Goal: Task Accomplishment & Management: Complete application form

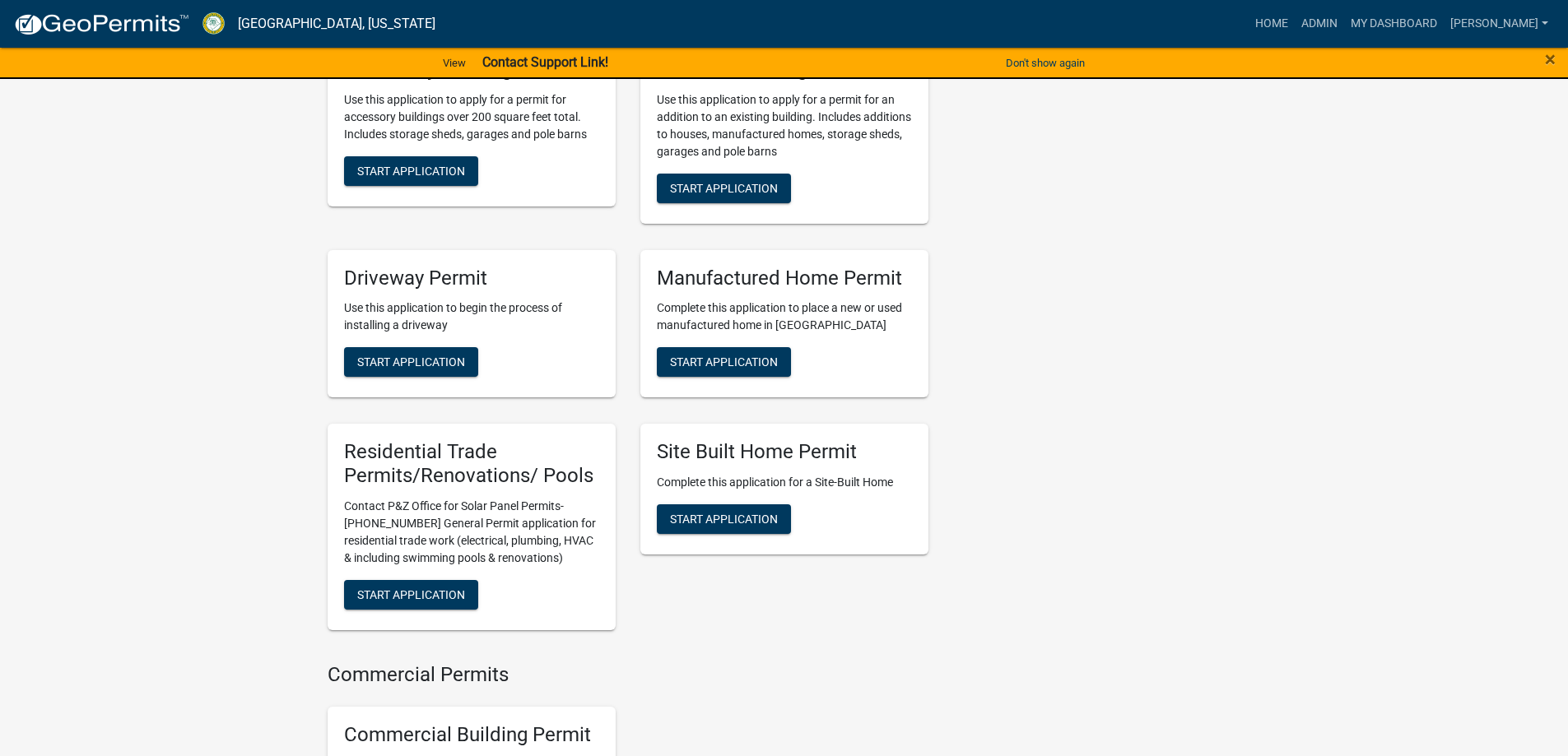
scroll to position [1068, 0]
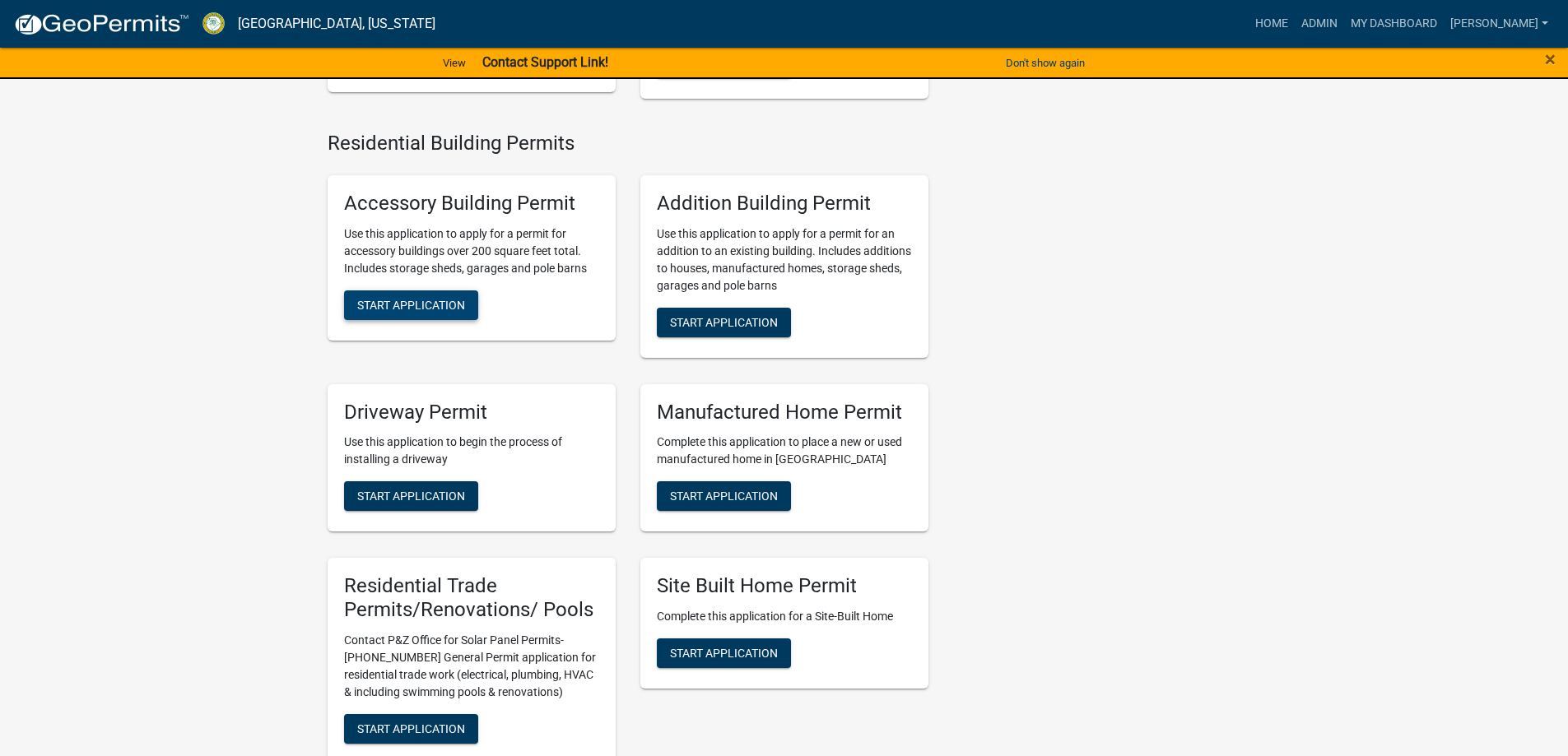
click at [442, 320] on button "Start Application" at bounding box center [411, 305] width 135 height 30
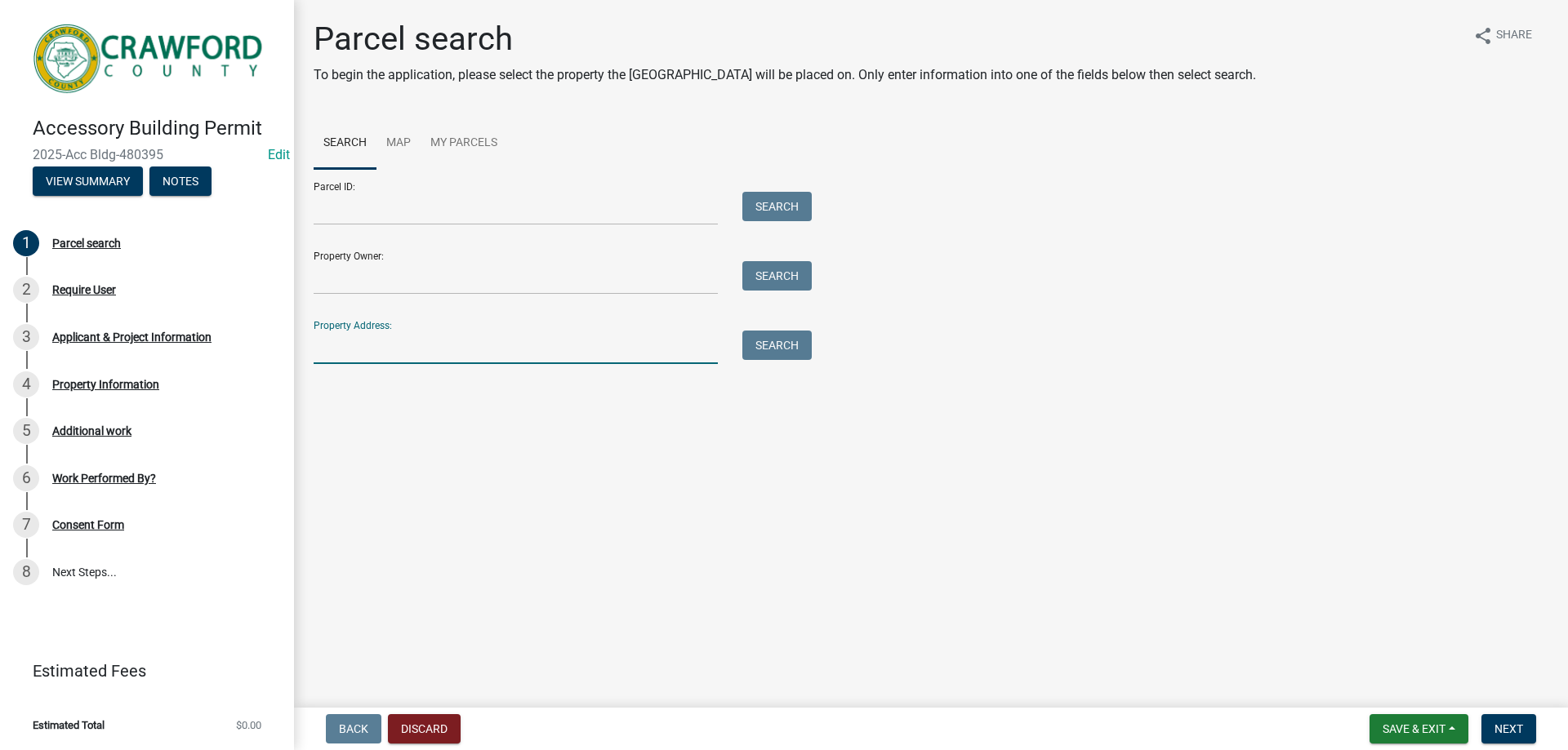
click at [373, 345] on input "Property Address:" at bounding box center [515, 346] width 404 height 33
paste input "[STREET_ADDRESS]"
type input "[STREET_ADDRESS]"
click at [784, 350] on button "Search" at bounding box center [777, 345] width 70 height 30
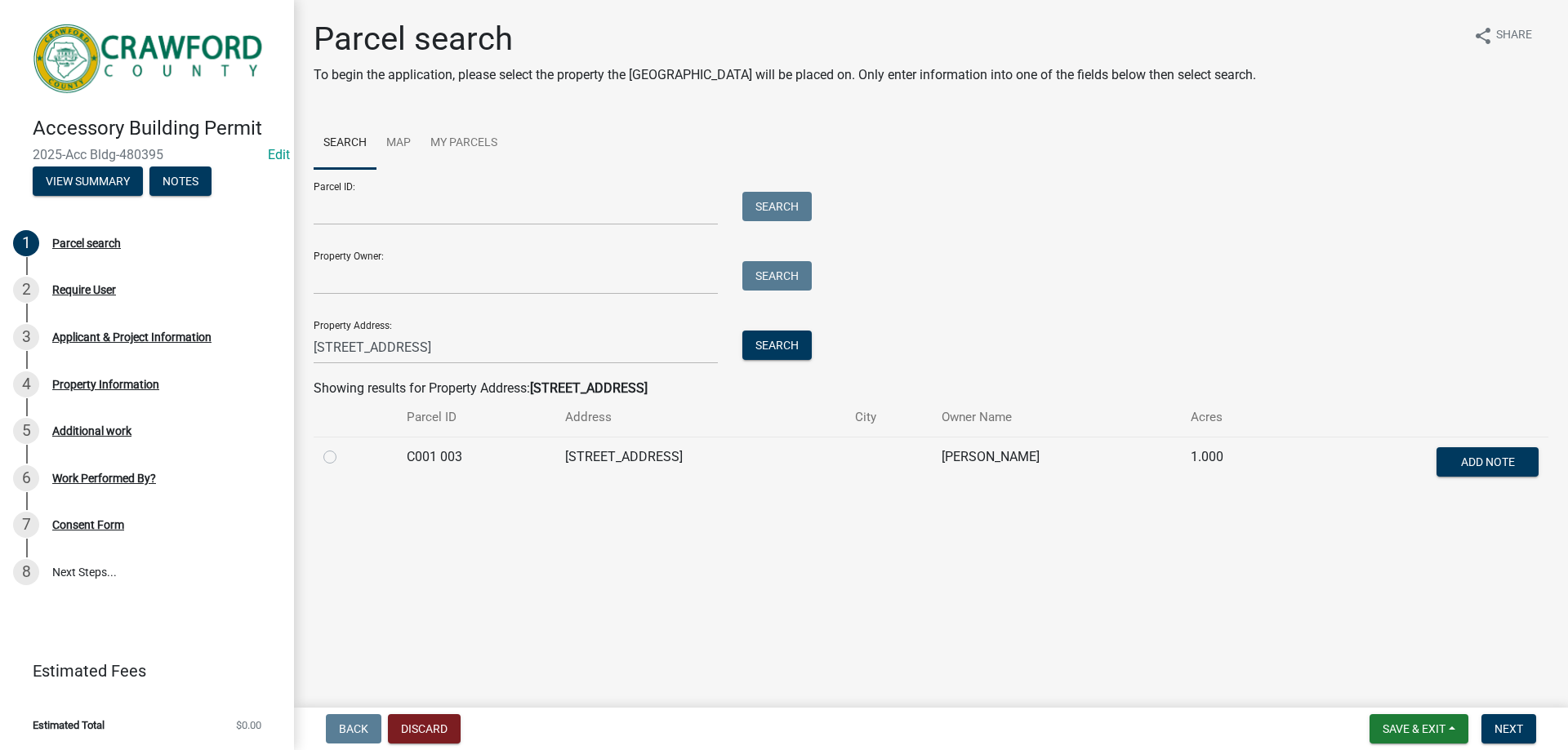
click at [343, 447] on label at bounding box center [343, 447] width 0 height 0
click at [343, 458] on 003 "radio" at bounding box center [348, 453] width 11 height 11
radio 003 "true"
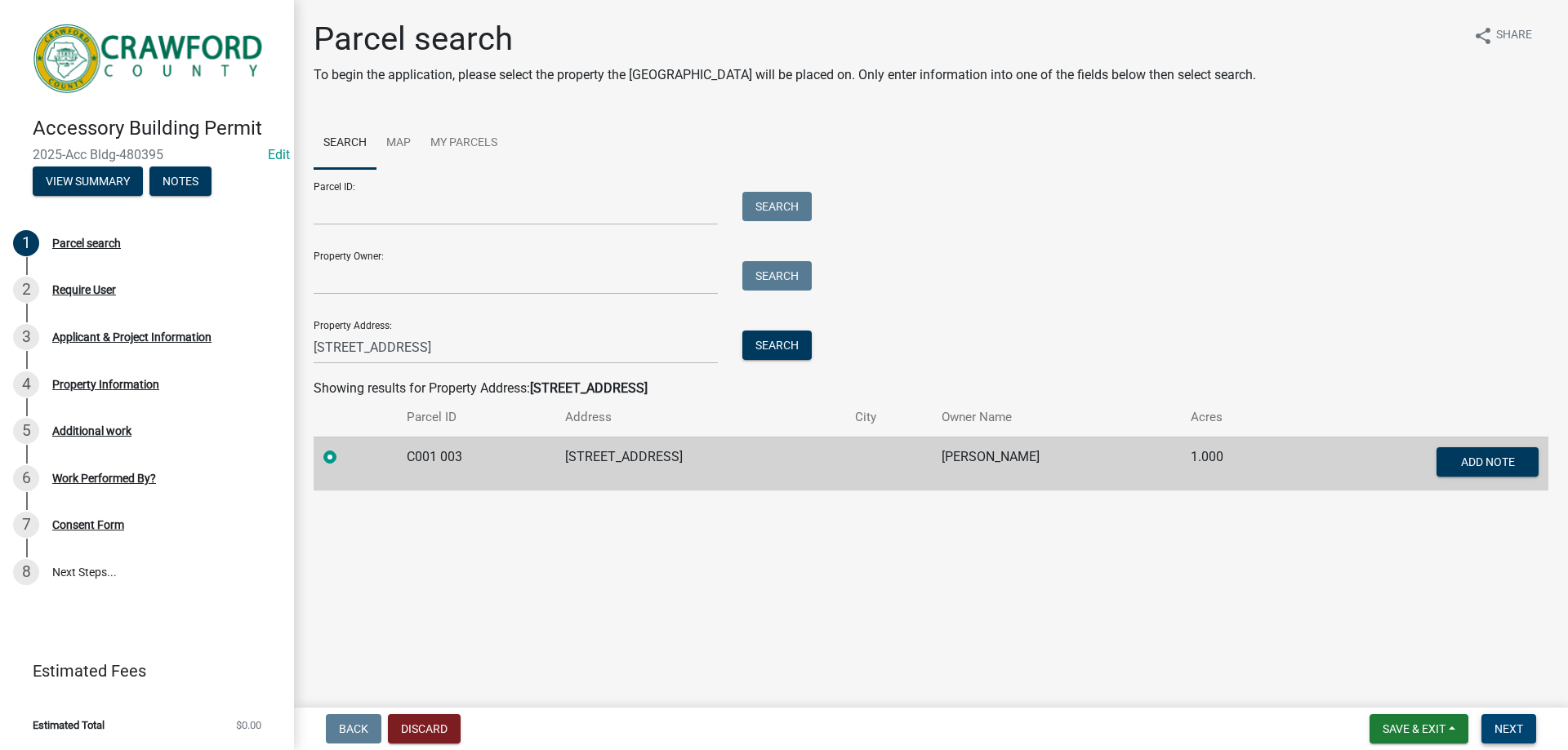
click at [1515, 726] on span "Next" at bounding box center [1509, 729] width 29 height 13
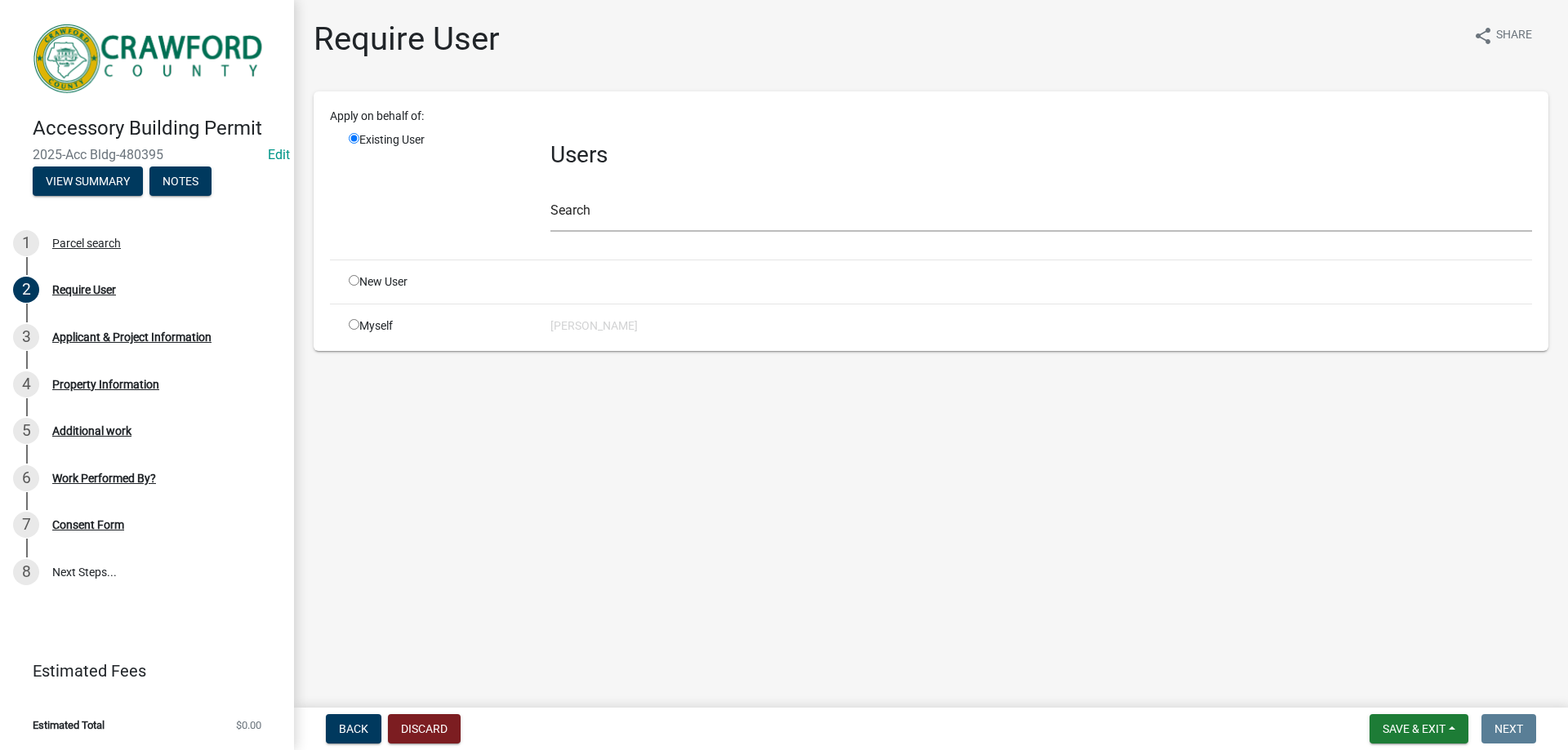
click at [353, 283] on input "radio" at bounding box center [354, 280] width 11 height 11
radio input "true"
radio input "false"
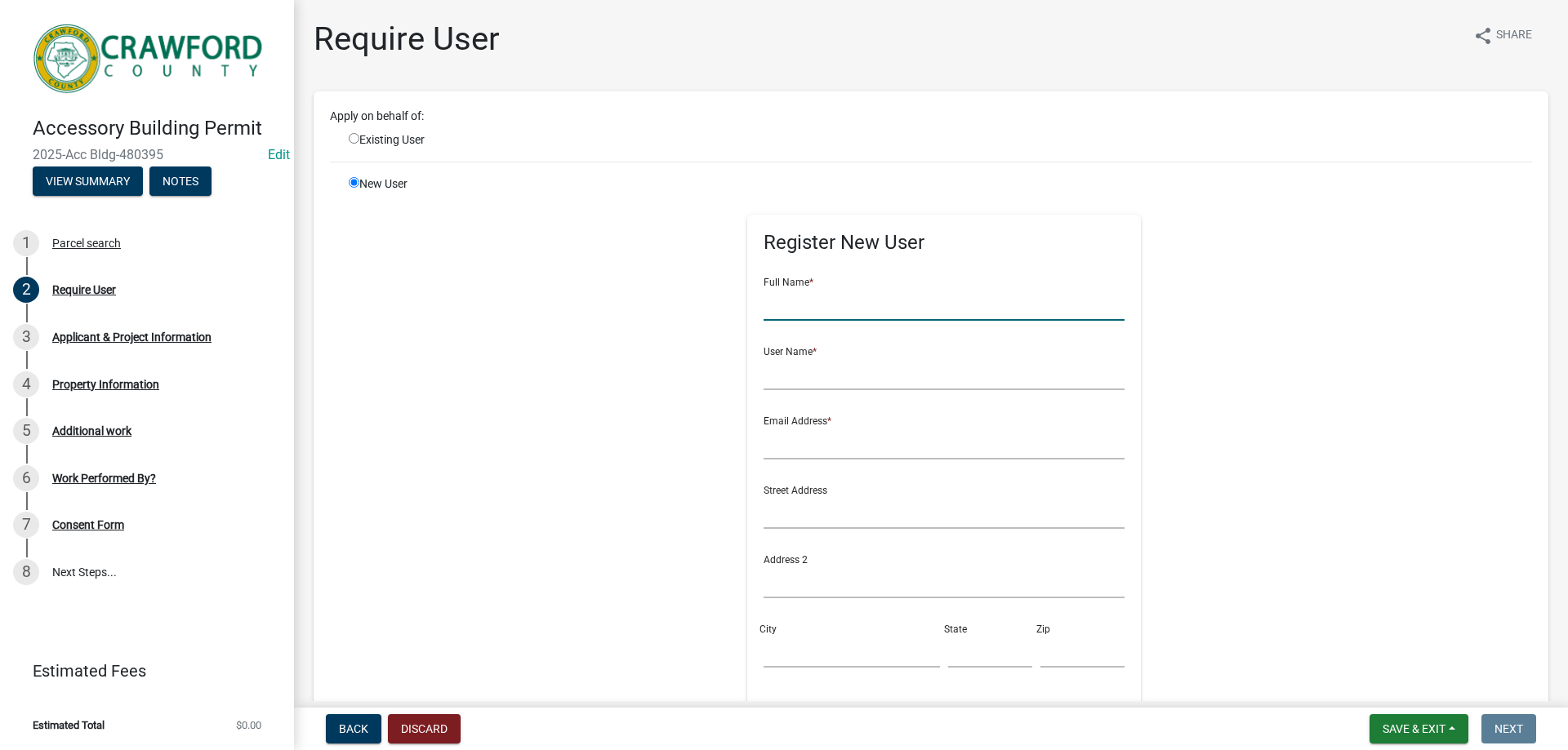
click at [824, 309] on input "text" at bounding box center [945, 303] width 362 height 33
paste input "[PERSON_NAME]"
click at [867, 303] on input "[PERSON_NAME]" at bounding box center [945, 303] width 362 height 33
drag, startPoint x: 800, startPoint y: 304, endPoint x: 755, endPoint y: 304, distance: 45.0
click at [764, 304] on input "[PERSON_NAME] [PERSON_NAME]" at bounding box center [945, 303] width 362 height 33
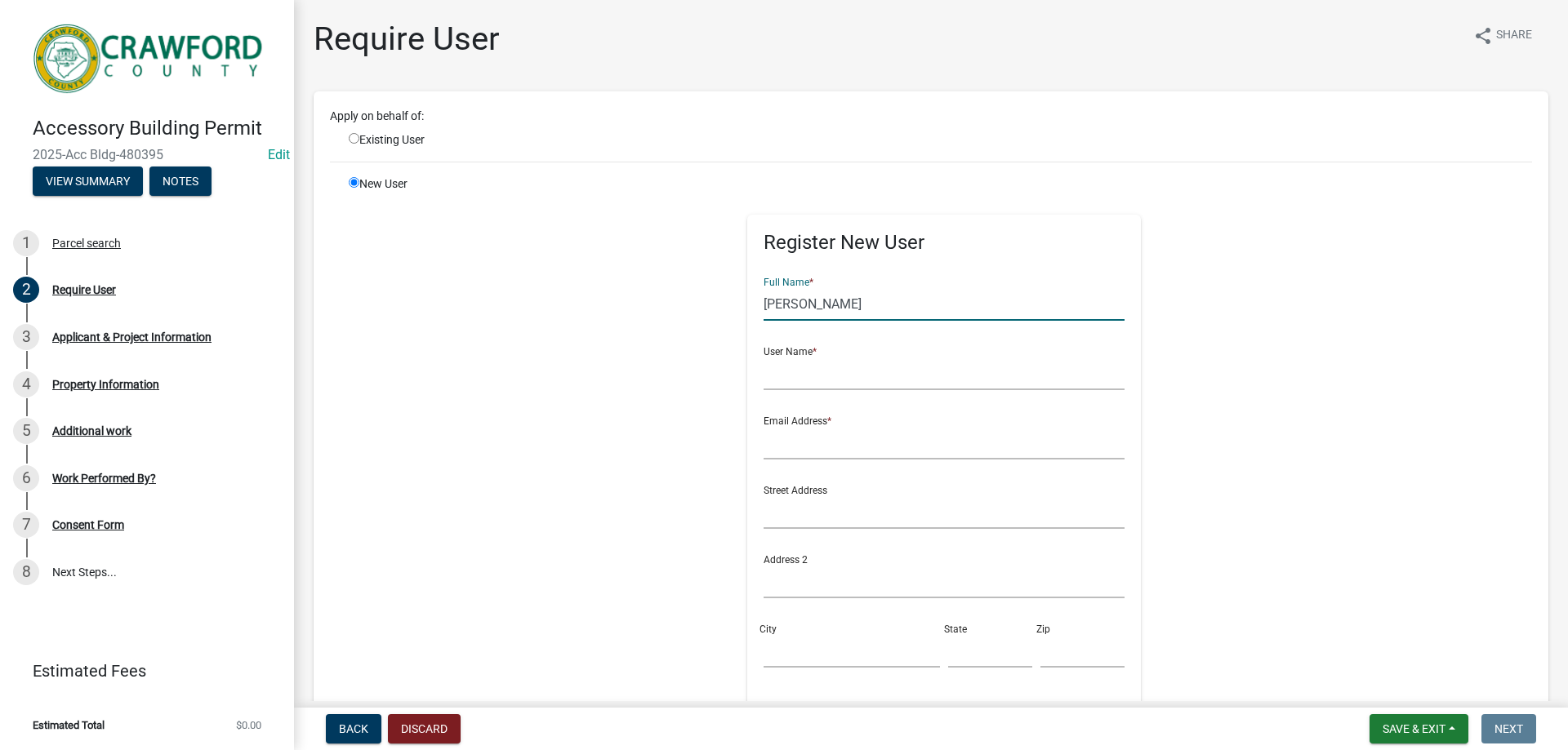
click at [770, 303] on input "[PERSON_NAME]" at bounding box center [945, 303] width 362 height 33
click at [832, 302] on input "[PERSON_NAME]" at bounding box center [945, 303] width 362 height 33
drag, startPoint x: 816, startPoint y: 307, endPoint x: 726, endPoint y: 299, distance: 90.4
click at [735, 299] on div "Register New User Full Name * [PERSON_NAME] User Name * Email Address * Street …" at bounding box center [945, 542] width 419 height 735
type input "[PERSON_NAME]"
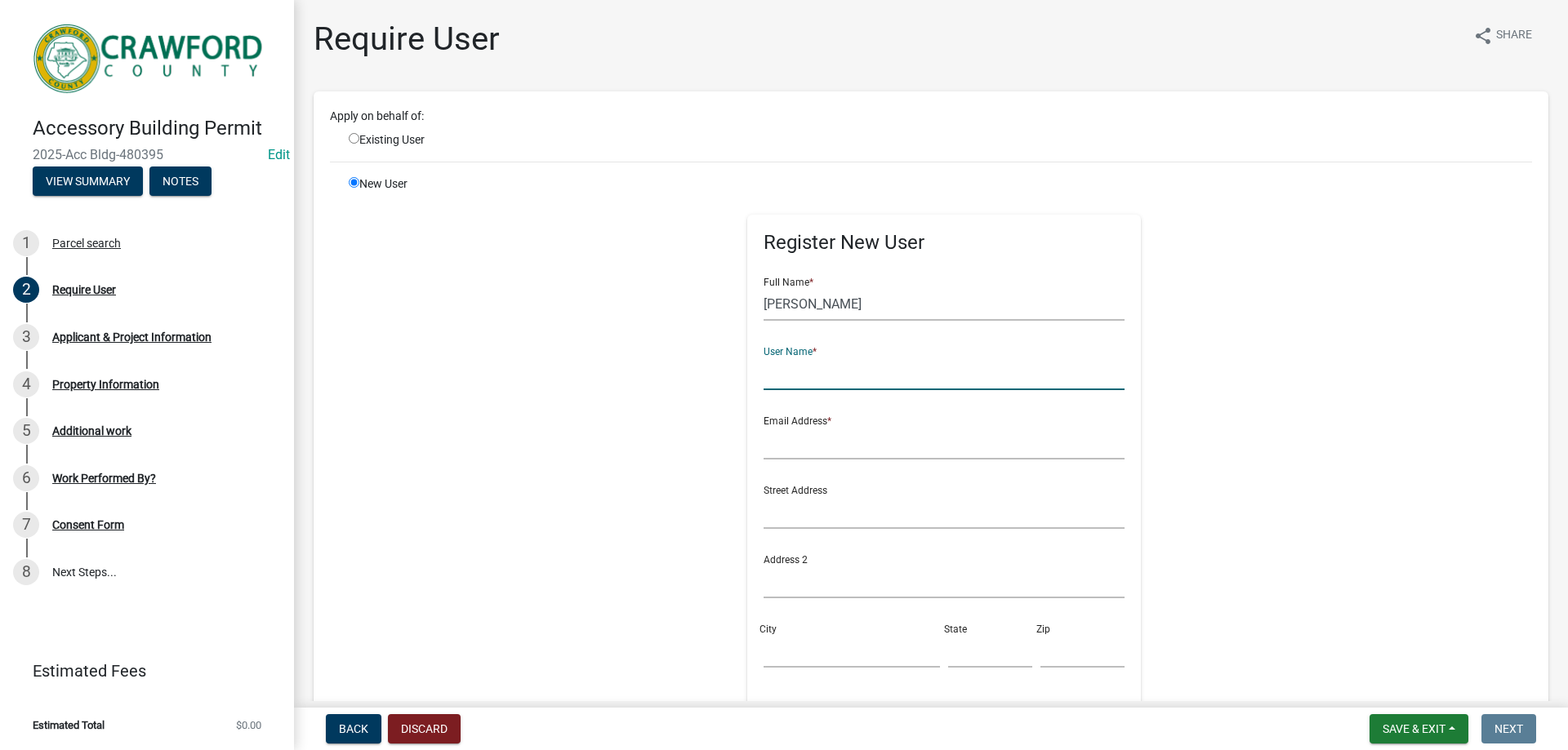
click at [797, 375] on input "text" at bounding box center [945, 373] width 362 height 33
type input "s"
type input "SRisley"
click at [858, 446] on input "text" at bounding box center [945, 442] width 362 height 33
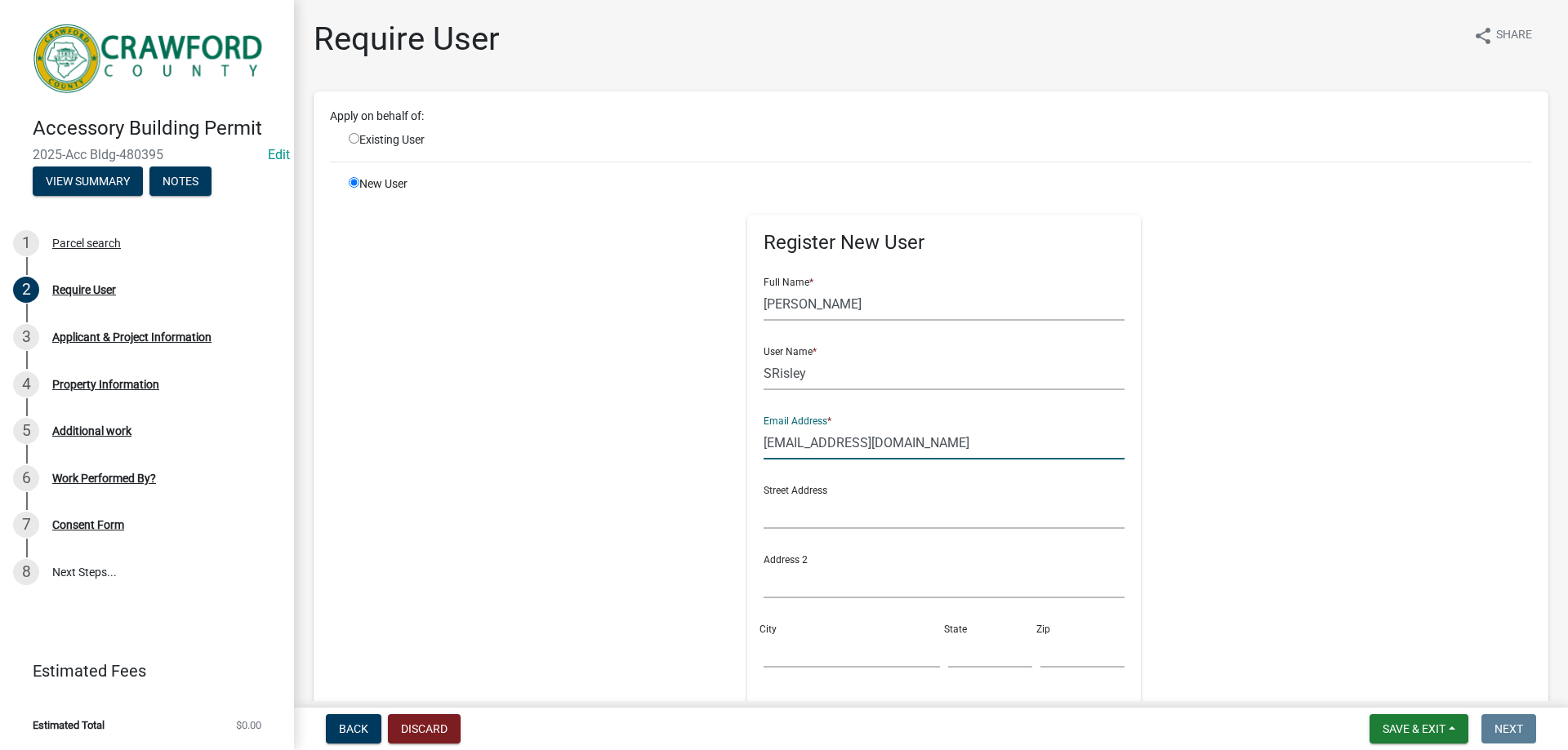
type input "[EMAIL_ADDRESS][DOMAIN_NAME]"
click at [811, 514] on input "text" at bounding box center [945, 512] width 362 height 33
type input "[STREET_ADDRESS]"
type input "[PERSON_NAME]"
type input "FL"
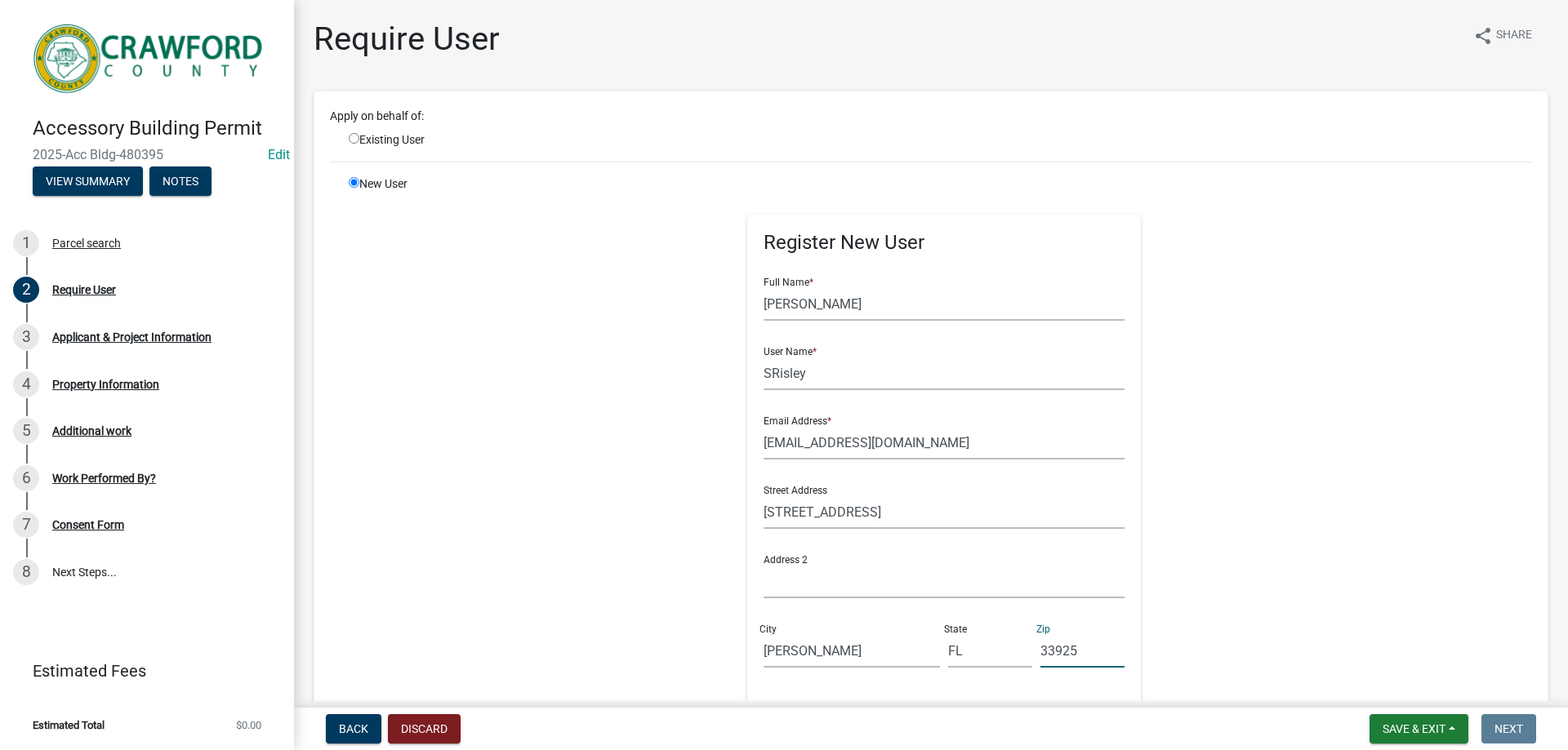
type input "33925"
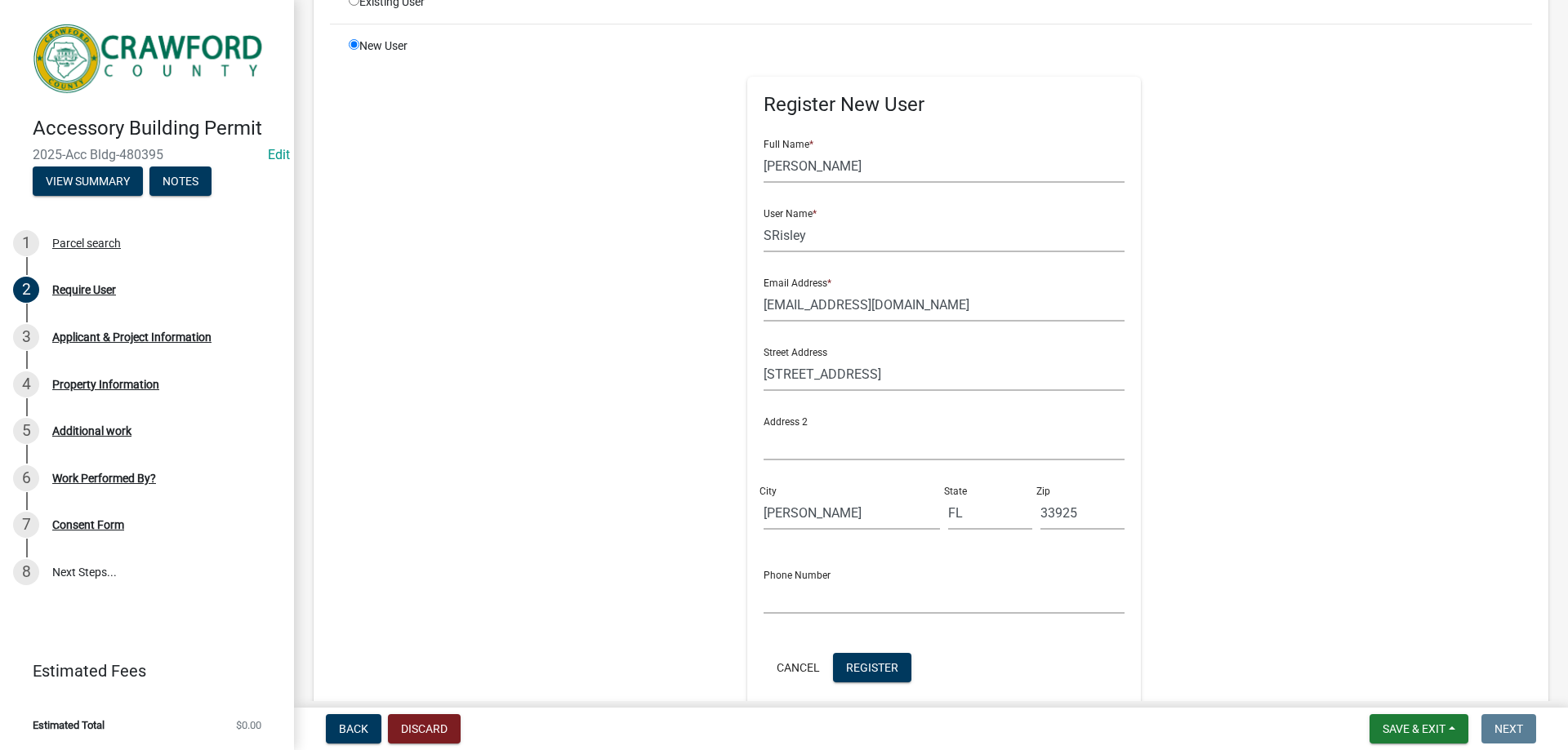
scroll to position [327, 0]
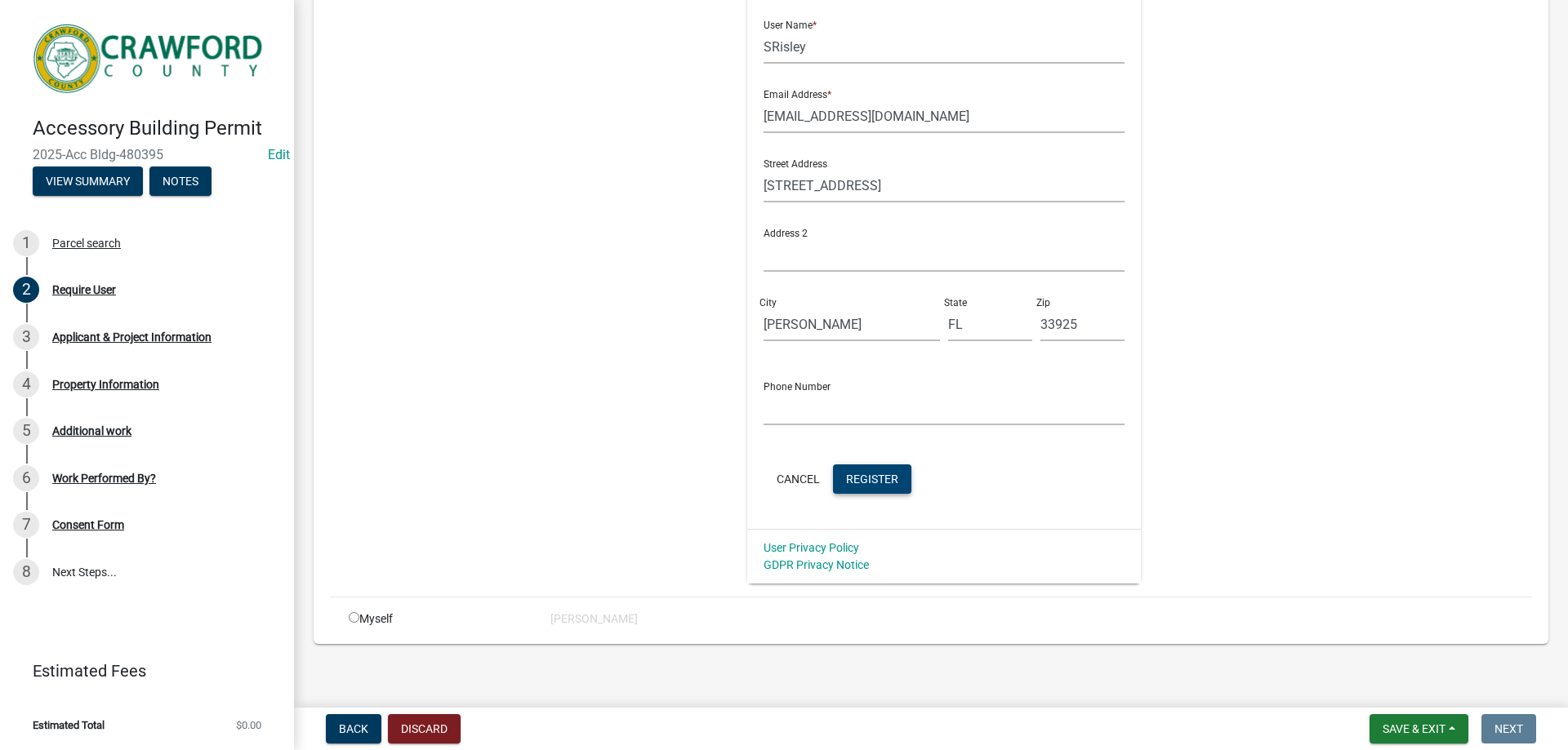
click at [884, 480] on span "Register" at bounding box center [872, 478] width 52 height 13
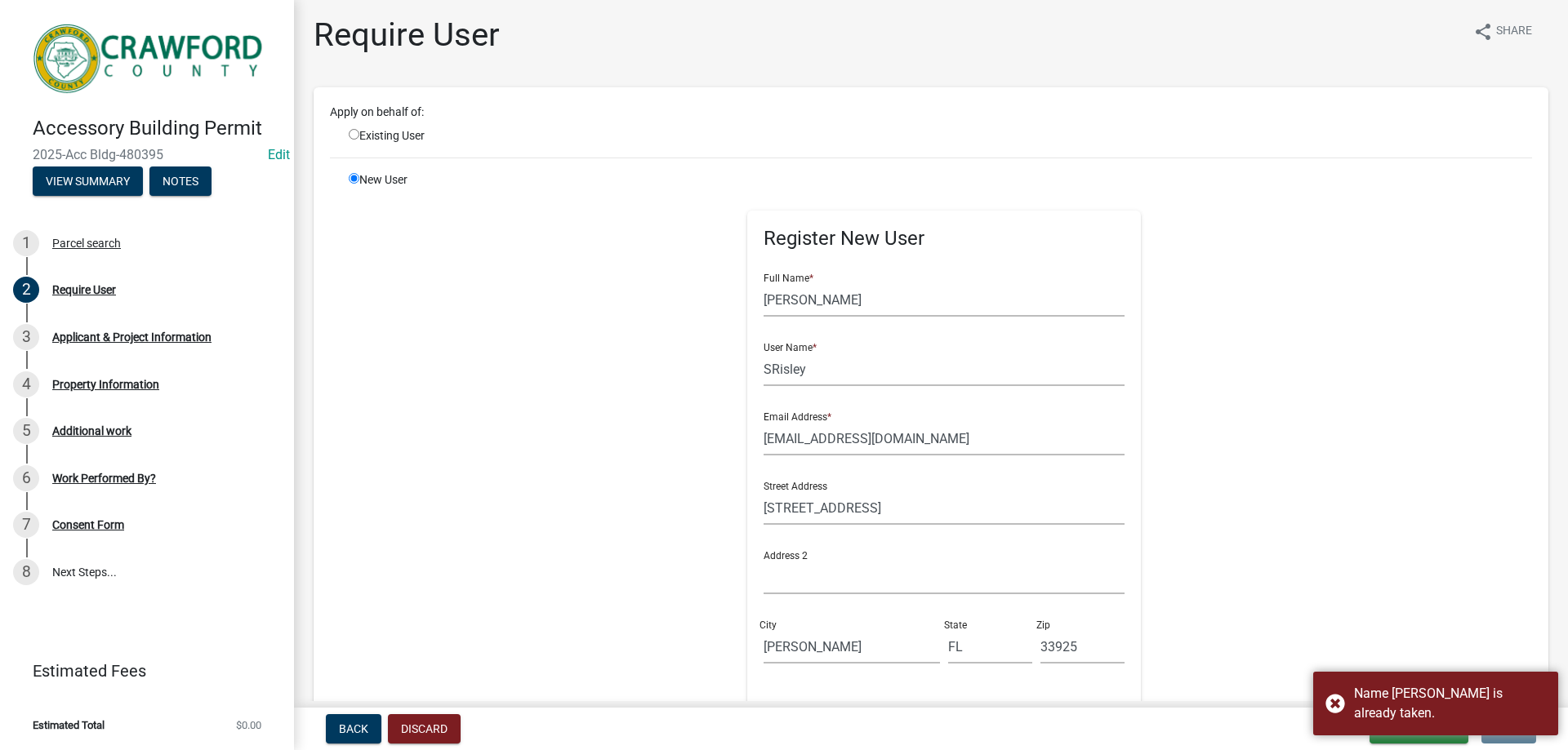
scroll to position [0, 0]
click at [764, 377] on input "SRisley" at bounding box center [945, 373] width 362 height 33
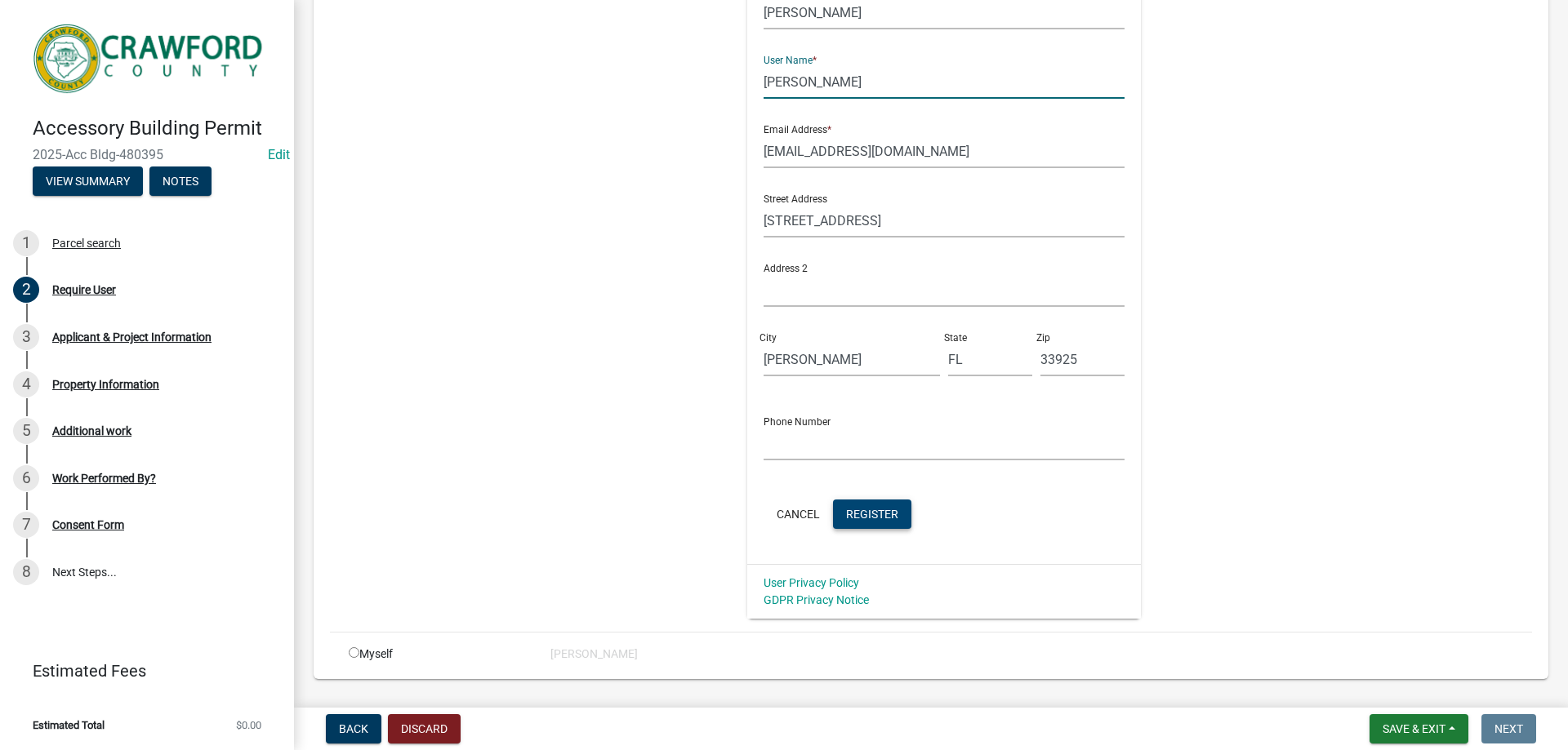
scroll to position [327, 0]
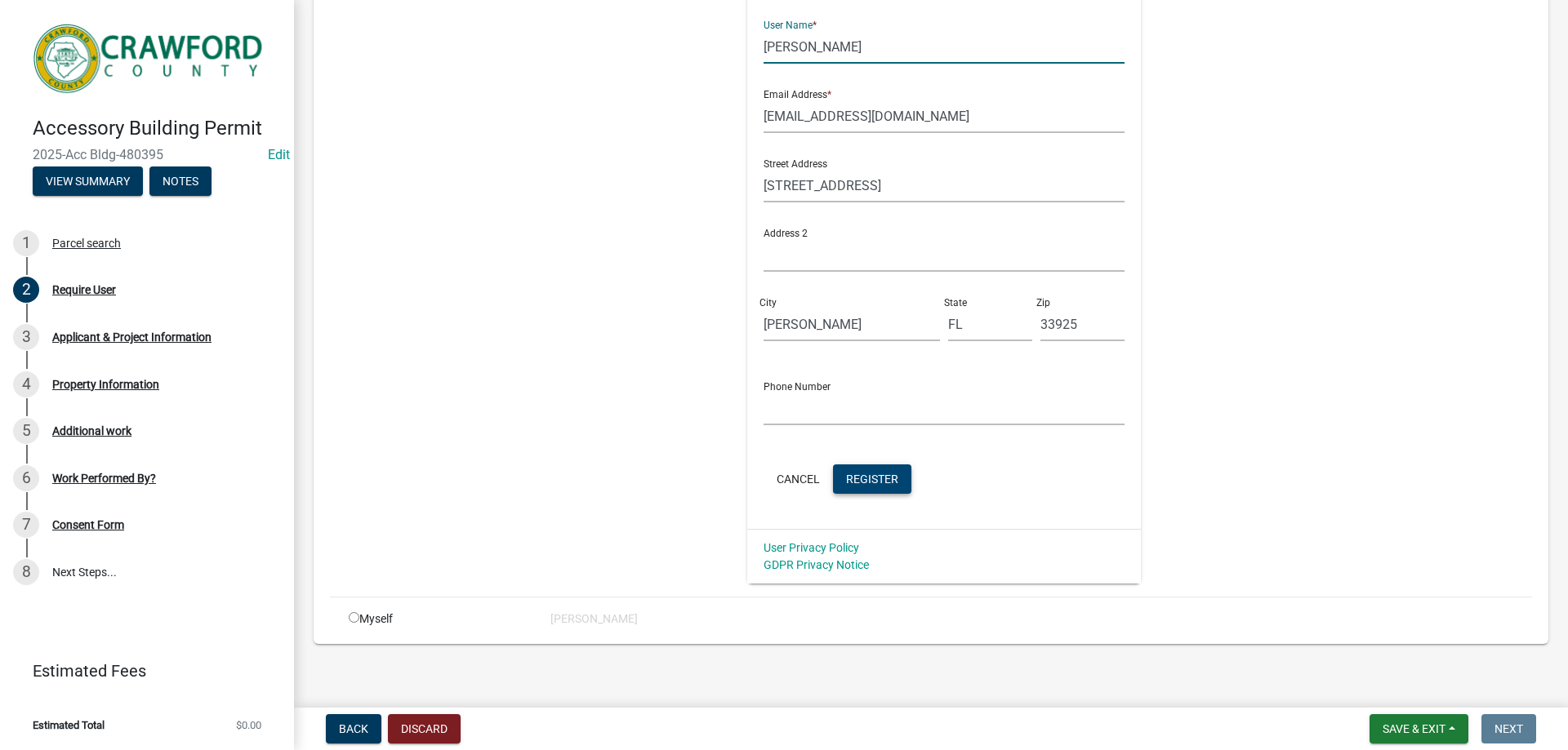
type input "[PERSON_NAME]"
click at [870, 483] on span "Register" at bounding box center [872, 478] width 52 height 13
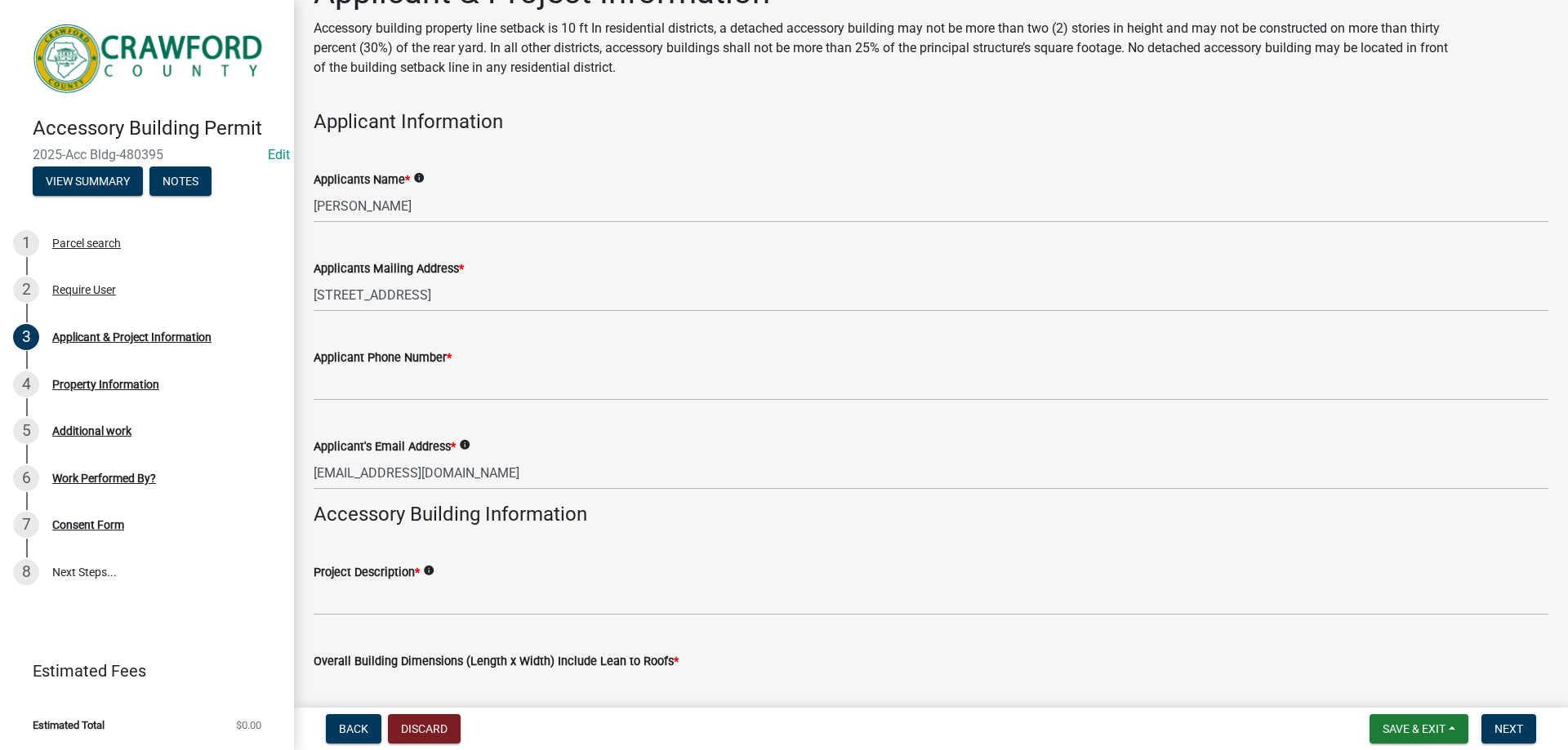
scroll to position [163, 0]
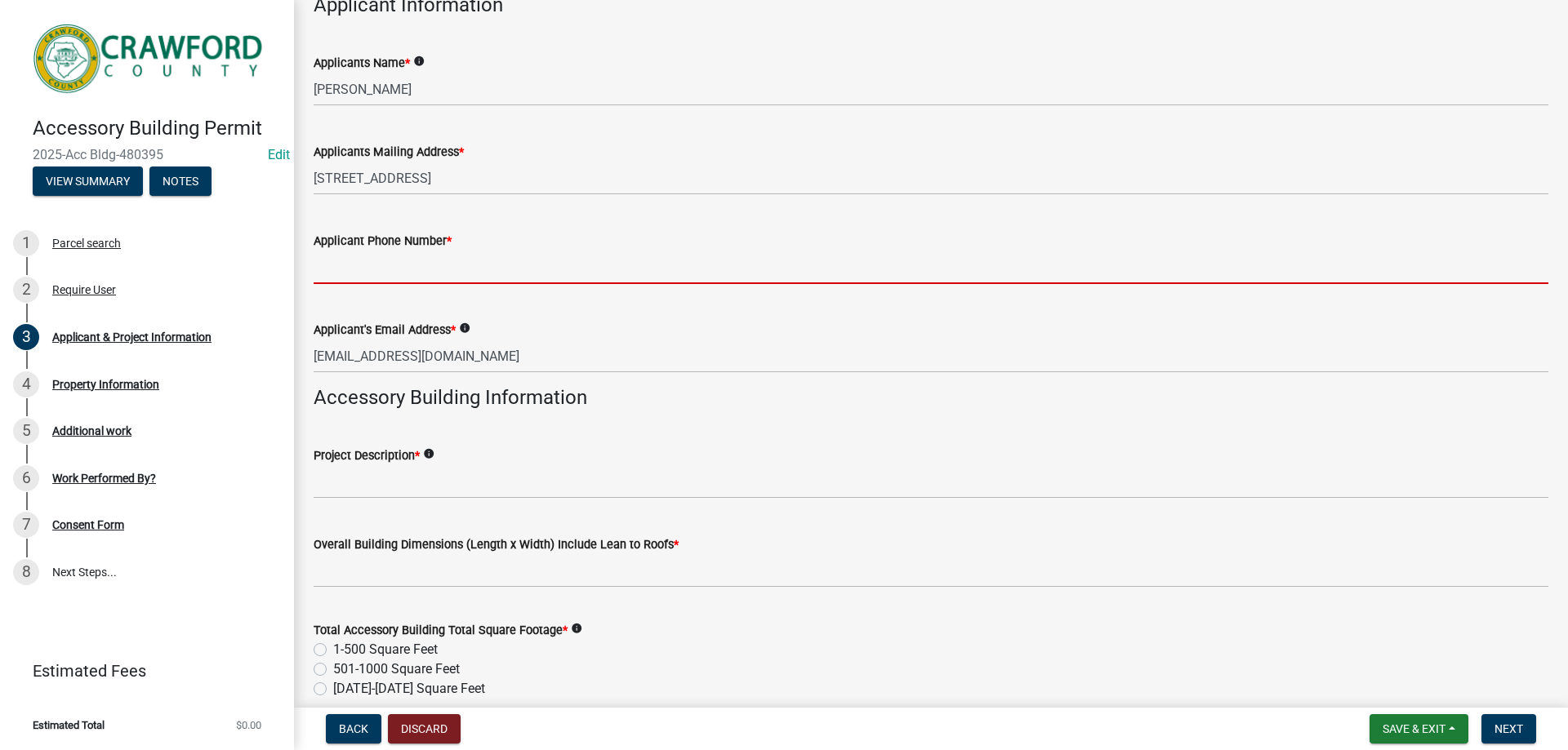
click at [377, 265] on input "Applicant Phone Number *" at bounding box center [930, 267] width 1235 height 33
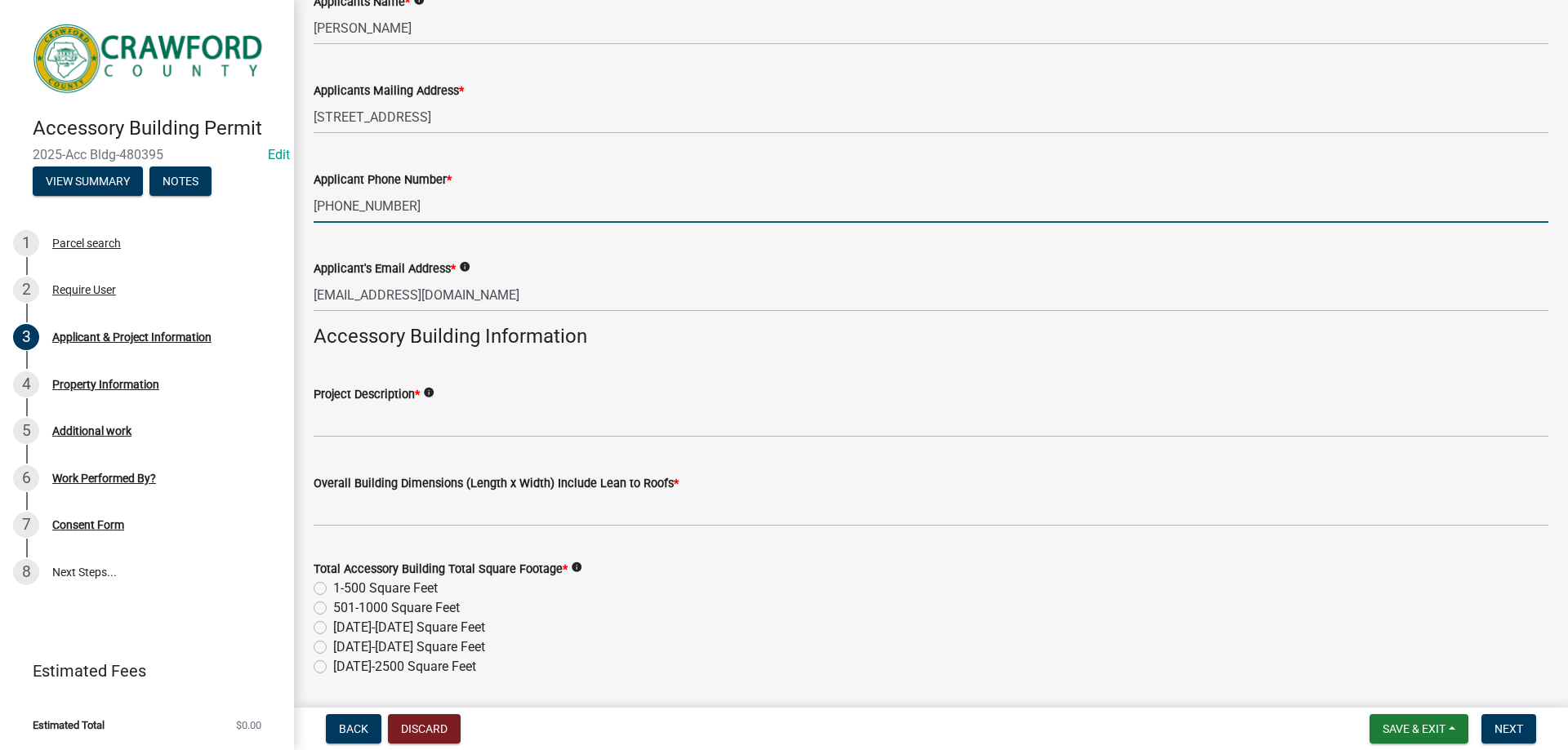
scroll to position [327, 0]
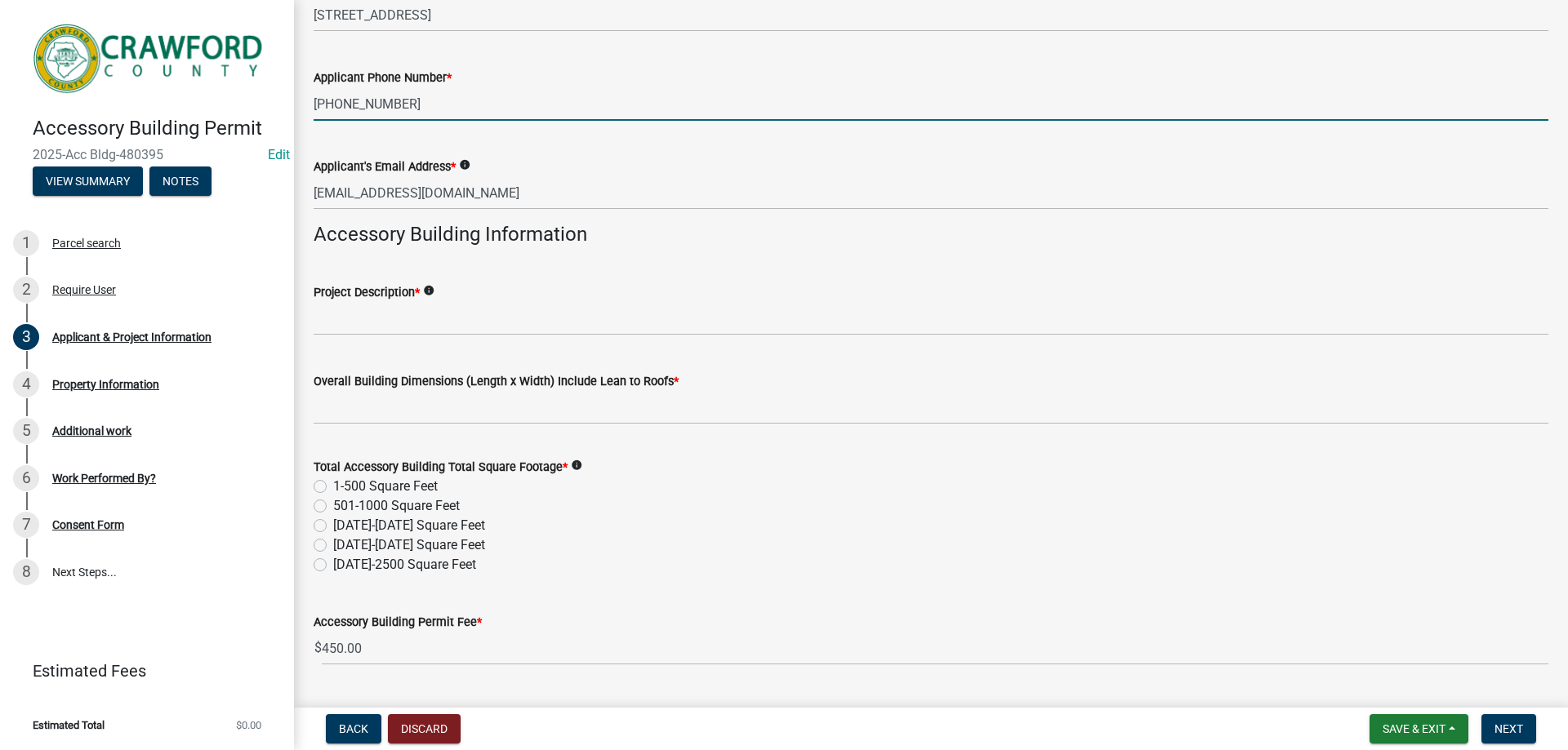
type input "[PHONE_NUMBER]"
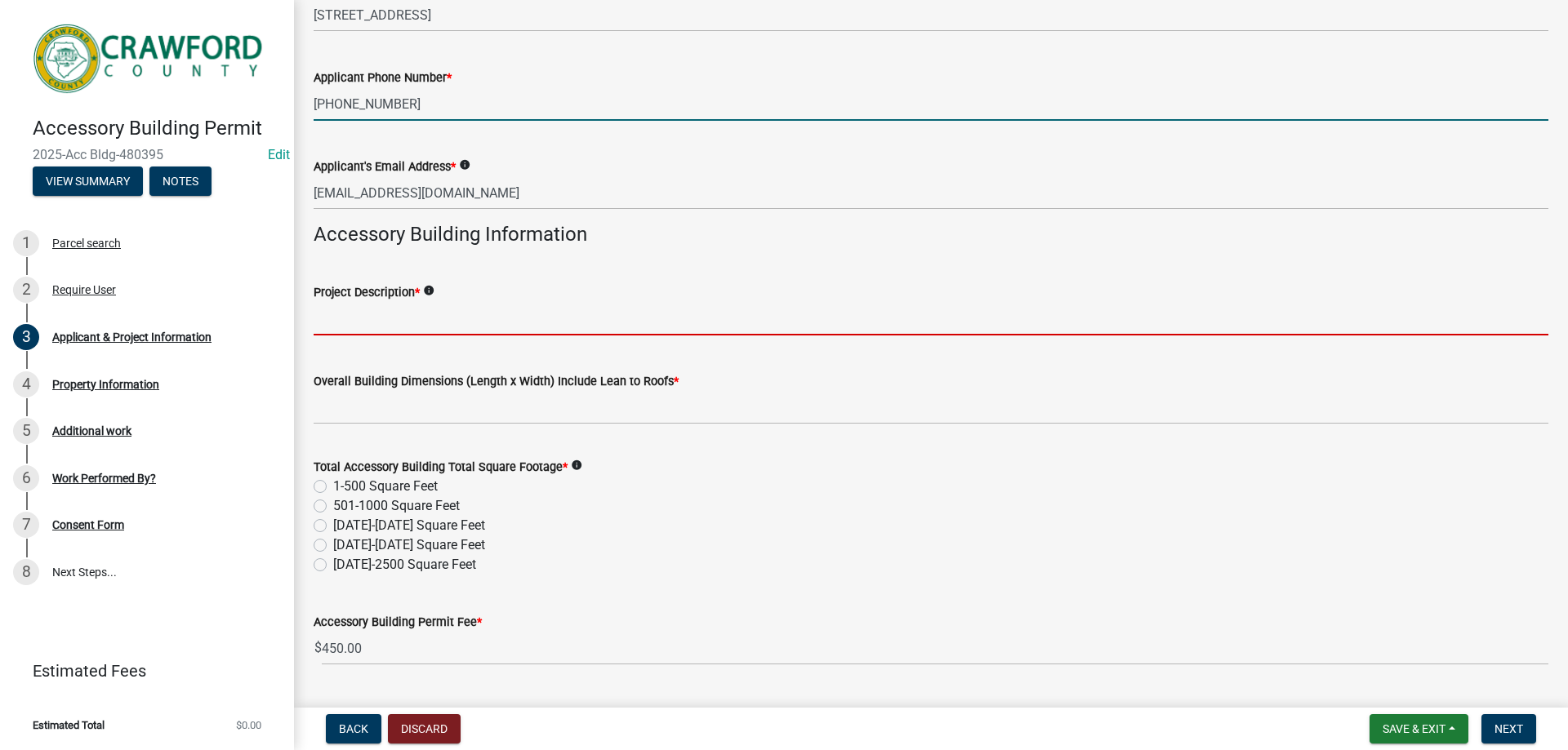
click at [422, 316] on input "Project Description *" at bounding box center [930, 318] width 1235 height 33
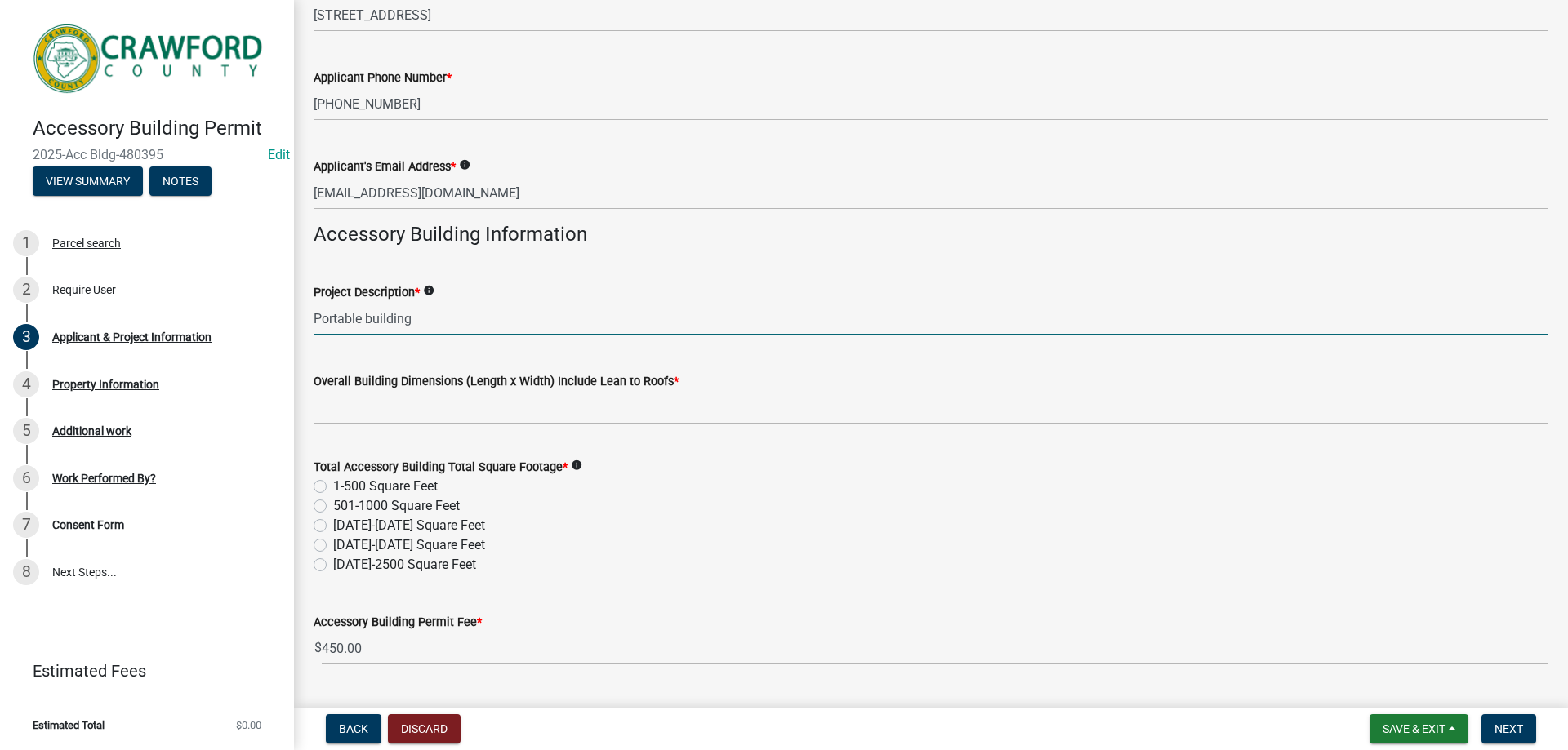
type input "Portable building"
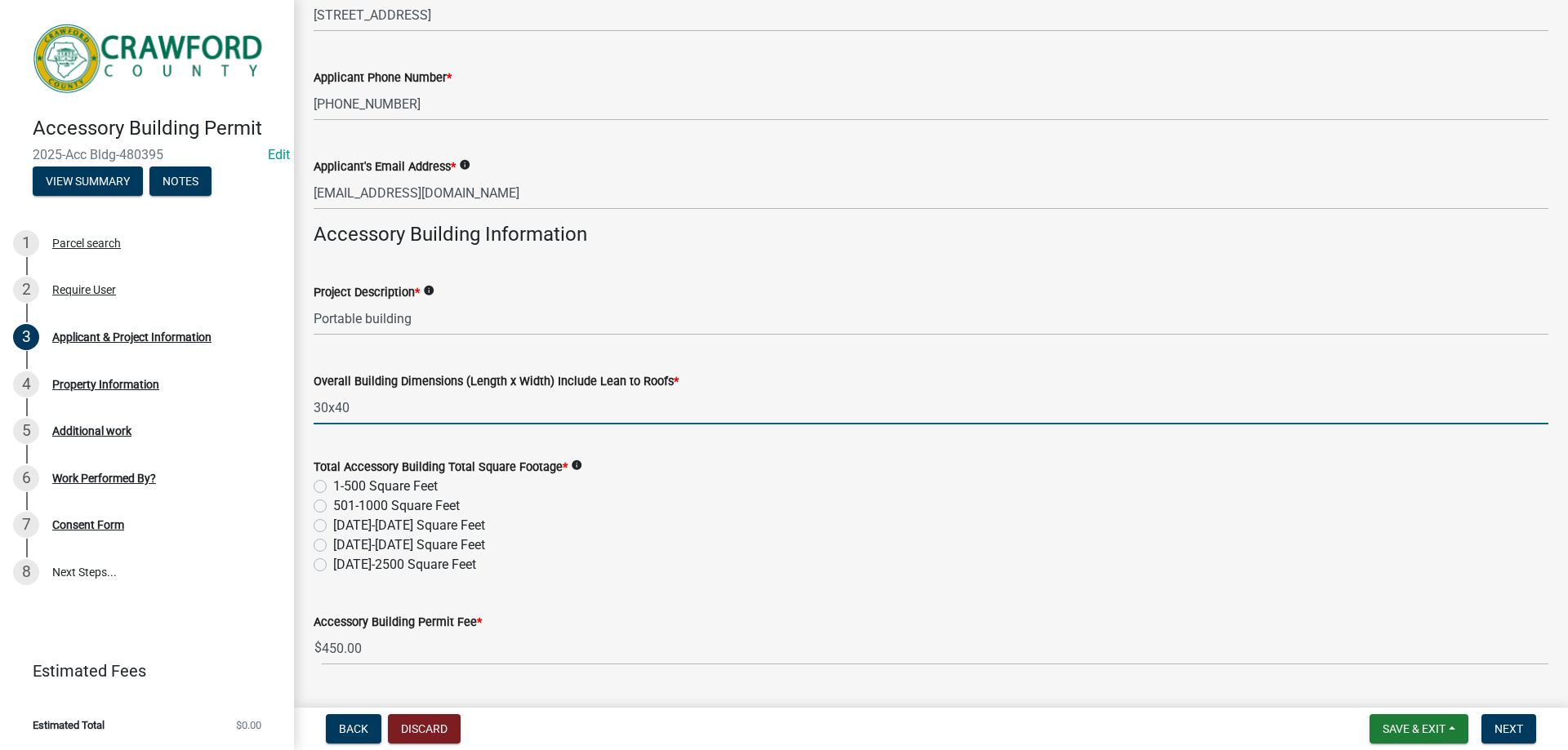
type input "30x40 Metal Building"
click at [333, 527] on label "[DATE]-[DATE] Square Feet" at bounding box center [409, 525] width 152 height 20
click at [333, 526] on input "[DATE]-[DATE] Square Feet" at bounding box center [338, 521] width 11 height 11
radio input "true"
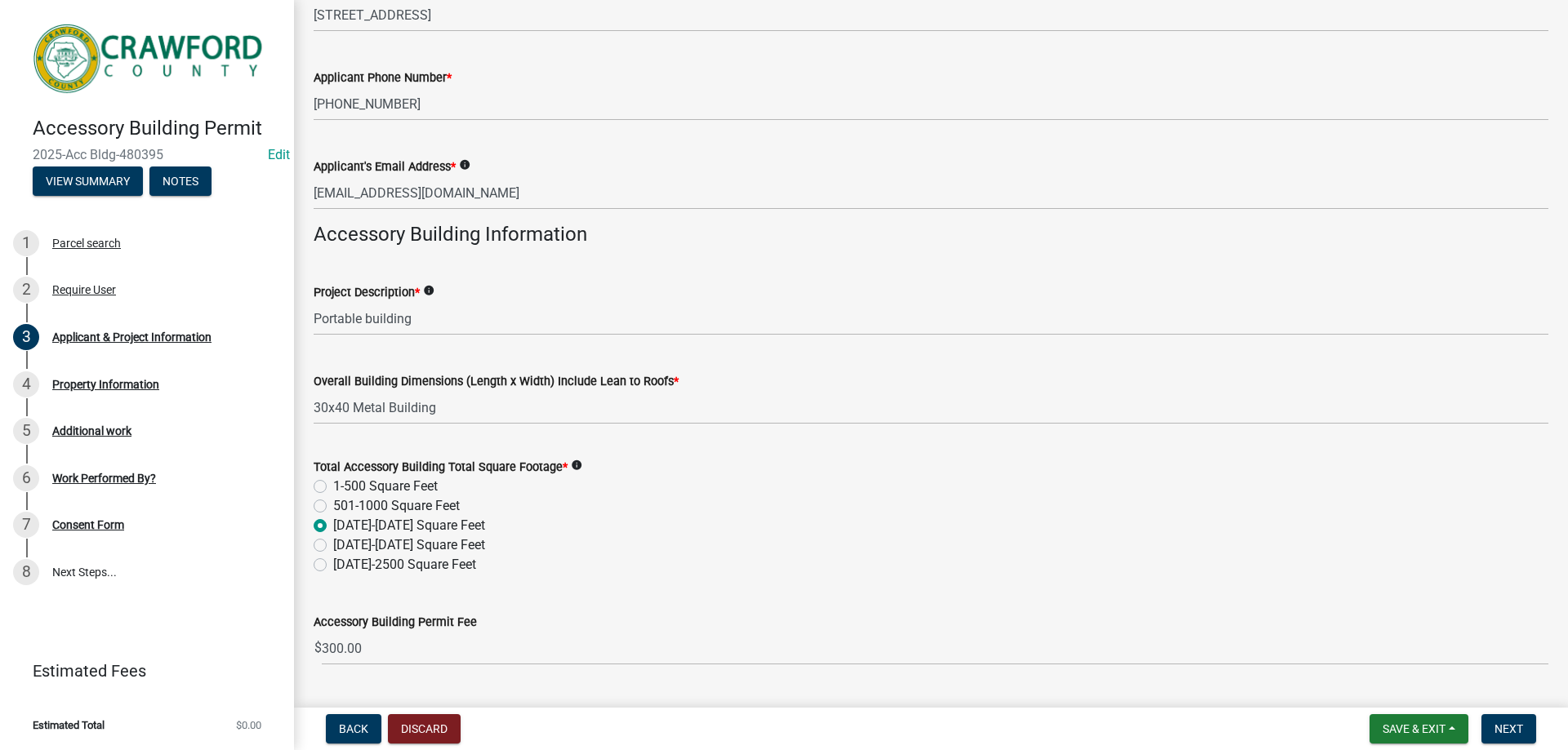
scroll to position [489, 0]
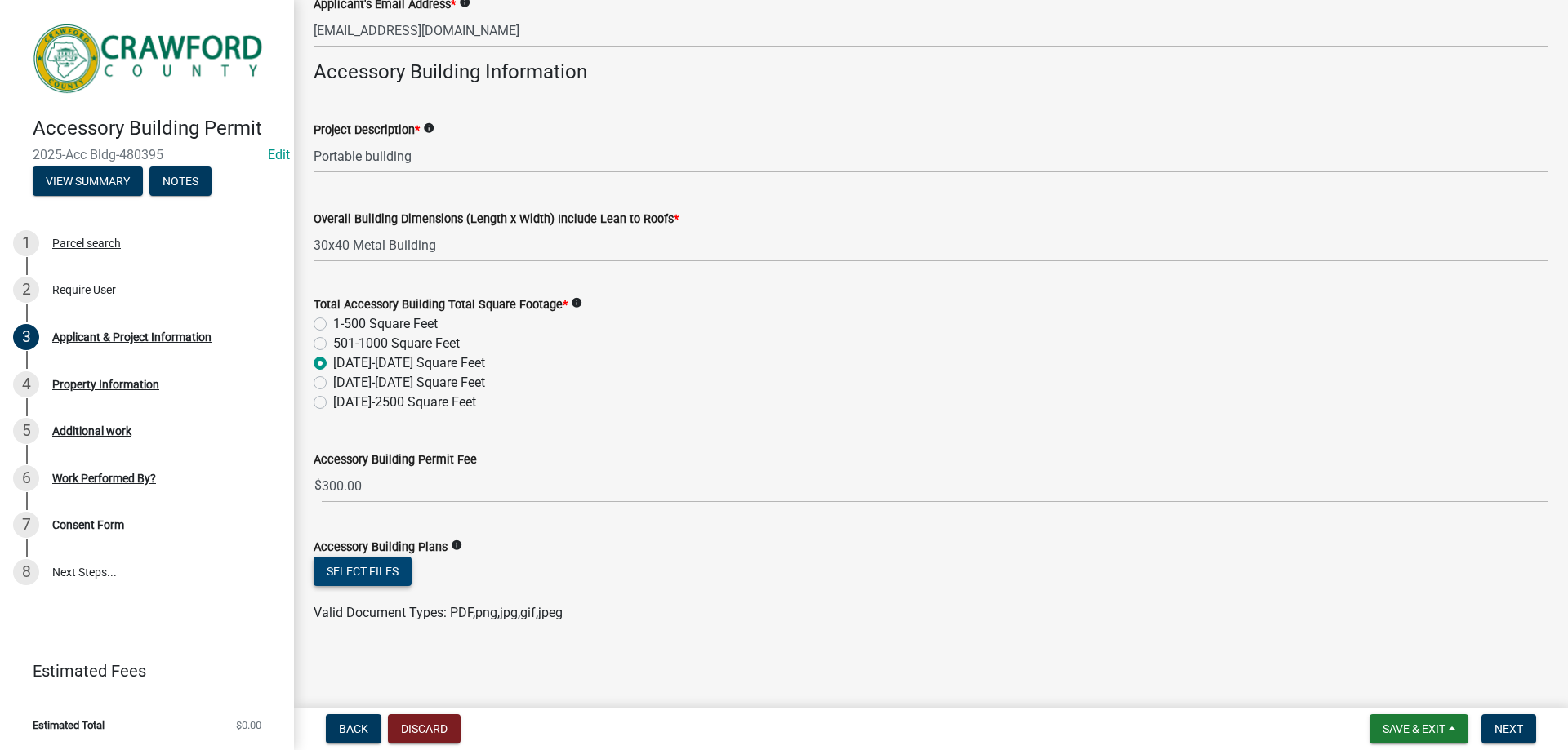
click at [356, 575] on button "Select files" at bounding box center [362, 571] width 98 height 30
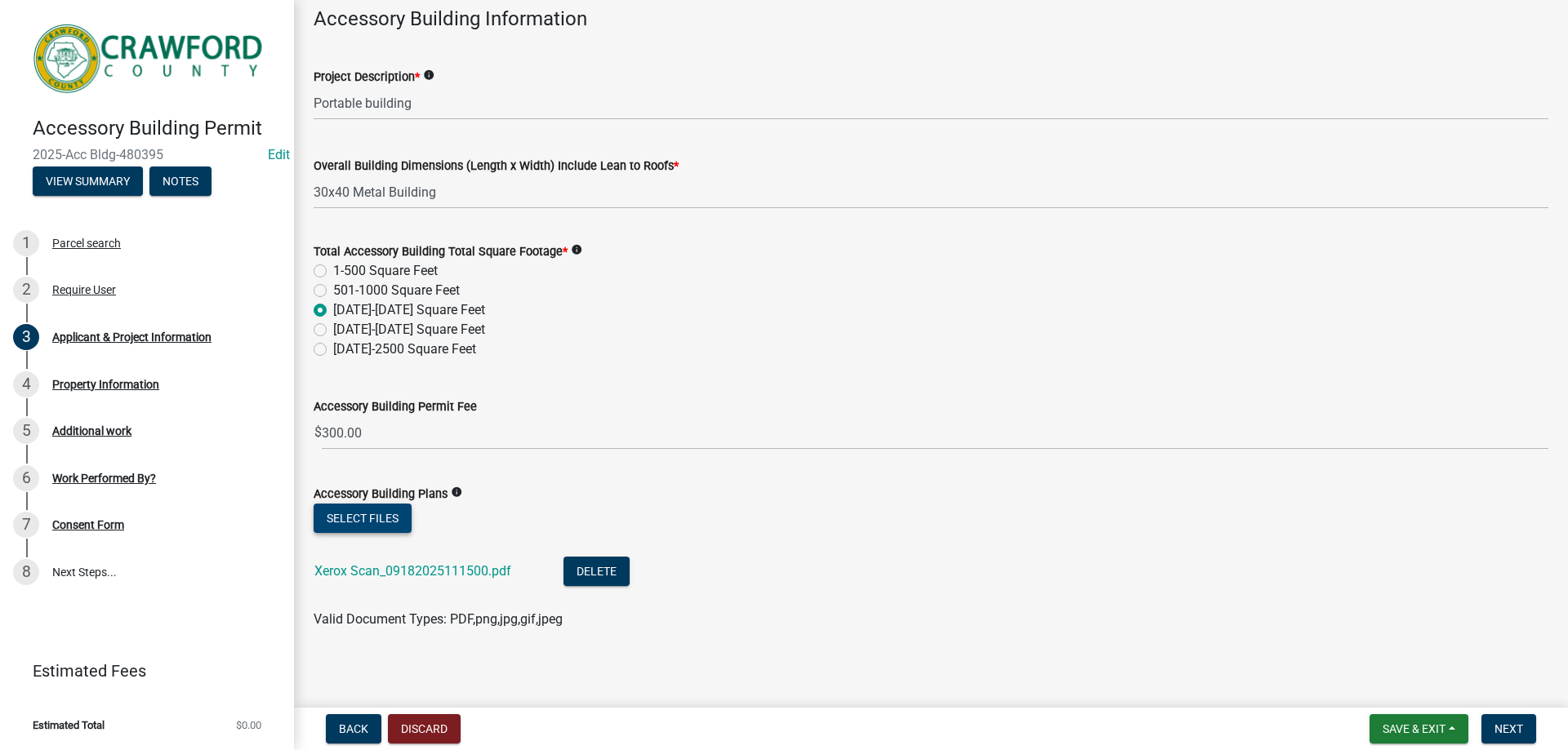
scroll to position [549, 0]
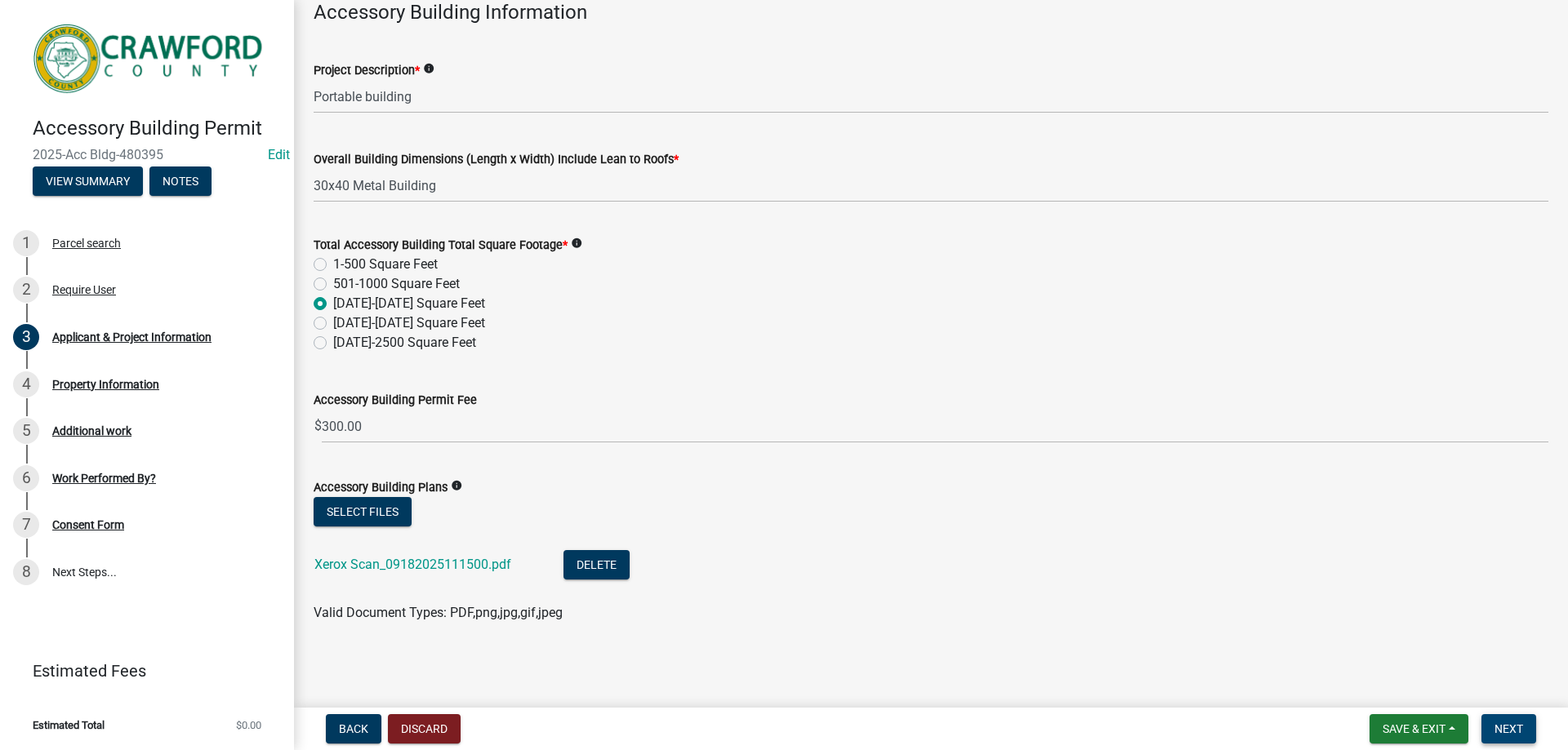
click at [1506, 736] on span "Next" at bounding box center [1509, 729] width 29 height 13
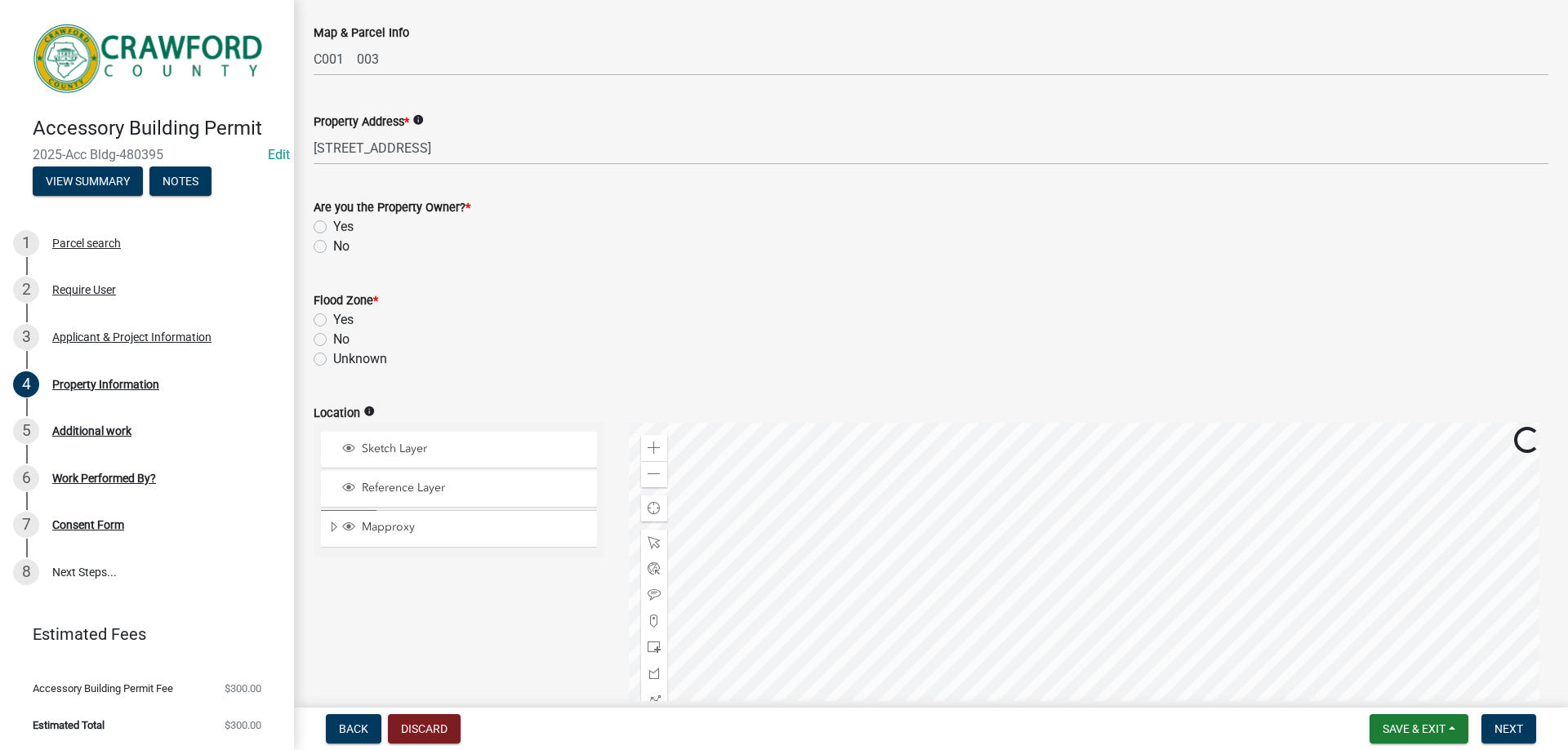
scroll to position [245, 0]
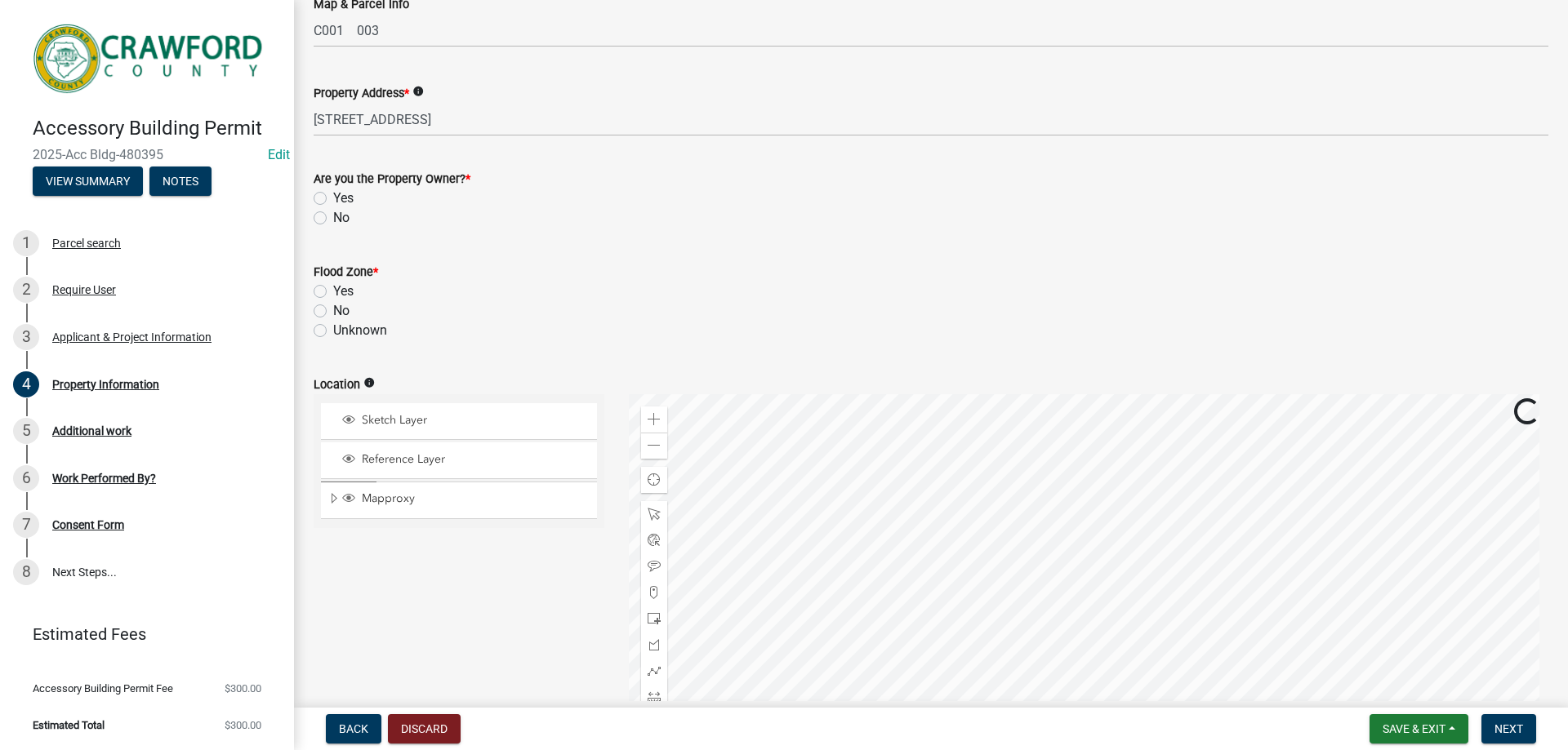
click at [333, 198] on label "Yes" at bounding box center [343, 199] width 21 height 20
click at [333, 198] on input "Yes" at bounding box center [338, 194] width 11 height 11
radio input "true"
click at [333, 313] on label "No" at bounding box center [341, 311] width 16 height 20
click at [333, 311] on input "No" at bounding box center [338, 306] width 11 height 11
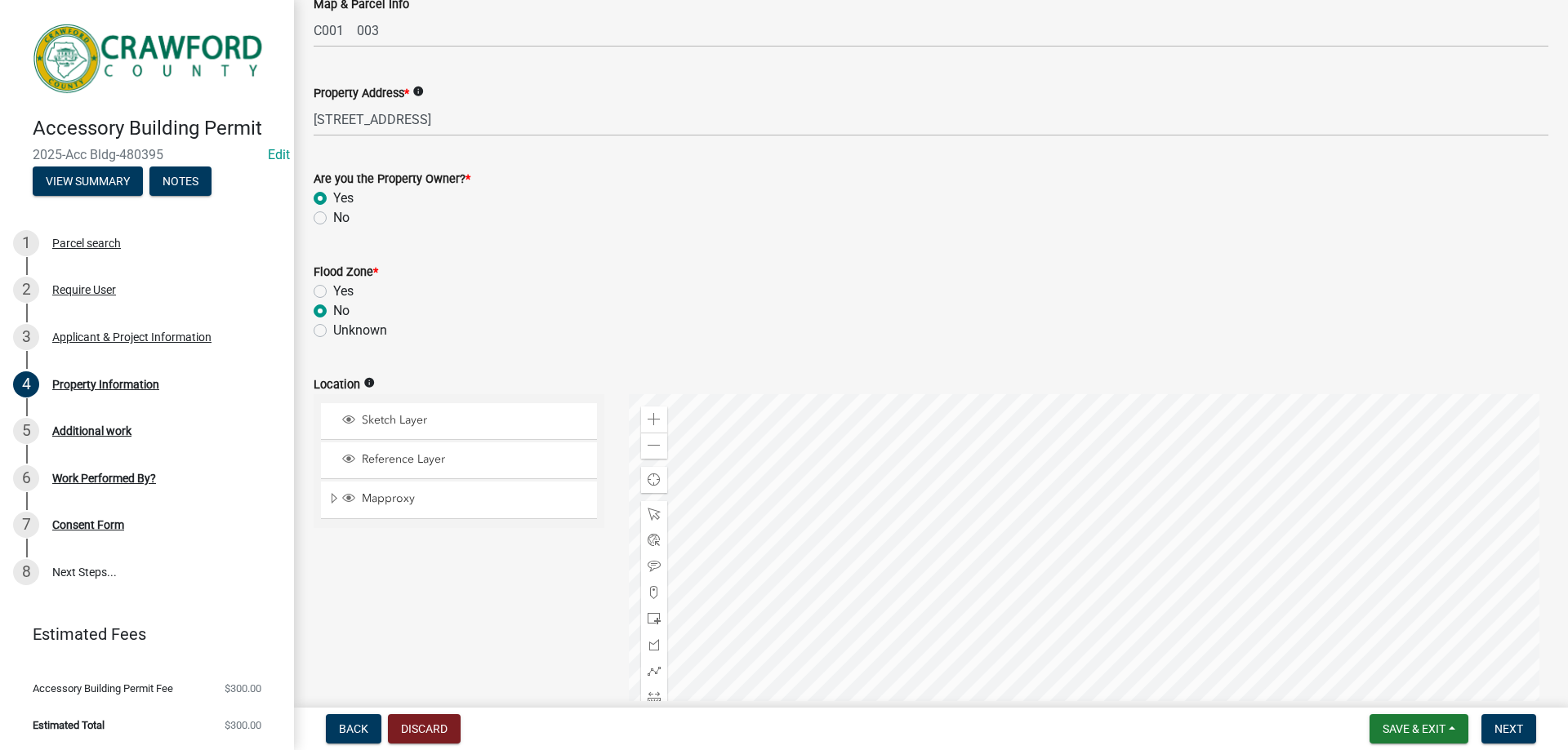
radio input "true"
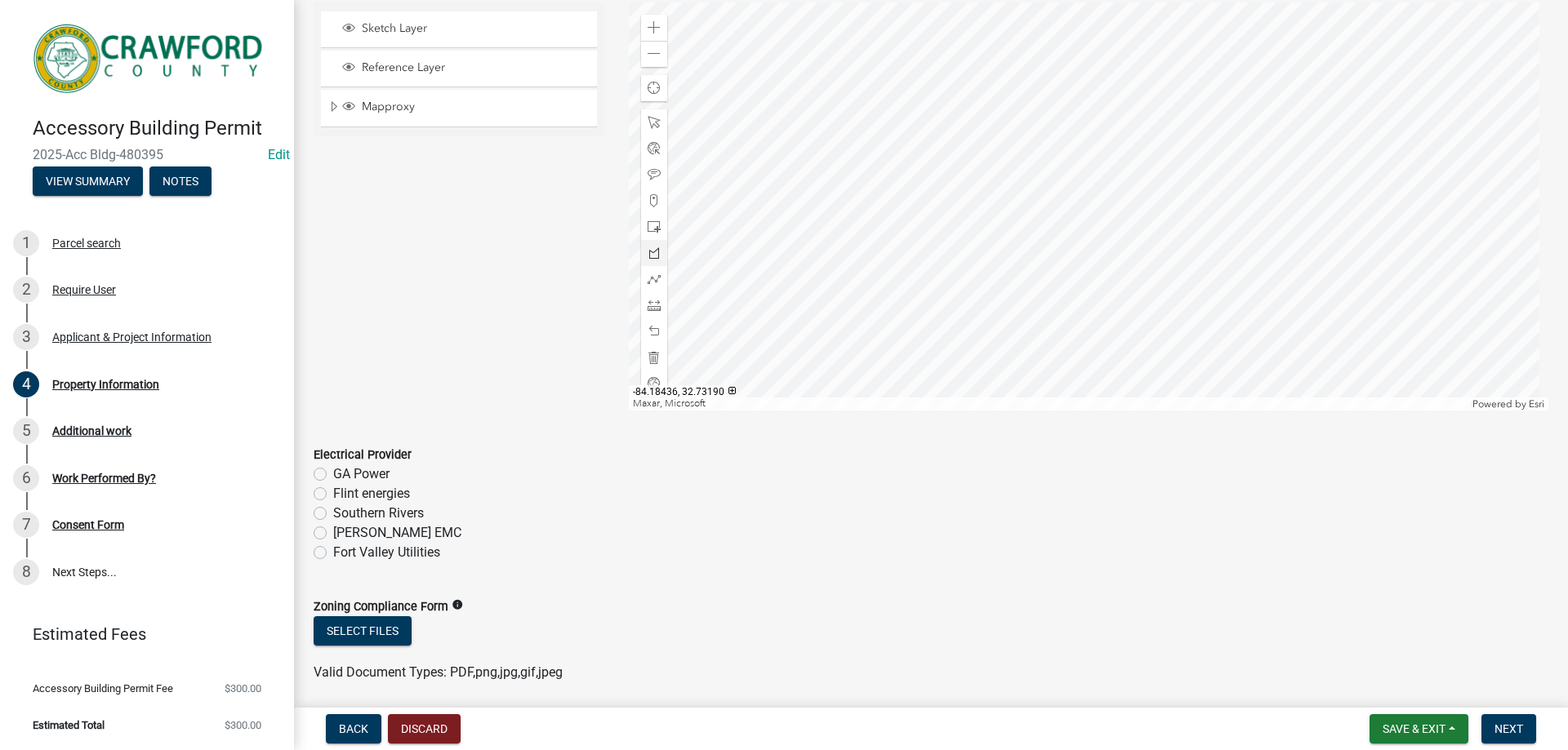
scroll to position [696, 0]
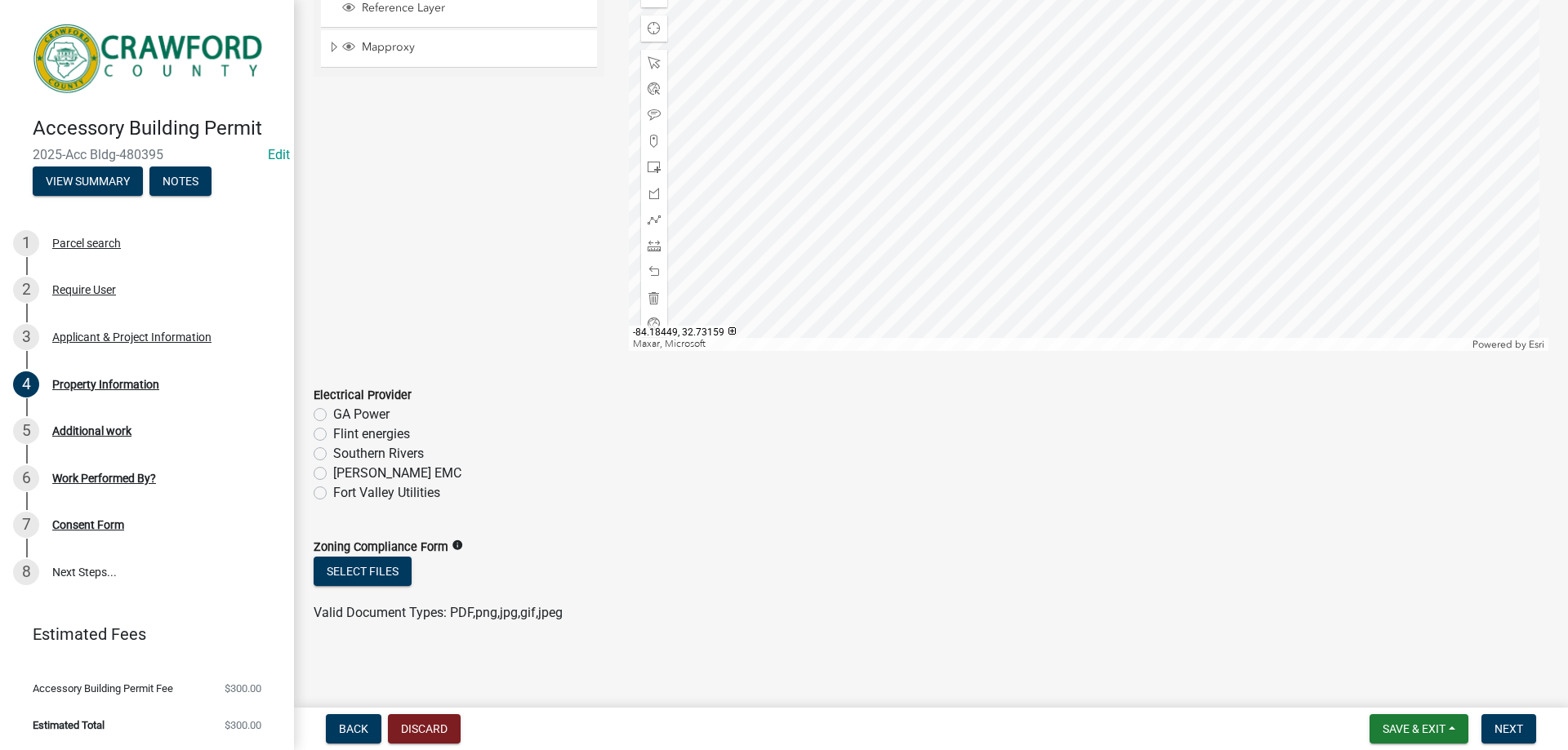
click at [333, 470] on label "[PERSON_NAME] EMC" at bounding box center [397, 473] width 128 height 20
click at [333, 470] on input "[PERSON_NAME] EMC" at bounding box center [338, 469] width 11 height 11
radio input "true"
click at [1514, 722] on span "Next" at bounding box center [1509, 729] width 29 height 13
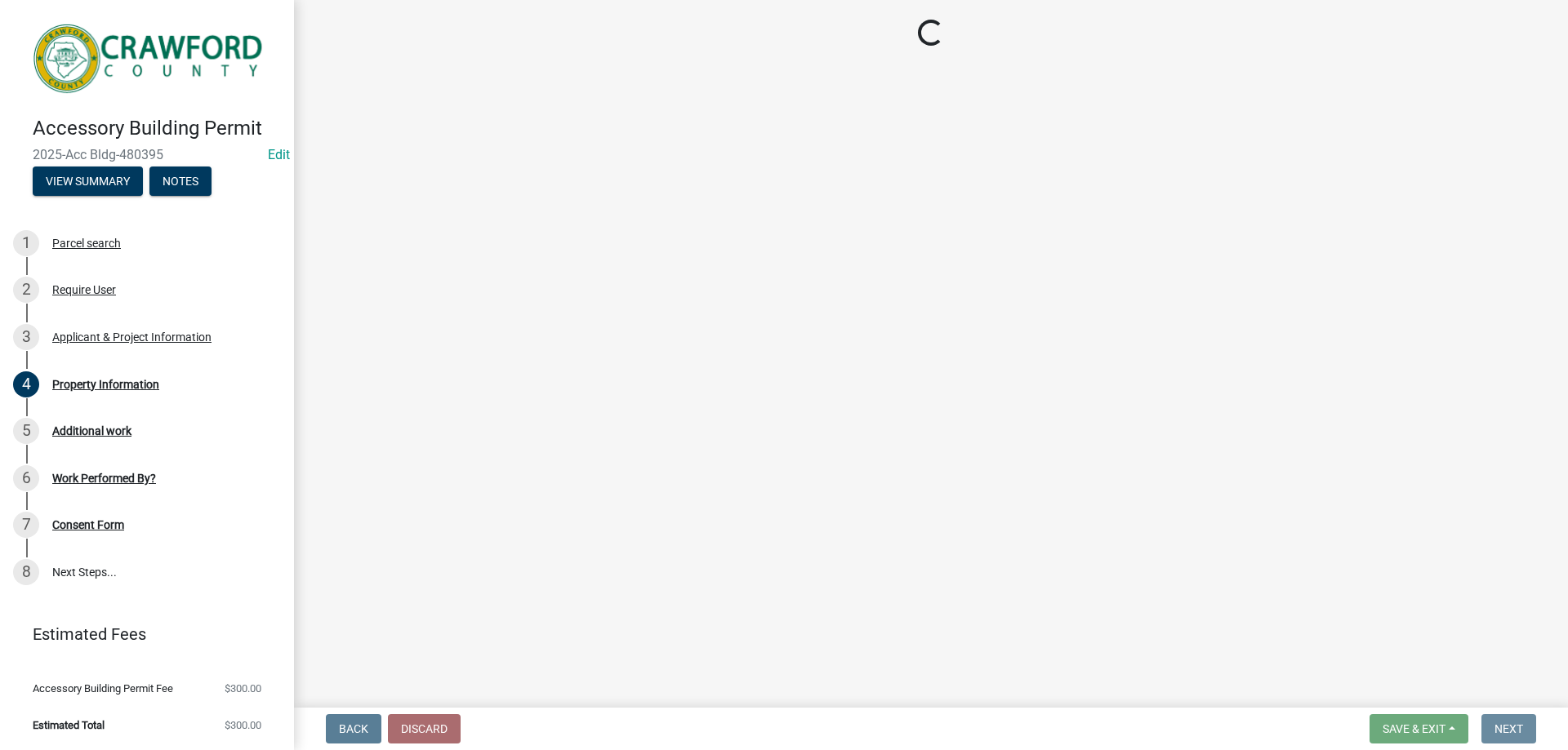
scroll to position [0, 0]
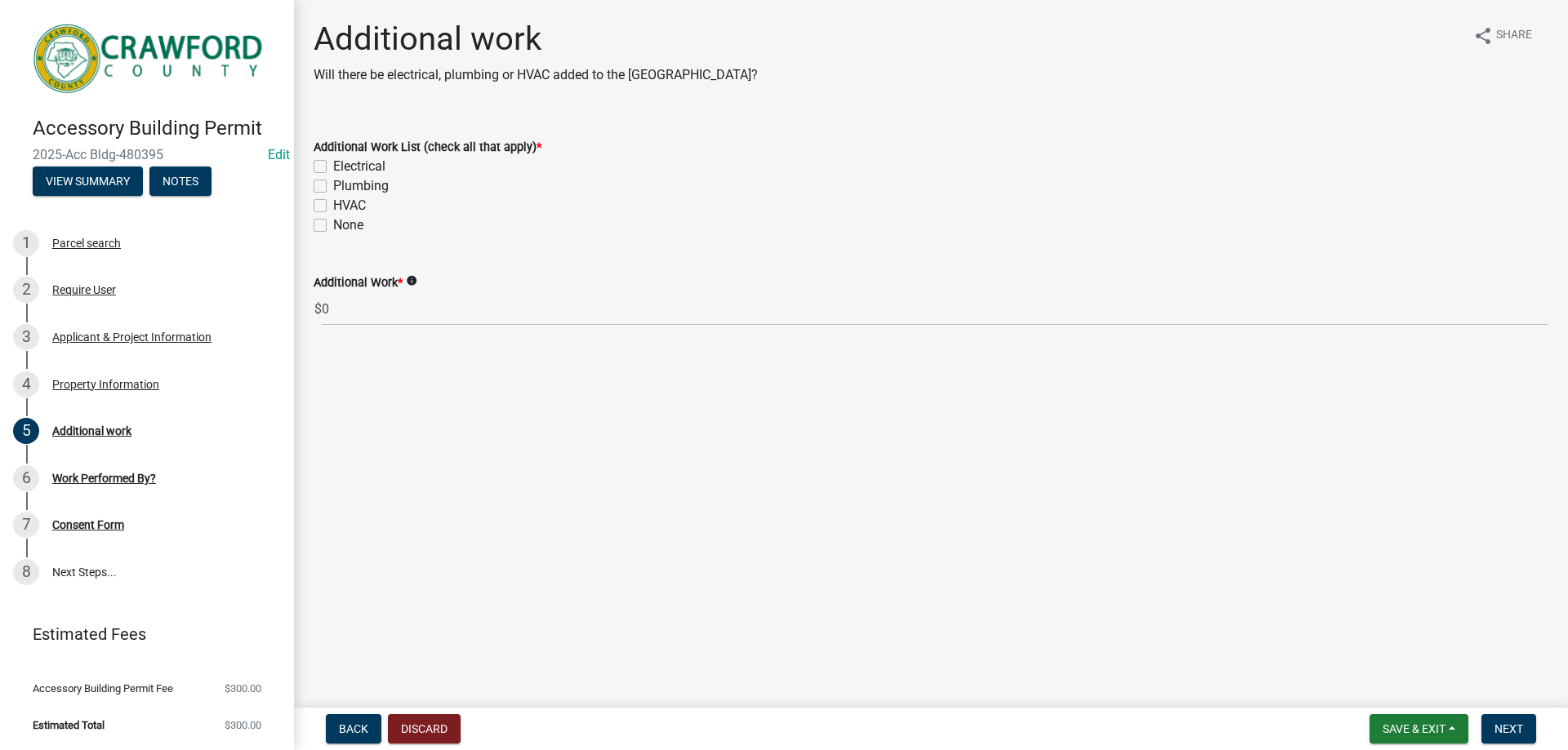
click at [333, 226] on label "None" at bounding box center [348, 226] width 30 height 20
click at [333, 226] on input "None" at bounding box center [338, 221] width 11 height 11
checkbox input "true"
checkbox input "false"
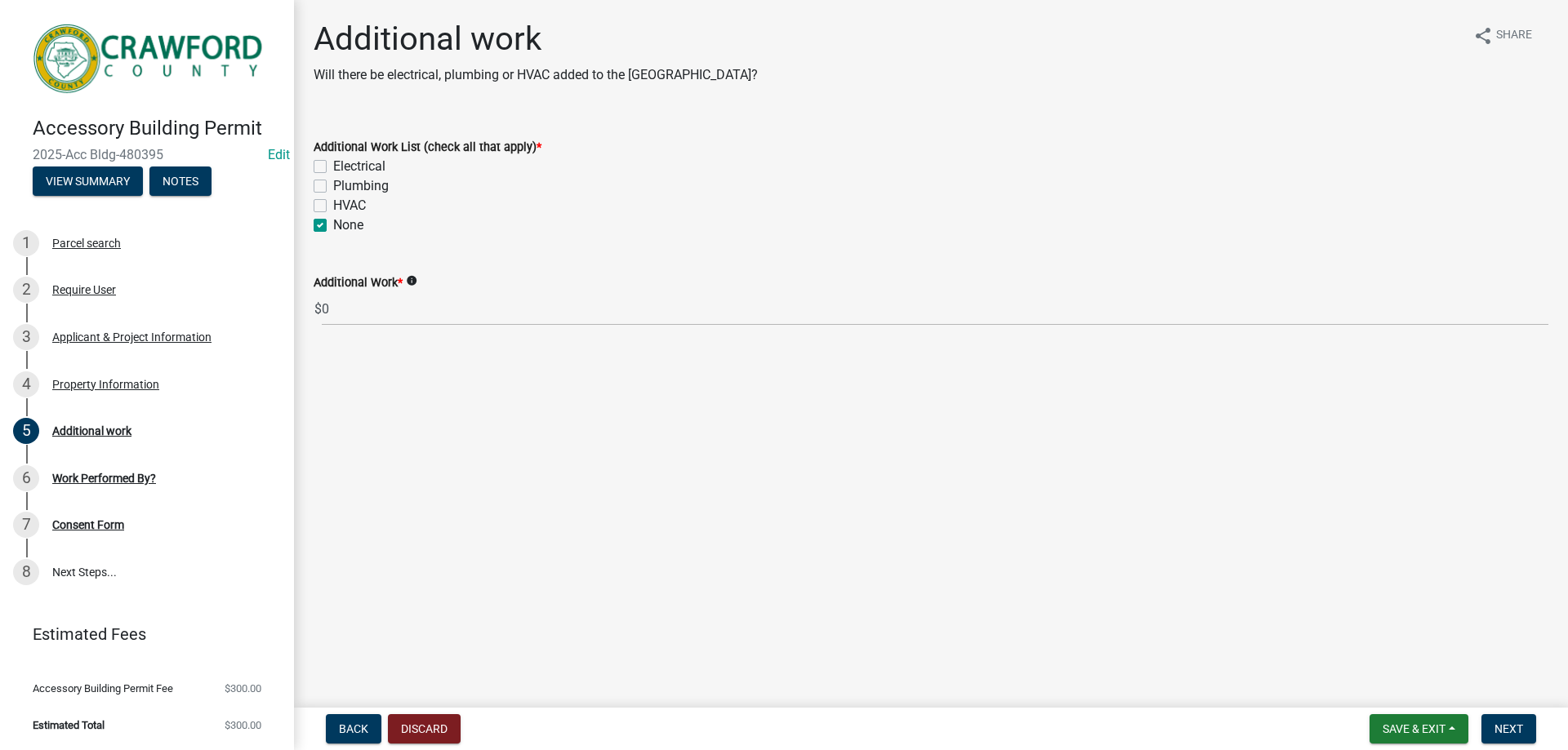
checkbox input "false"
checkbox input "true"
click at [1511, 722] on span "Next" at bounding box center [1509, 729] width 29 height 13
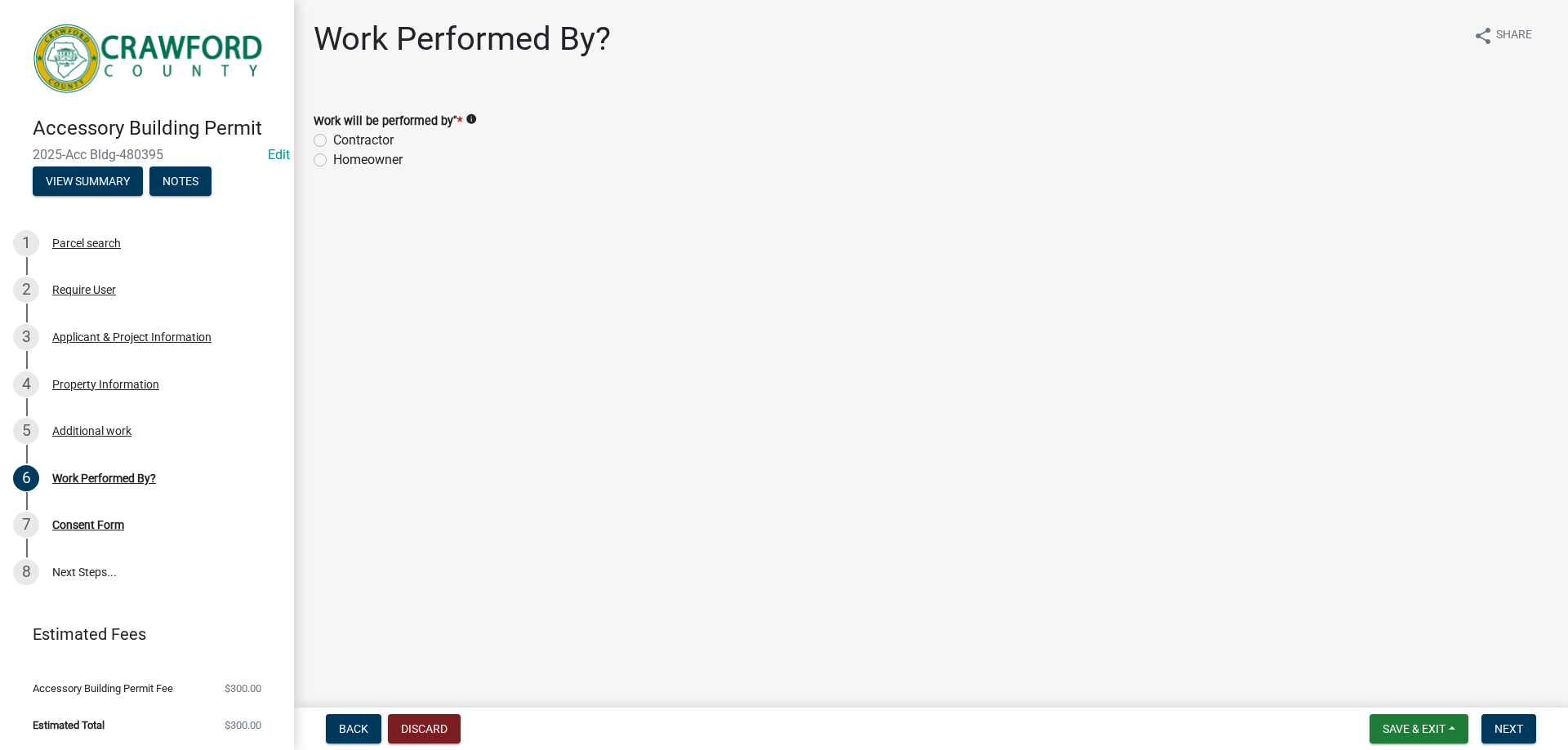
click at [333, 142] on label "Contractor" at bounding box center [363, 141] width 60 height 20
click at [333, 141] on input "Contractor" at bounding box center [338, 136] width 11 height 11
radio input "true"
click at [1507, 741] on button "Next" at bounding box center [1508, 729] width 55 height 30
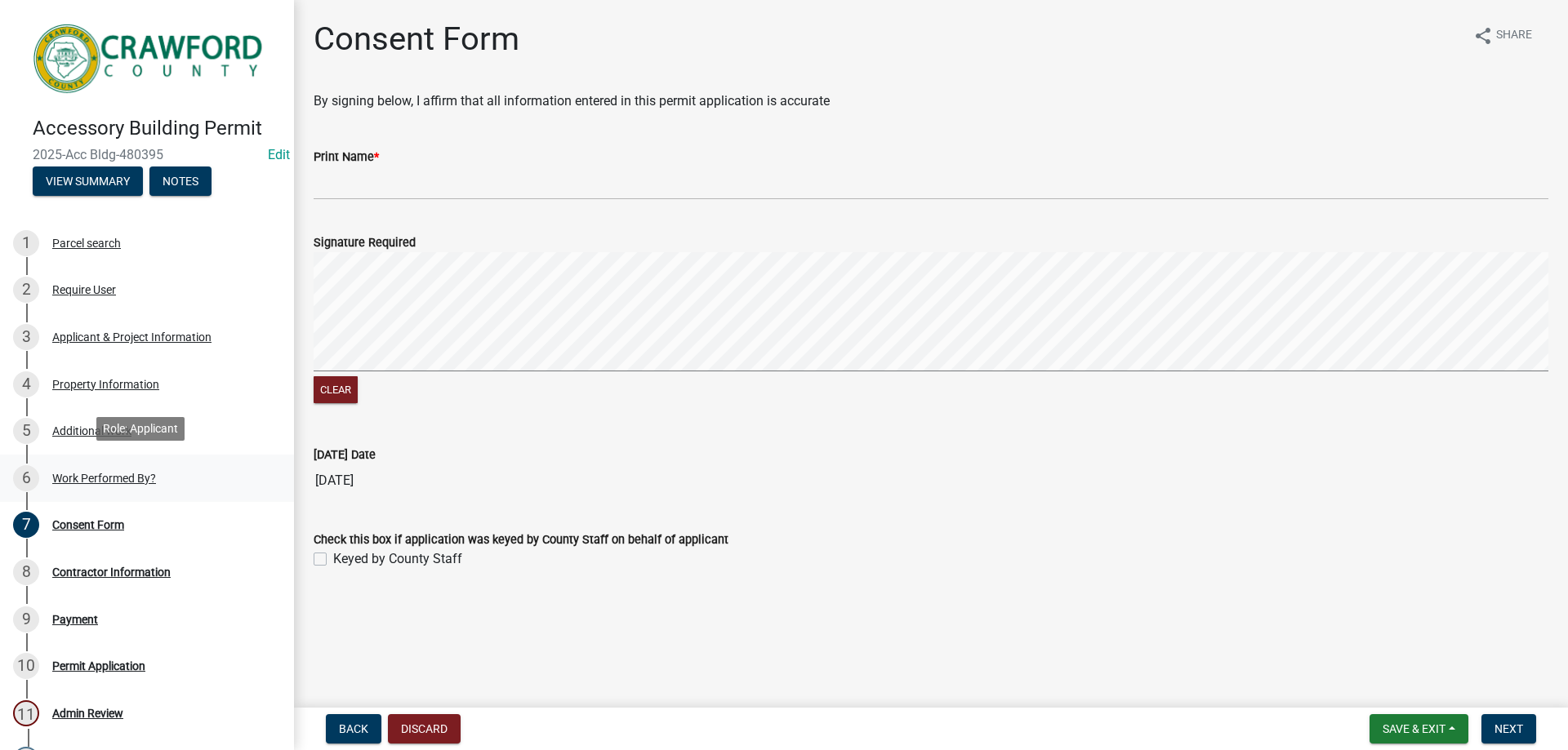
drag, startPoint x: 79, startPoint y: 466, endPoint x: 98, endPoint y: 481, distance: 24.2
click at [79, 468] on div "6 Work Performed By?" at bounding box center [141, 478] width 255 height 26
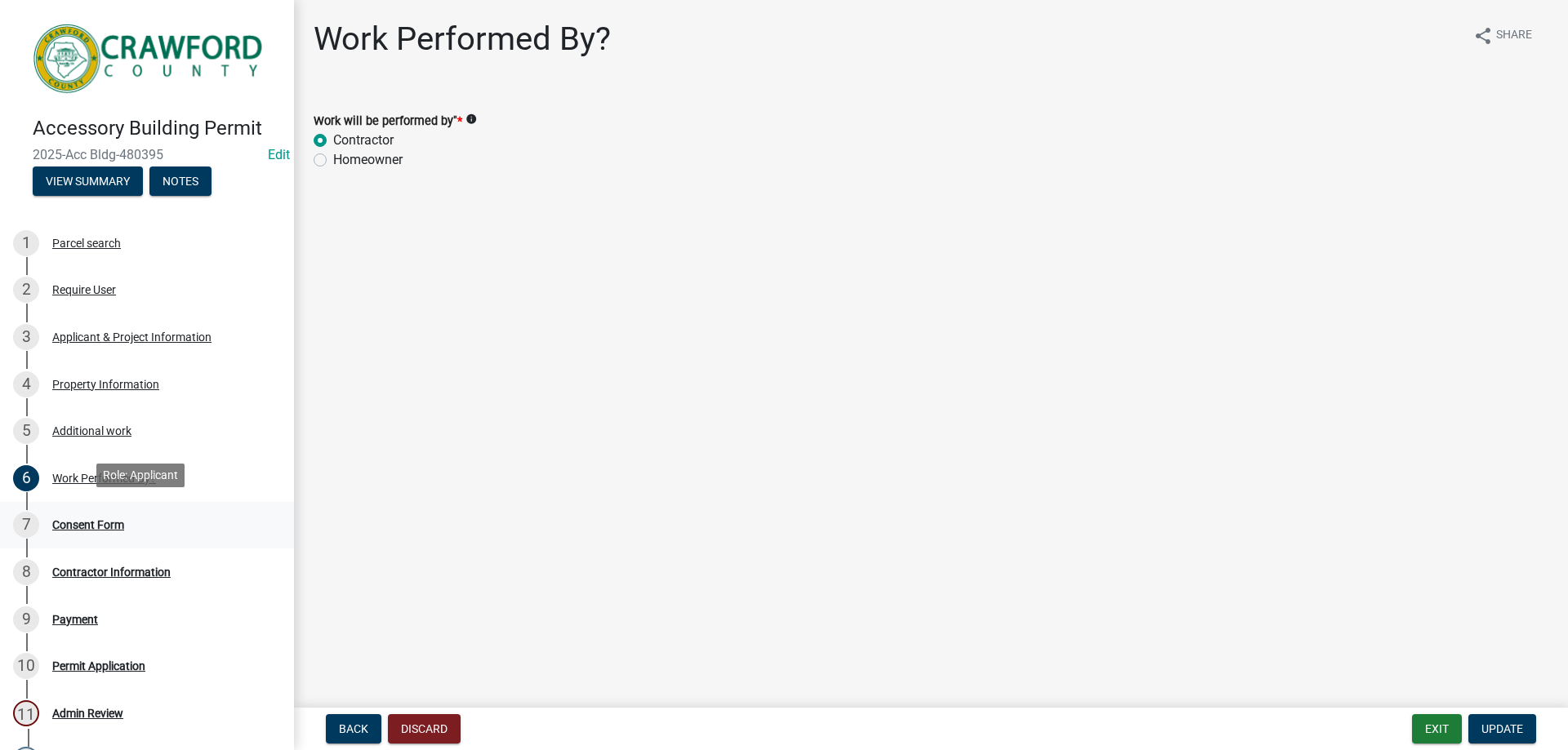
click at [77, 520] on div "Consent Form" at bounding box center [88, 524] width 72 height 12
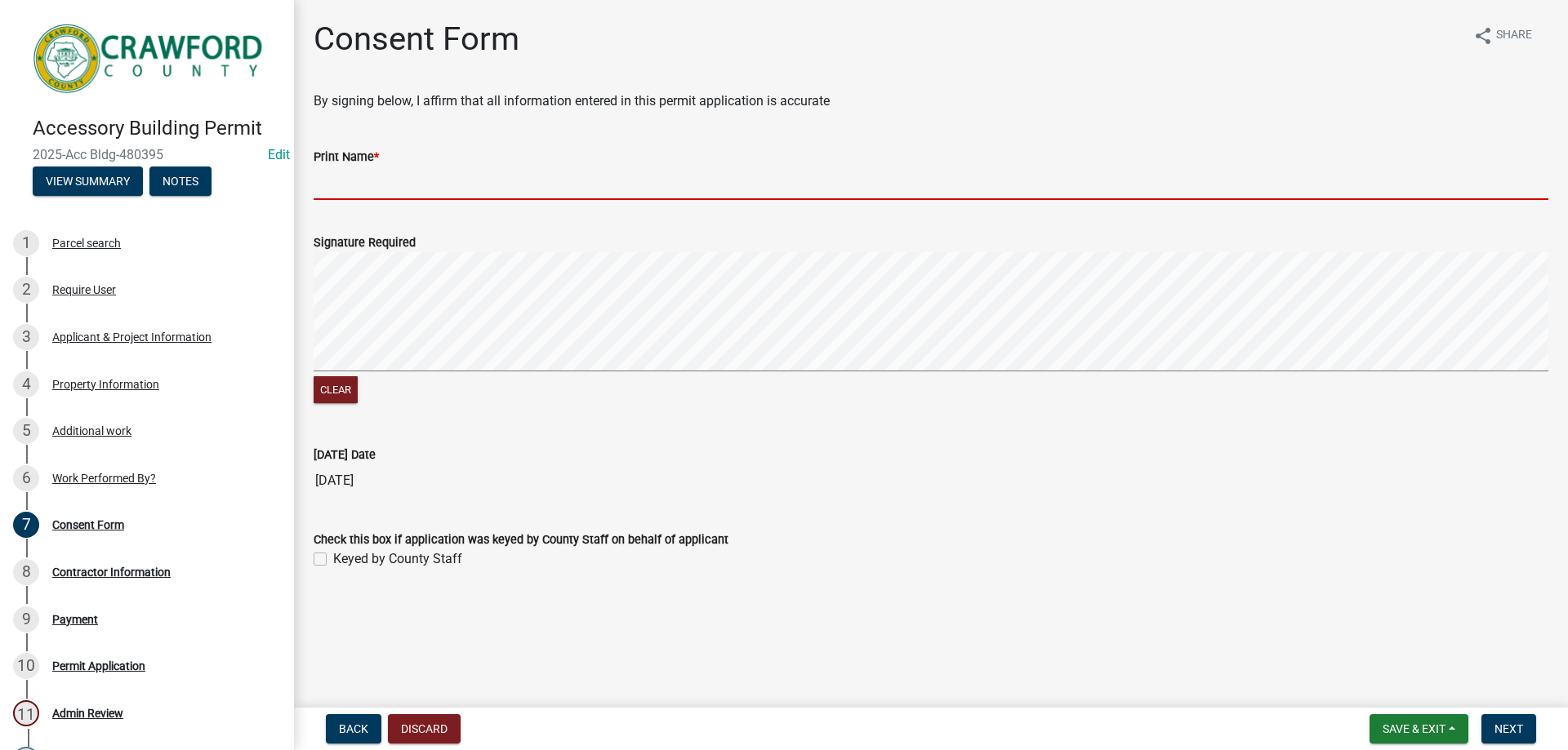
click at [377, 184] on input "Print Name *" at bounding box center [930, 183] width 1235 height 33
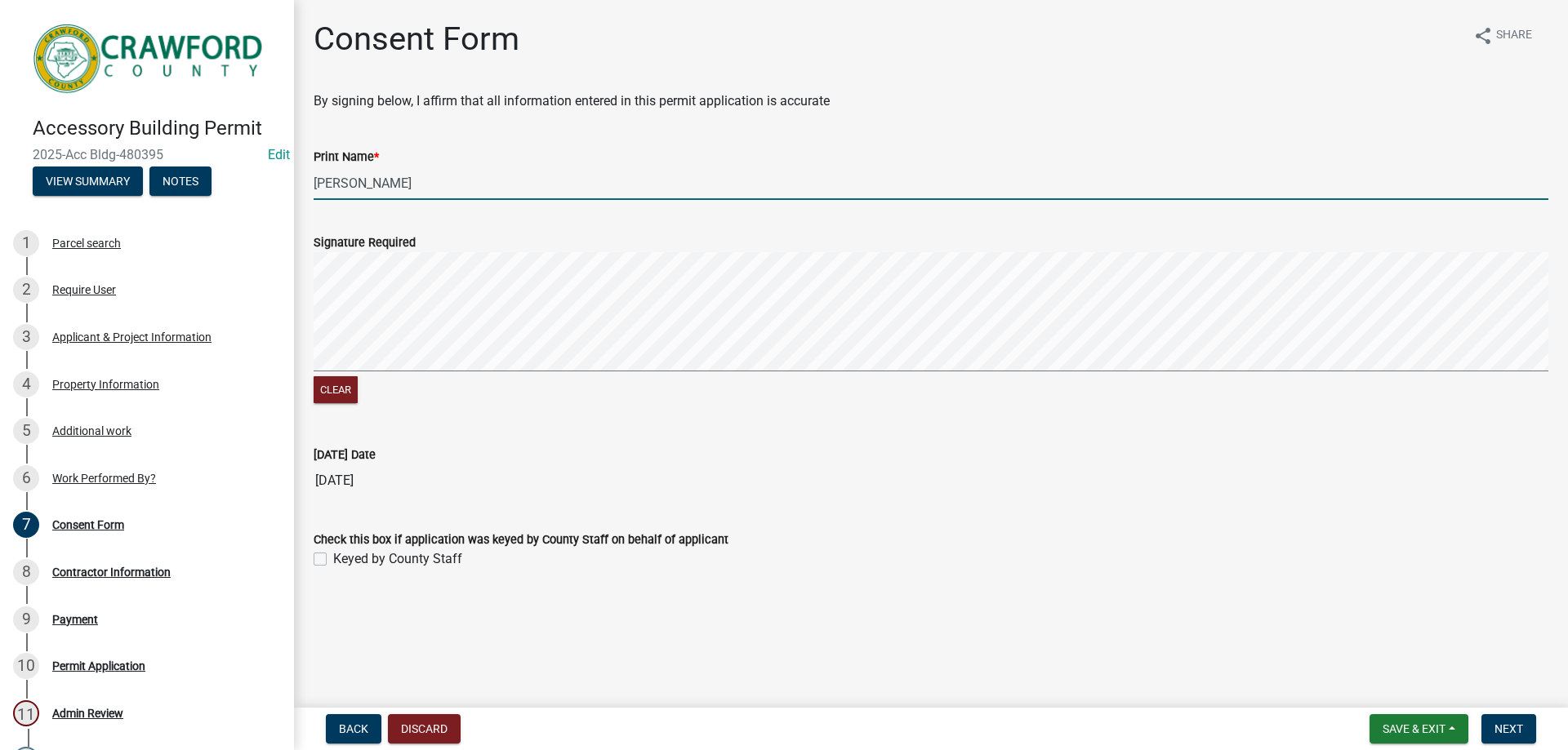
type input "[PERSON_NAME]"
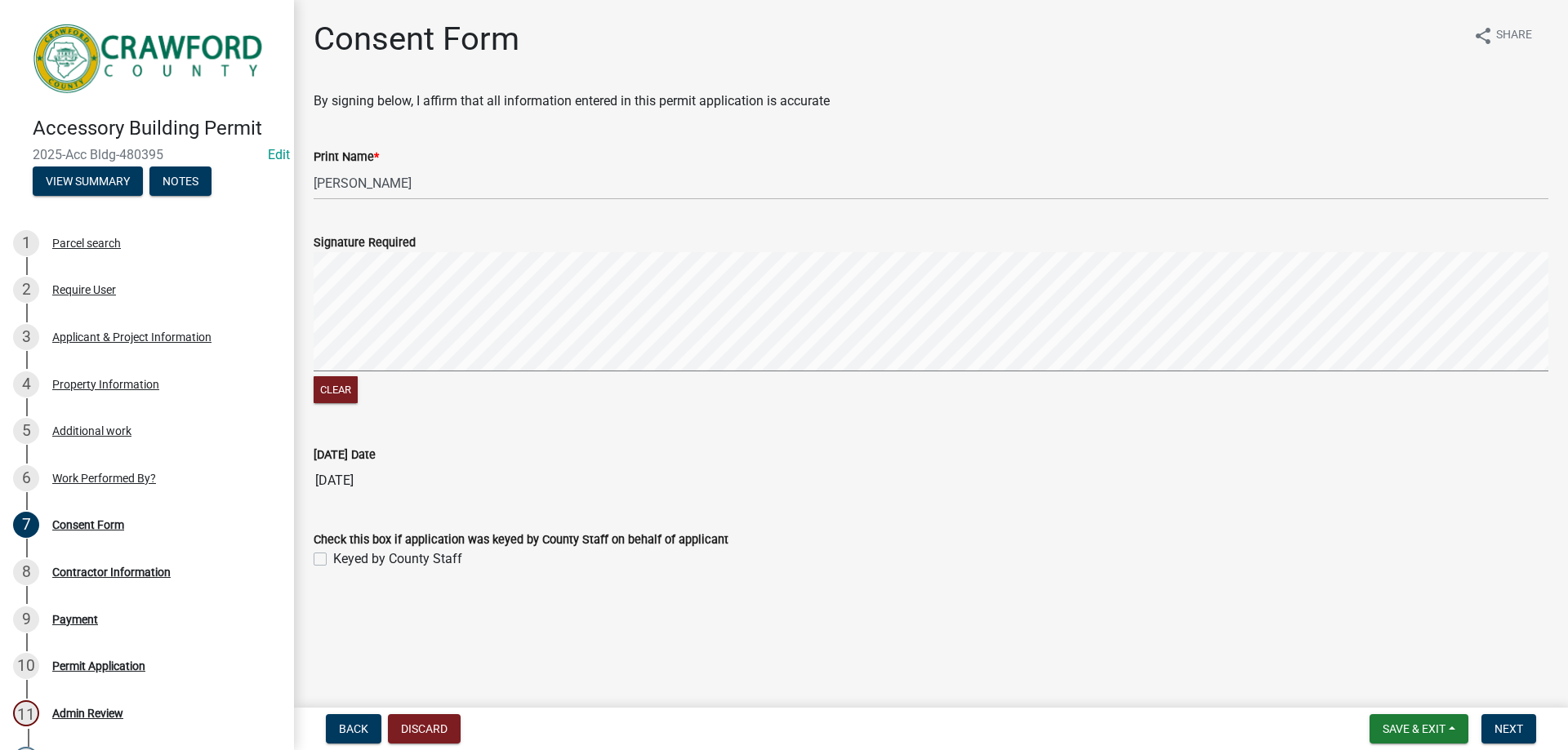
drag, startPoint x: 324, startPoint y: 565, endPoint x: 334, endPoint y: 569, distance: 10.8
click at [328, 566] on div "Keyed by County Staff" at bounding box center [930, 559] width 1235 height 20
drag, startPoint x: 321, startPoint y: 561, endPoint x: 387, endPoint y: 580, distance: 68.7
click at [333, 561] on label "Keyed by County Staff" at bounding box center [398, 559] width 129 height 20
click at [333, 560] on input "Keyed by County Staff" at bounding box center [338, 555] width 11 height 11
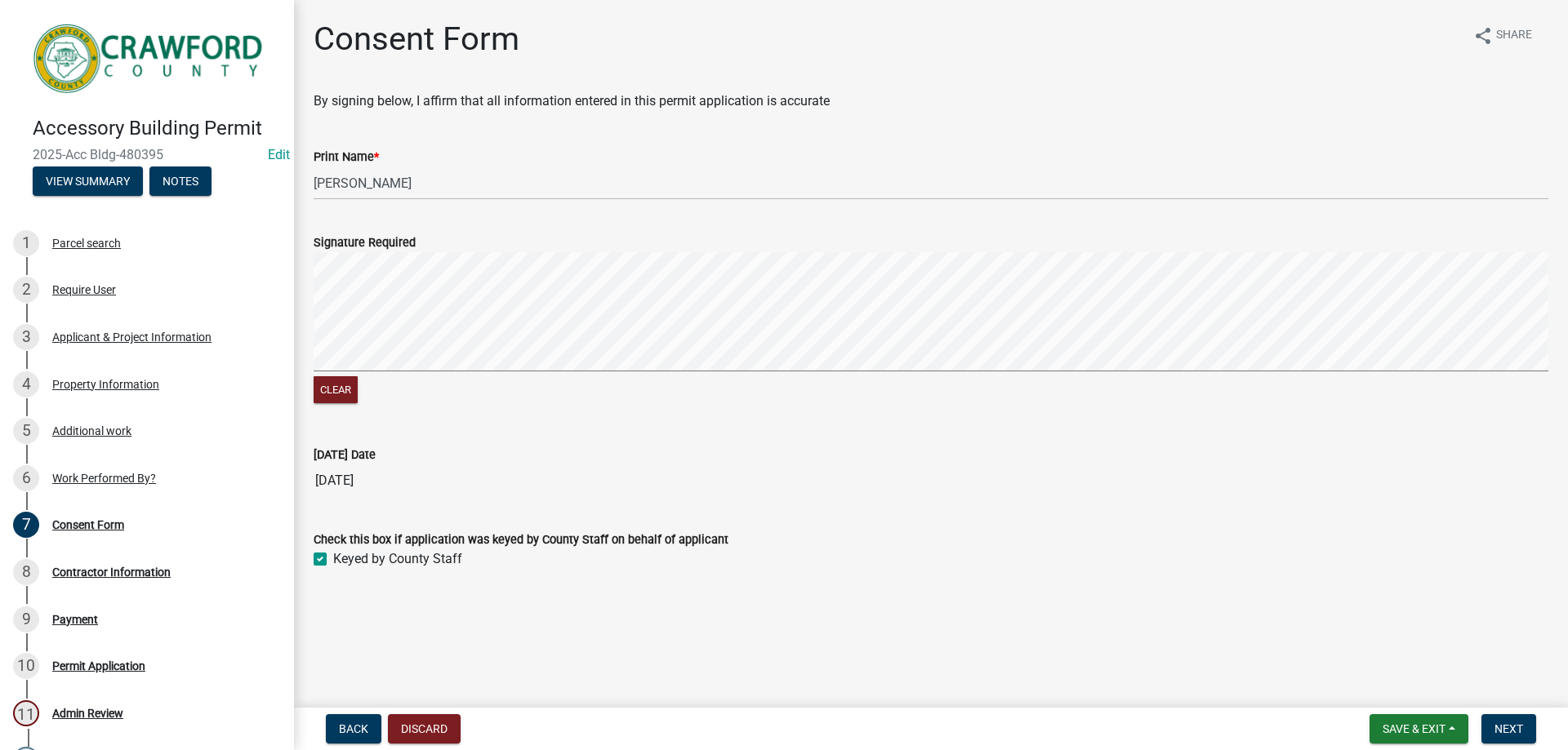
checkbox input "true"
click at [1496, 728] on span "Next" at bounding box center [1509, 729] width 29 height 13
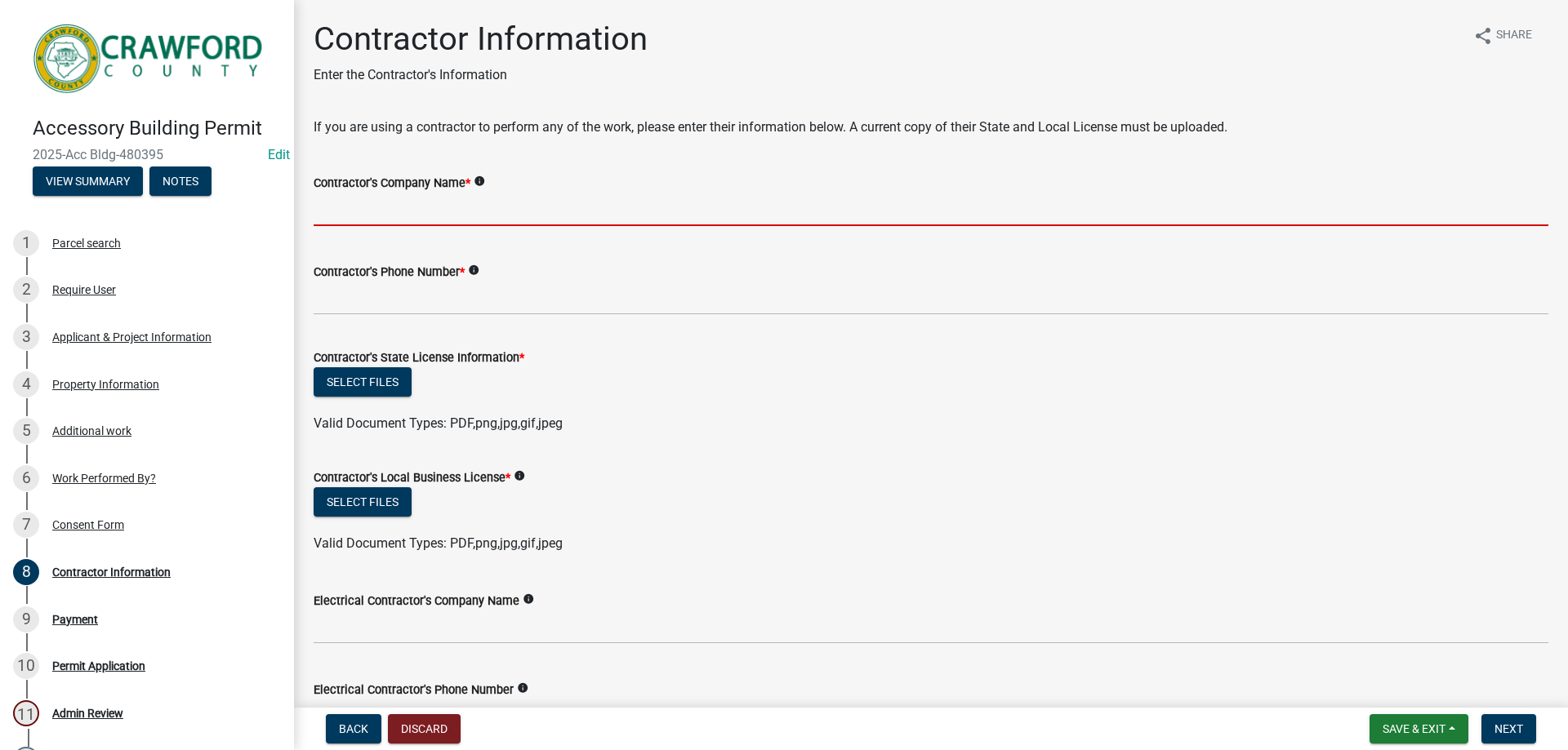
click at [493, 212] on input "Contractor's Company Name *" at bounding box center [930, 209] width 1235 height 33
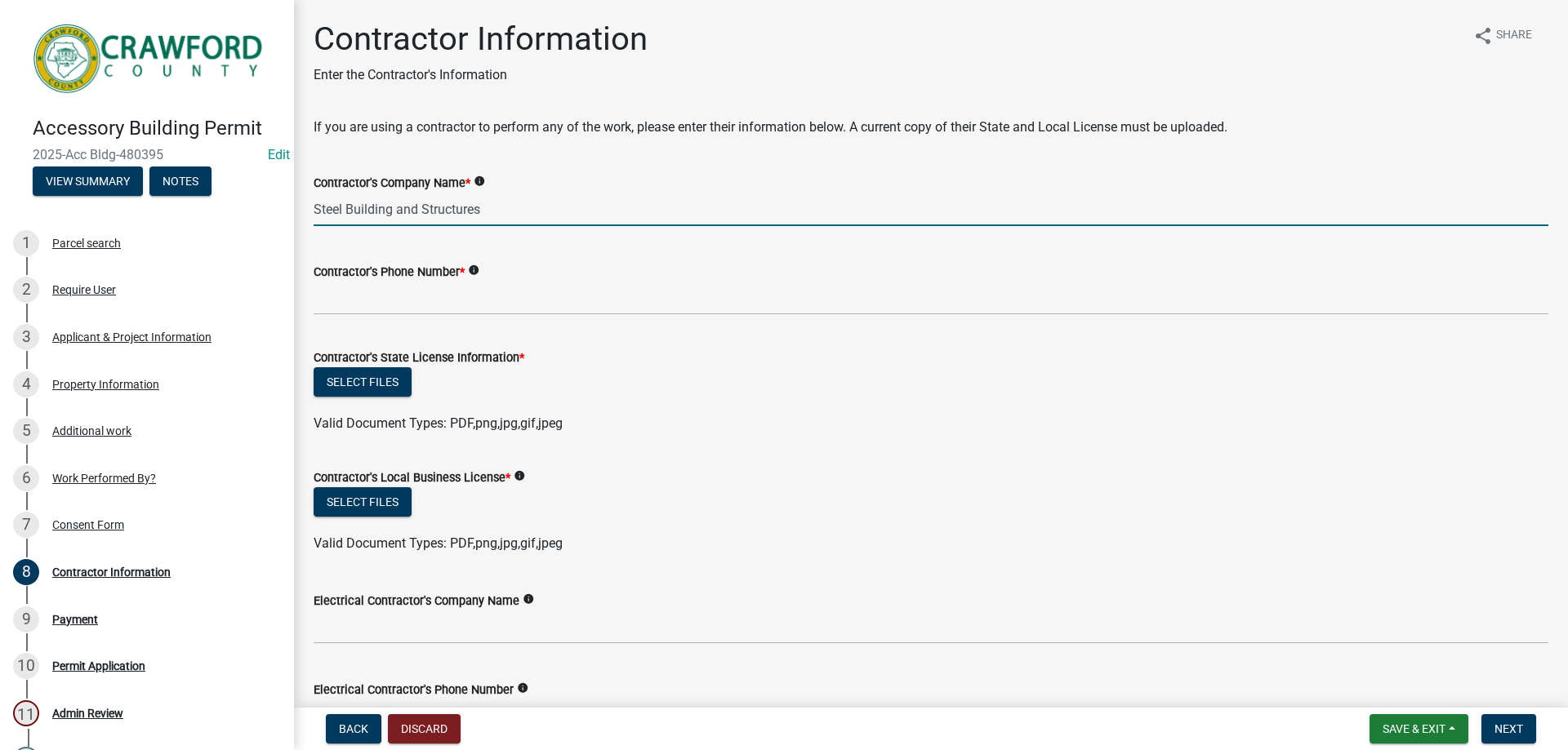
type input "Steel Building and Structures"
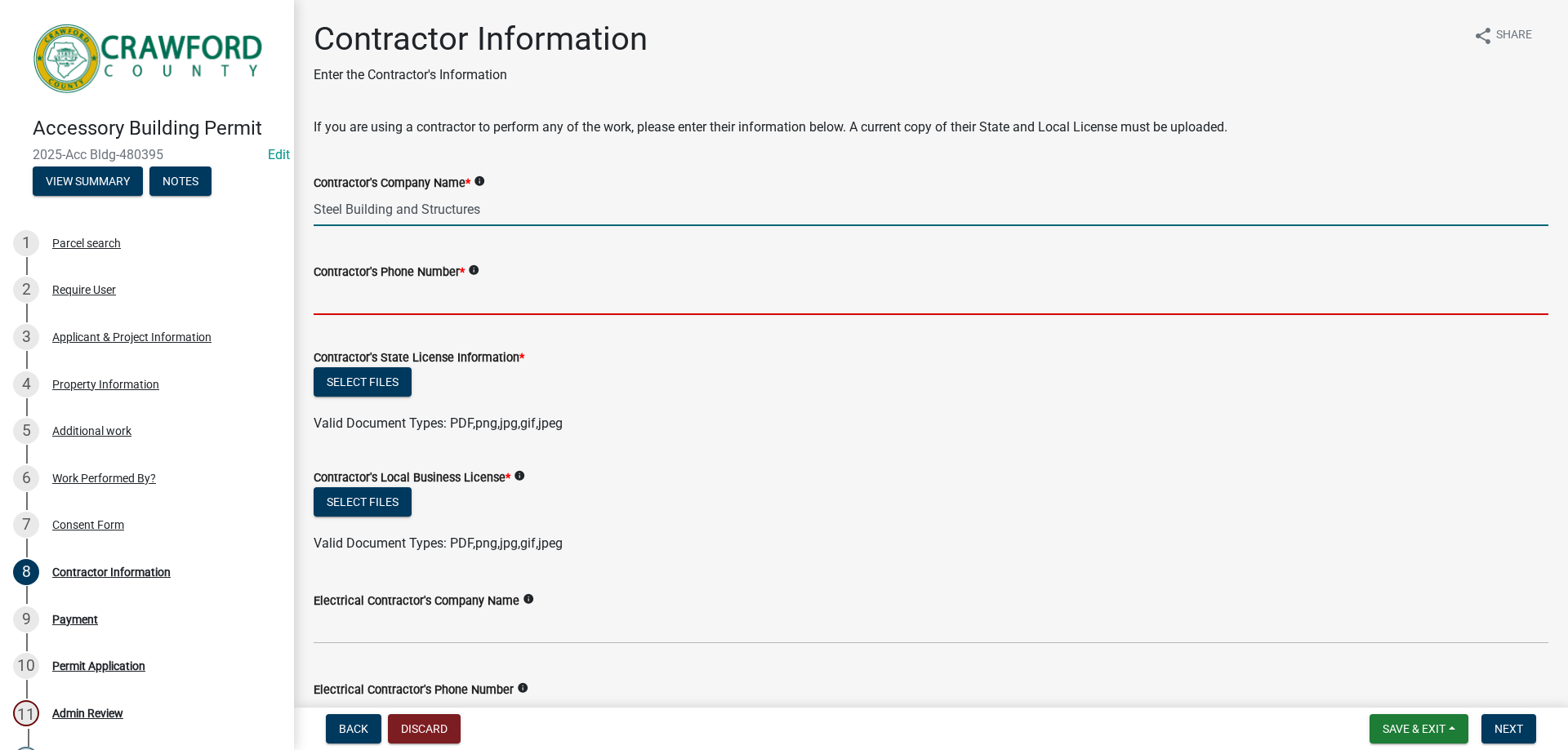
click at [402, 301] on input "Contractor's Phone Number *" at bounding box center [930, 298] width 1235 height 33
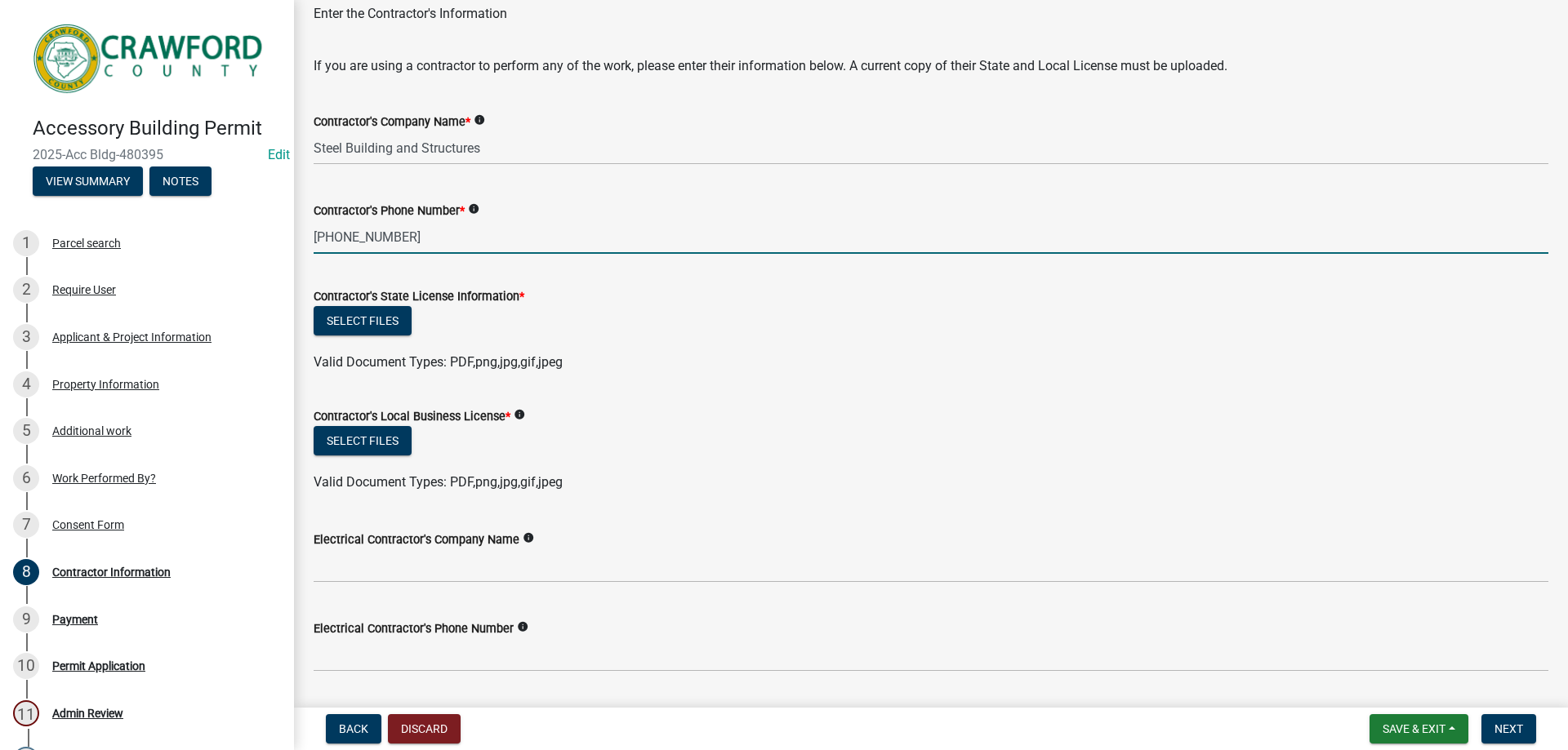
scroll to position [163, 0]
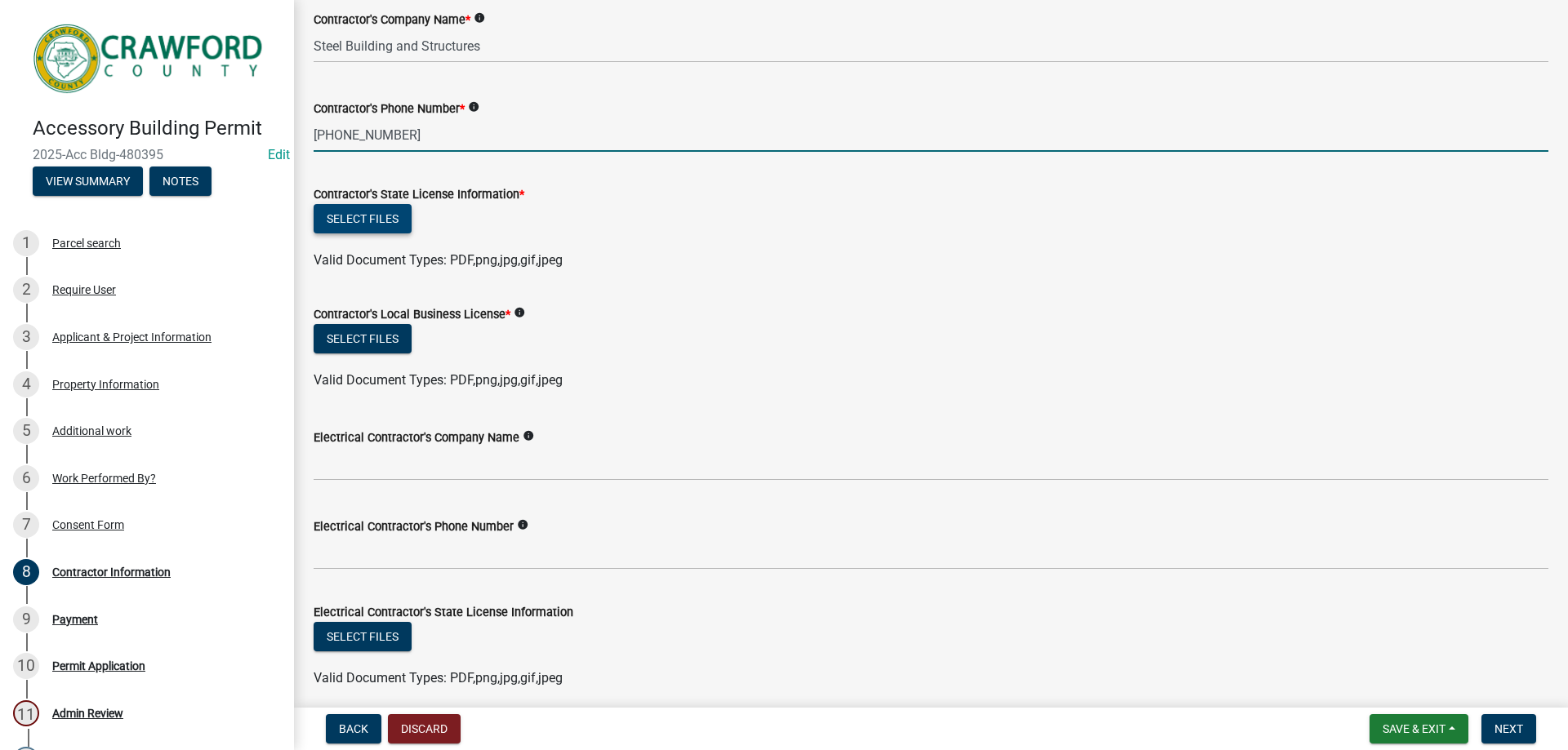
type input "[PHONE_NUMBER]"
click at [366, 221] on button "Select files" at bounding box center [362, 218] width 98 height 30
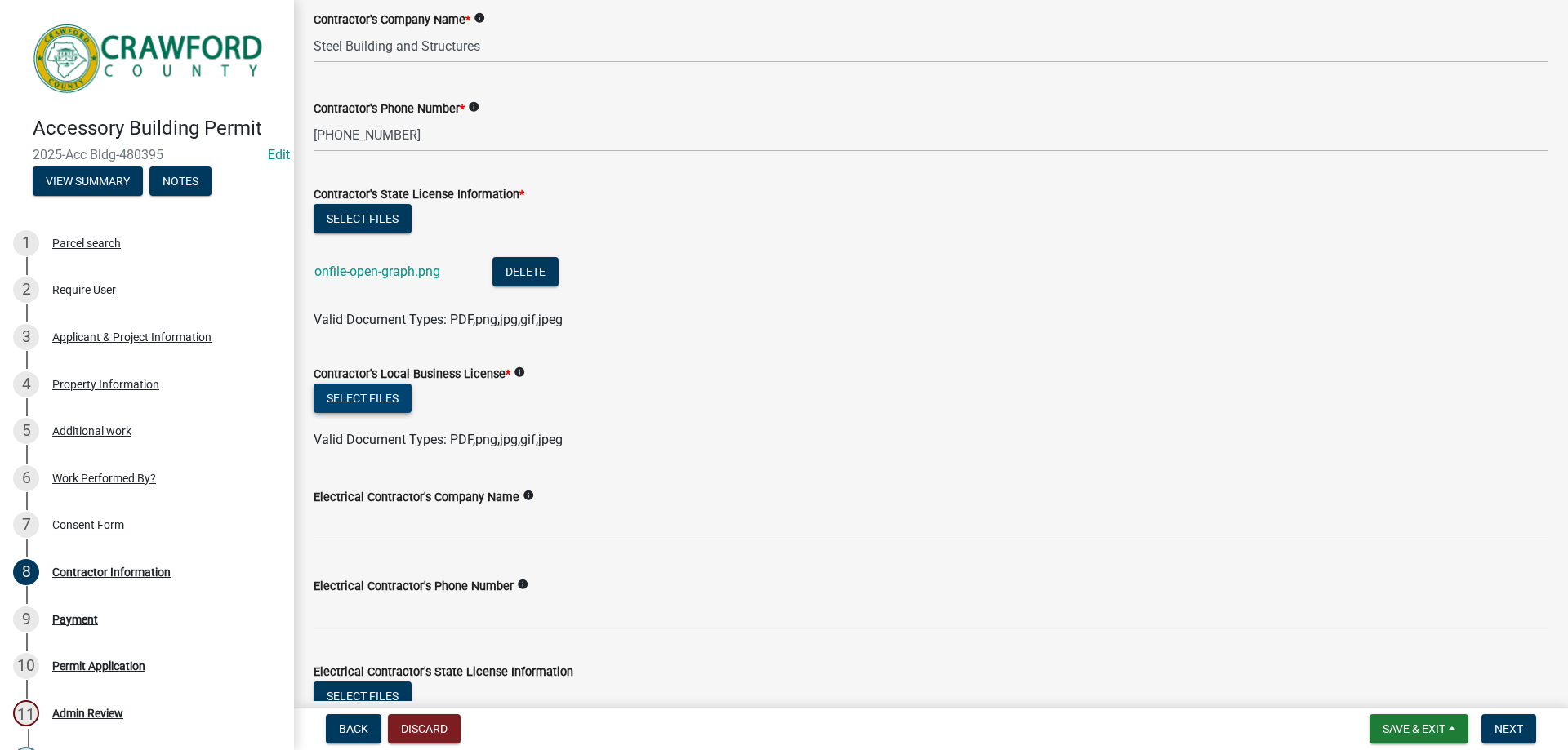
click at [369, 403] on button "Select files" at bounding box center [362, 398] width 98 height 30
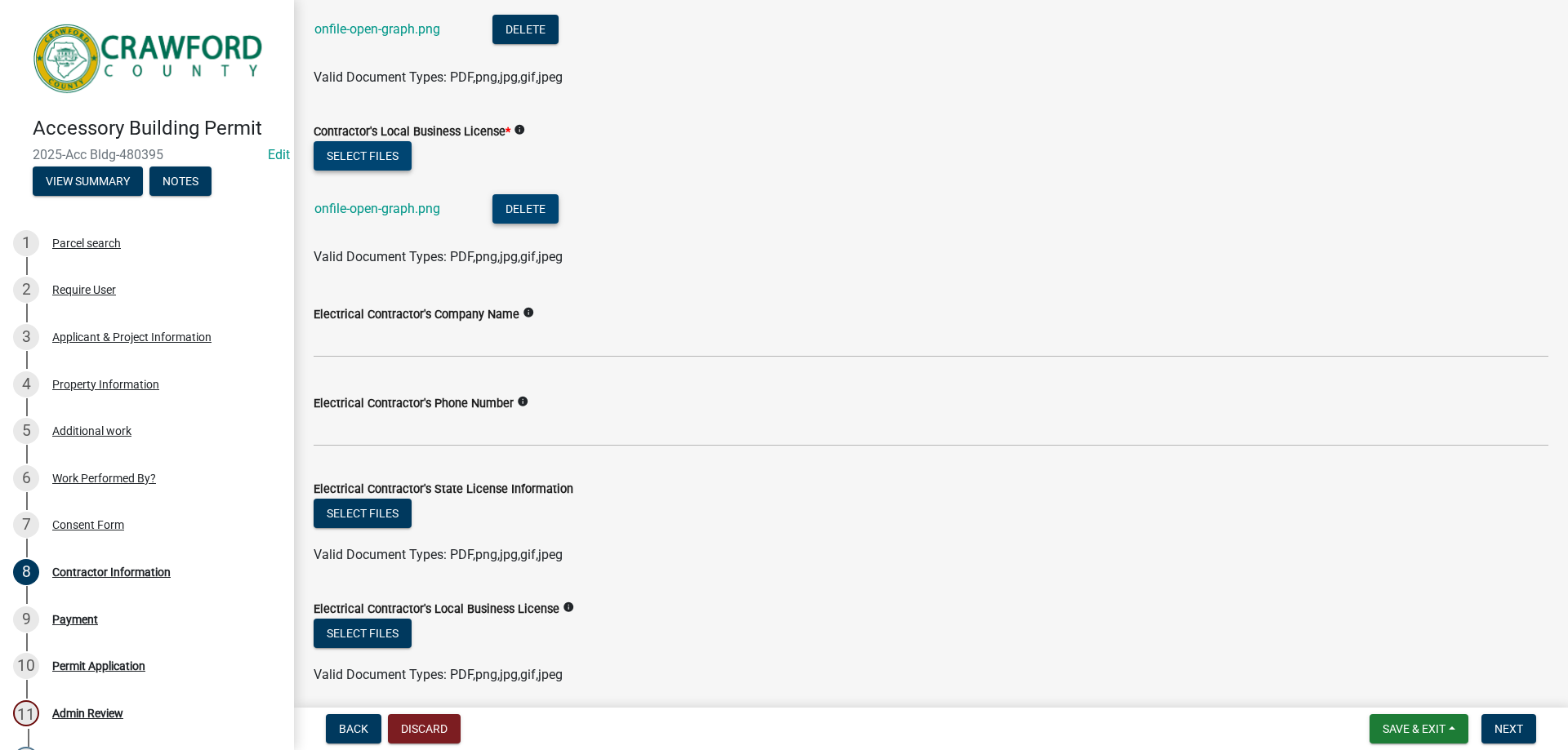
scroll to position [243, 0]
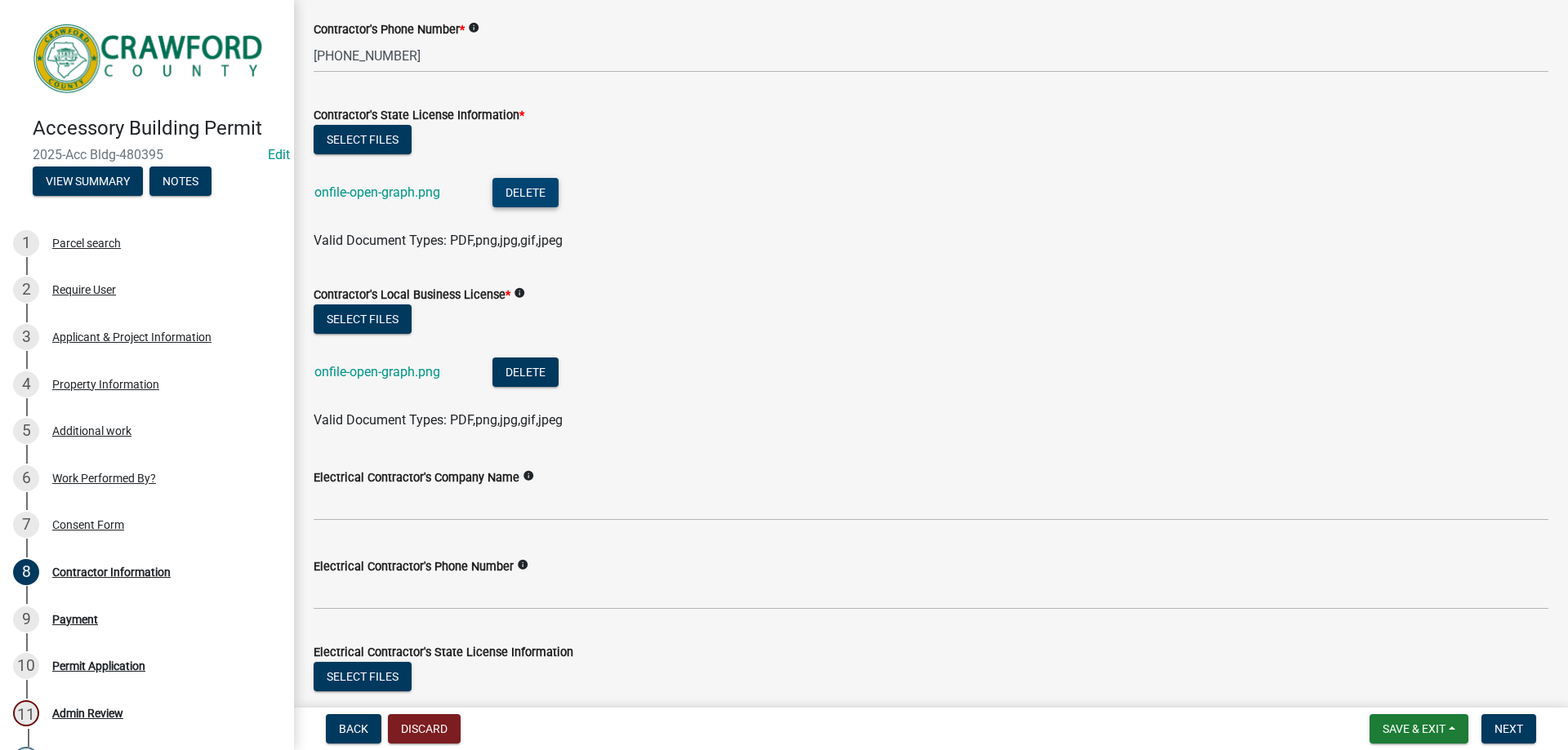
click at [519, 200] on button "Delete" at bounding box center [526, 192] width 66 height 30
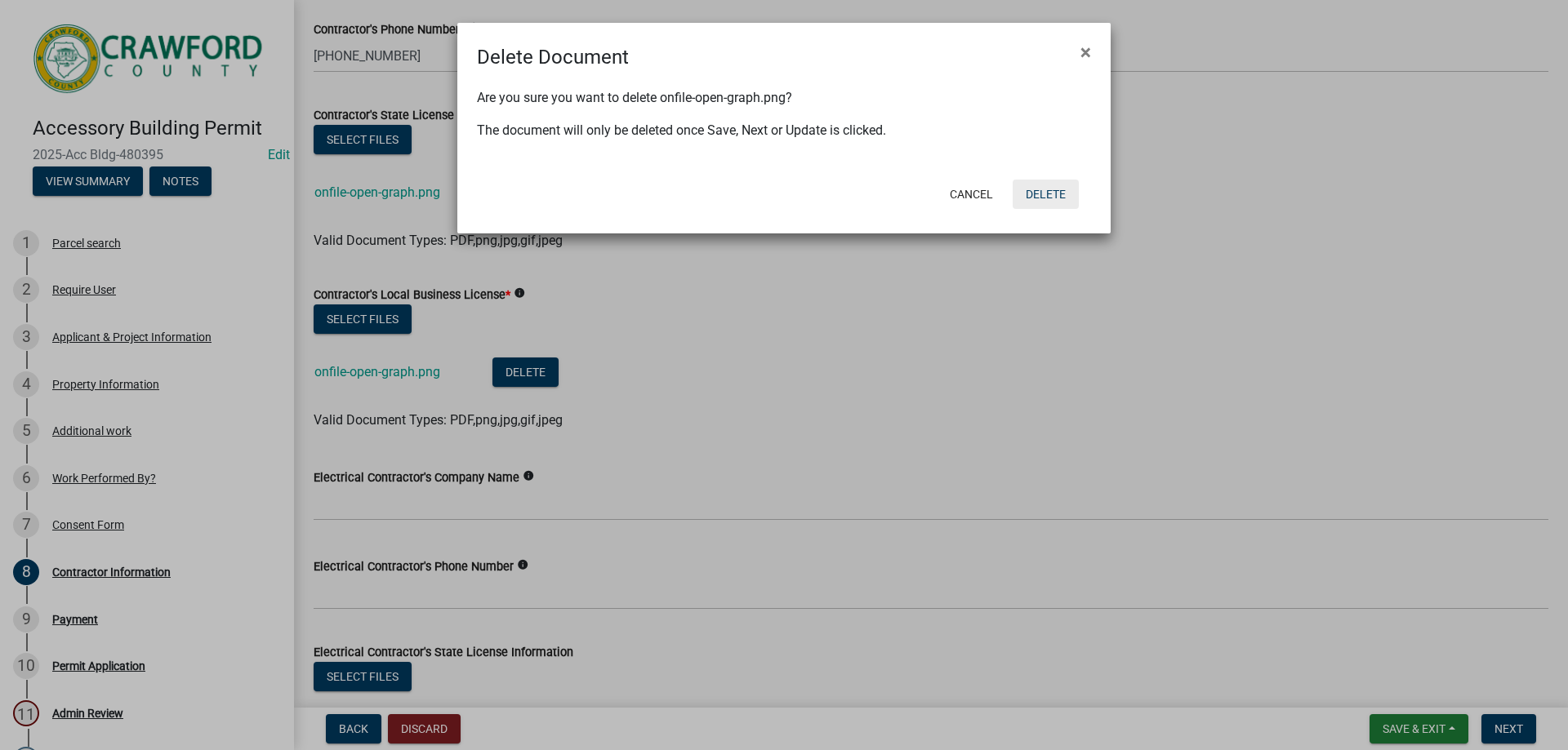
click at [1032, 187] on button "Delete" at bounding box center [1046, 194] width 66 height 30
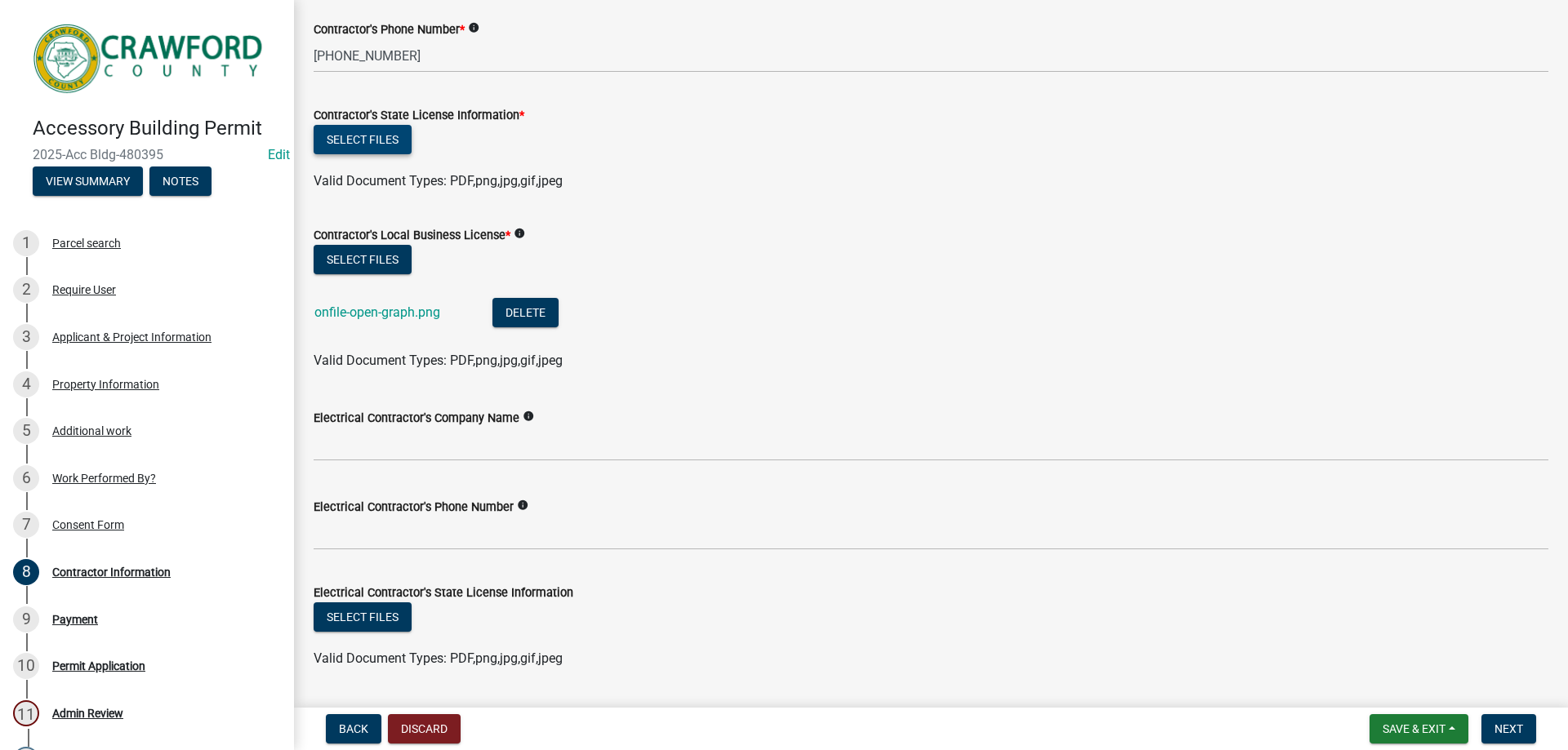
click at [384, 137] on button "Select files" at bounding box center [362, 140] width 98 height 30
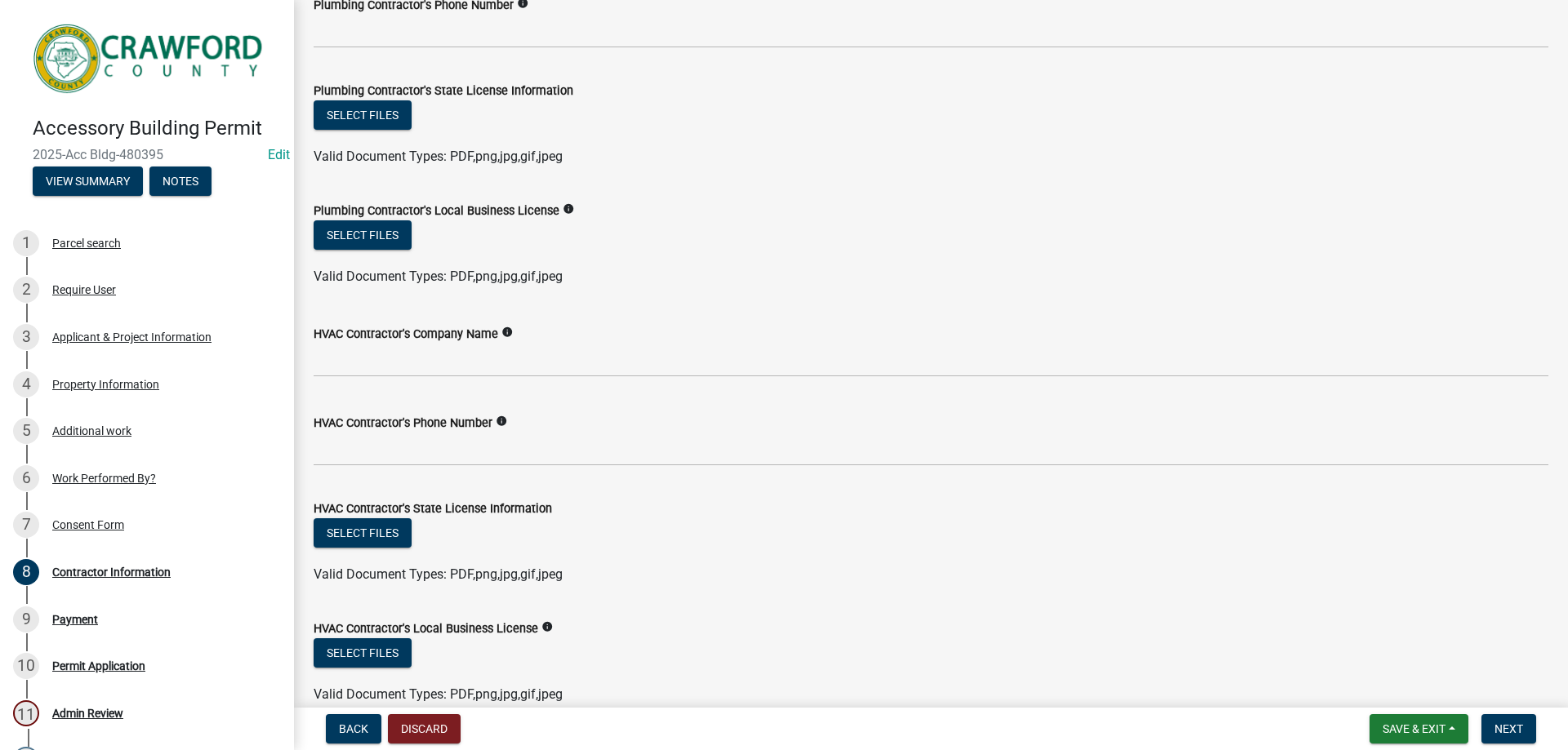
scroll to position [1303, 0]
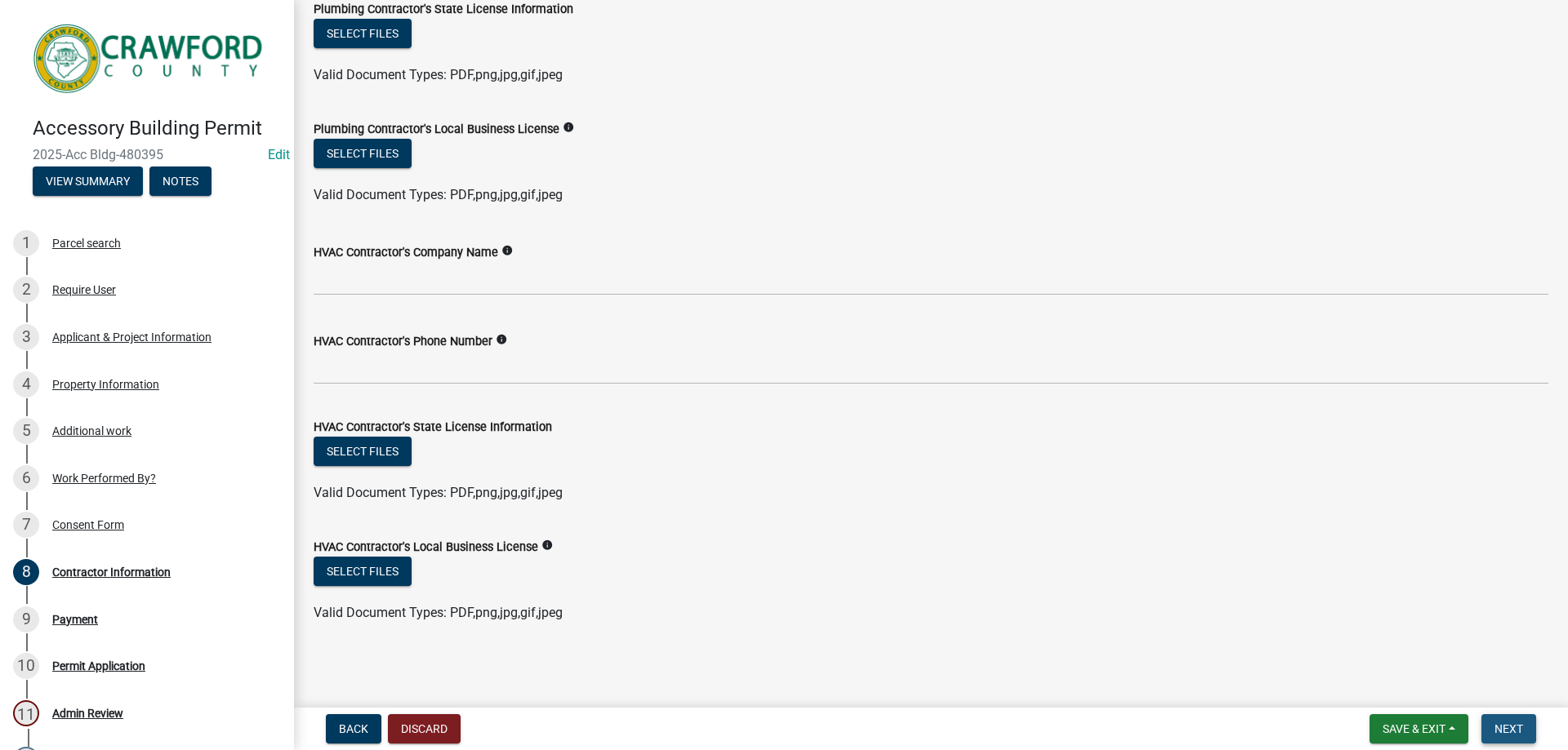
click at [1511, 736] on span "Next" at bounding box center [1509, 729] width 29 height 13
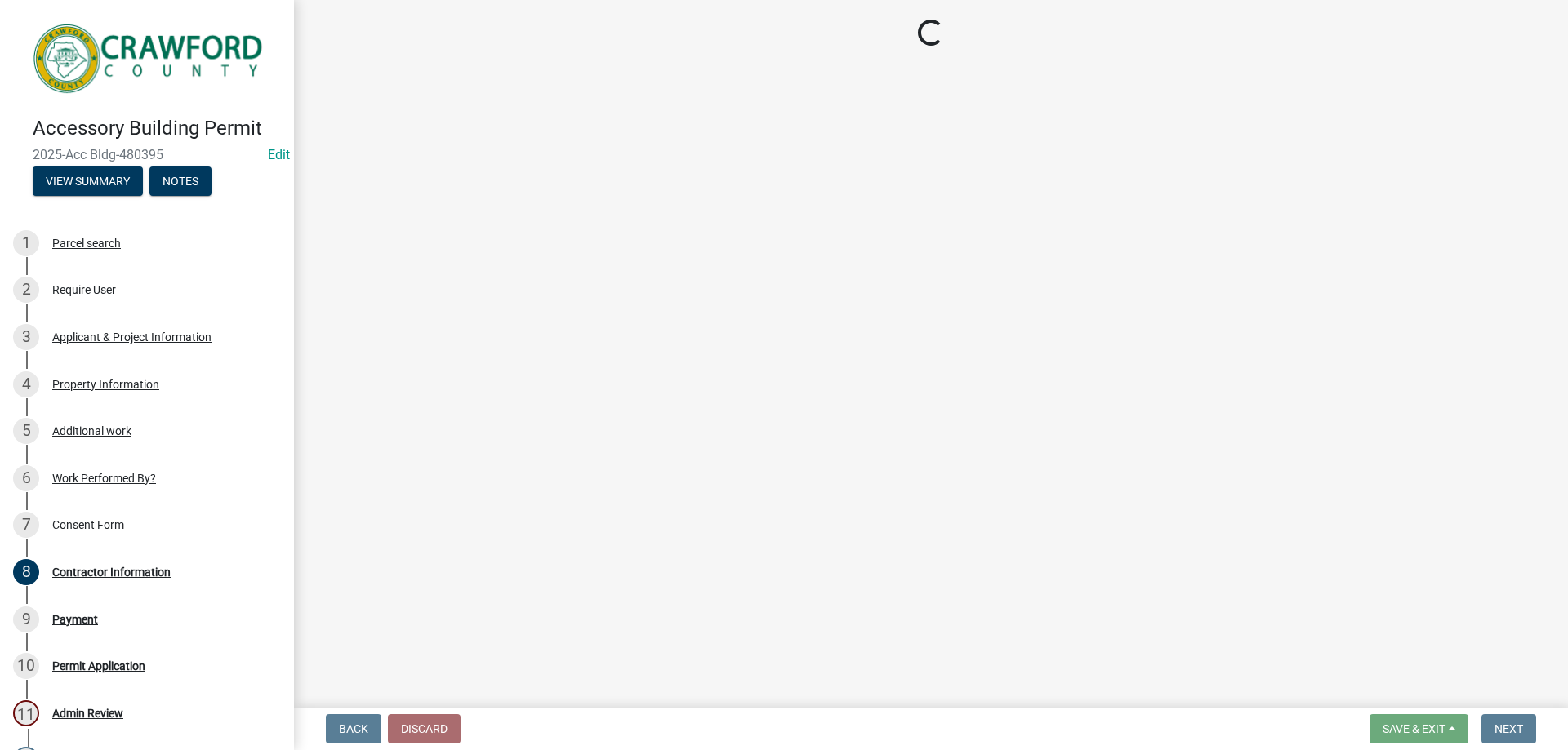
select select "3: 3"
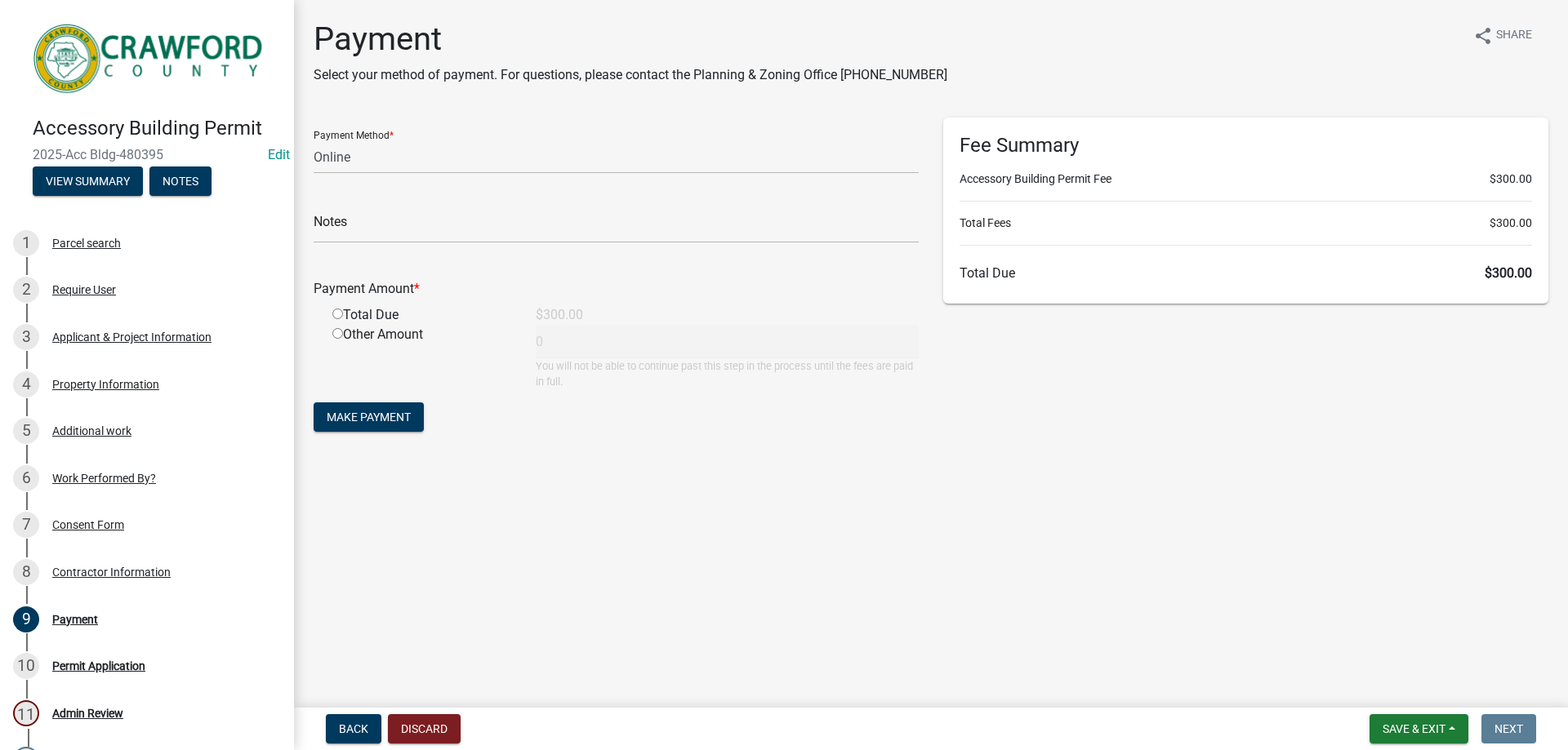
click at [338, 317] on input "radio" at bounding box center [338, 314] width 11 height 11
radio input "true"
type input "300"
click at [360, 158] on select "Credit Card POS Check Cash Online" at bounding box center [616, 157] width 605 height 33
select select "1: 0"
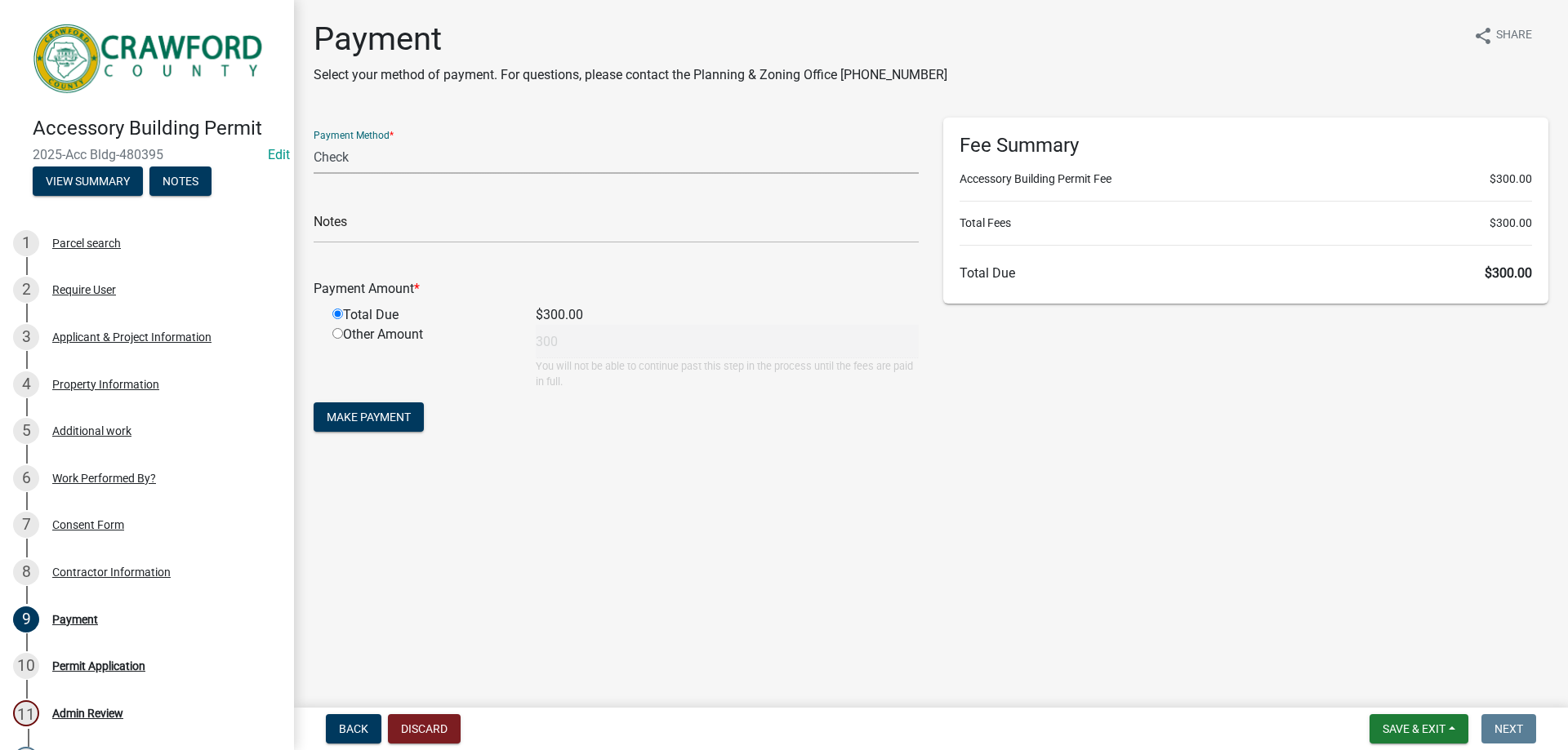
click at [313, 141] on select "Credit Card POS Check Cash Online" at bounding box center [616, 157] width 605 height 33
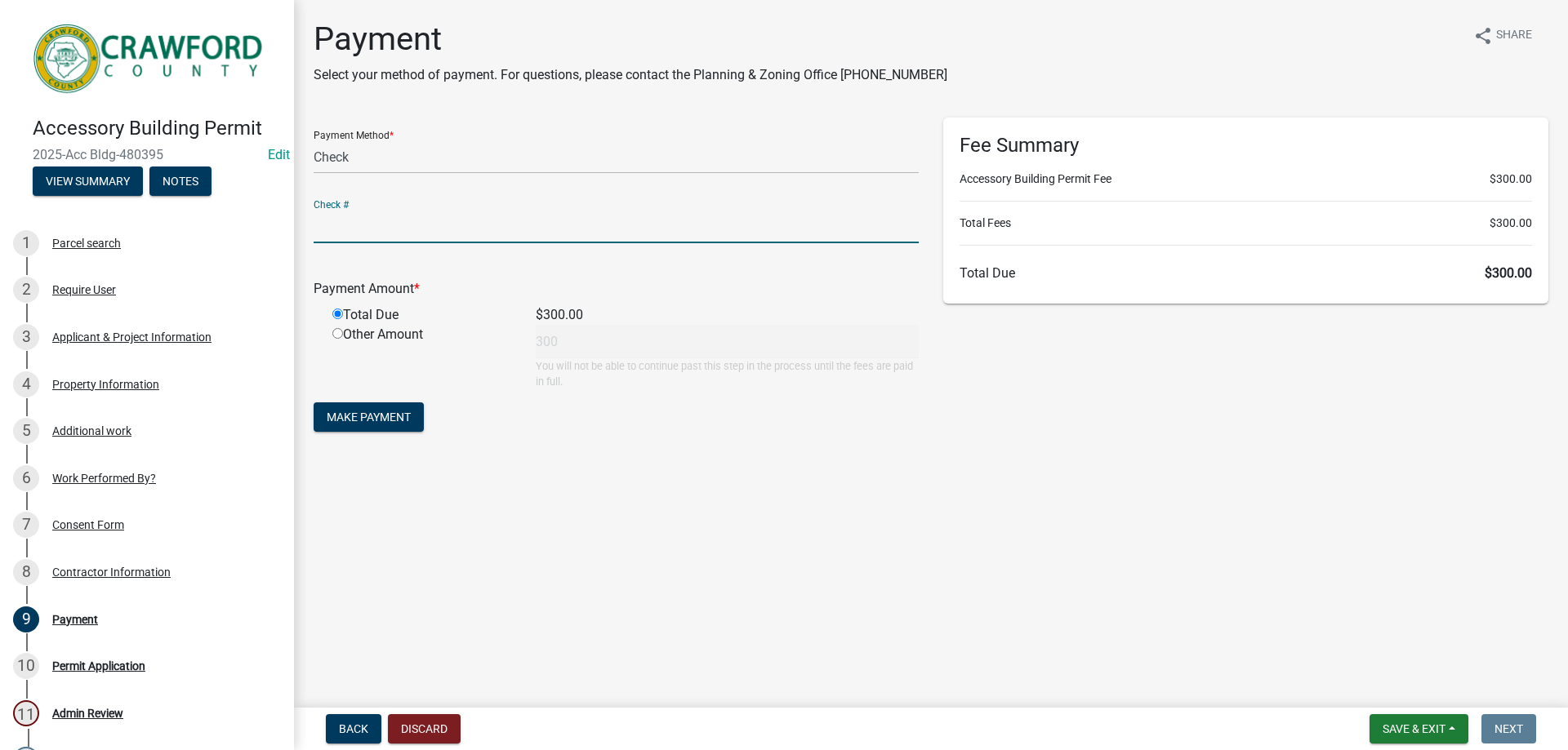
click at [398, 229] on input "text" at bounding box center [616, 226] width 605 height 33
type input "1288"
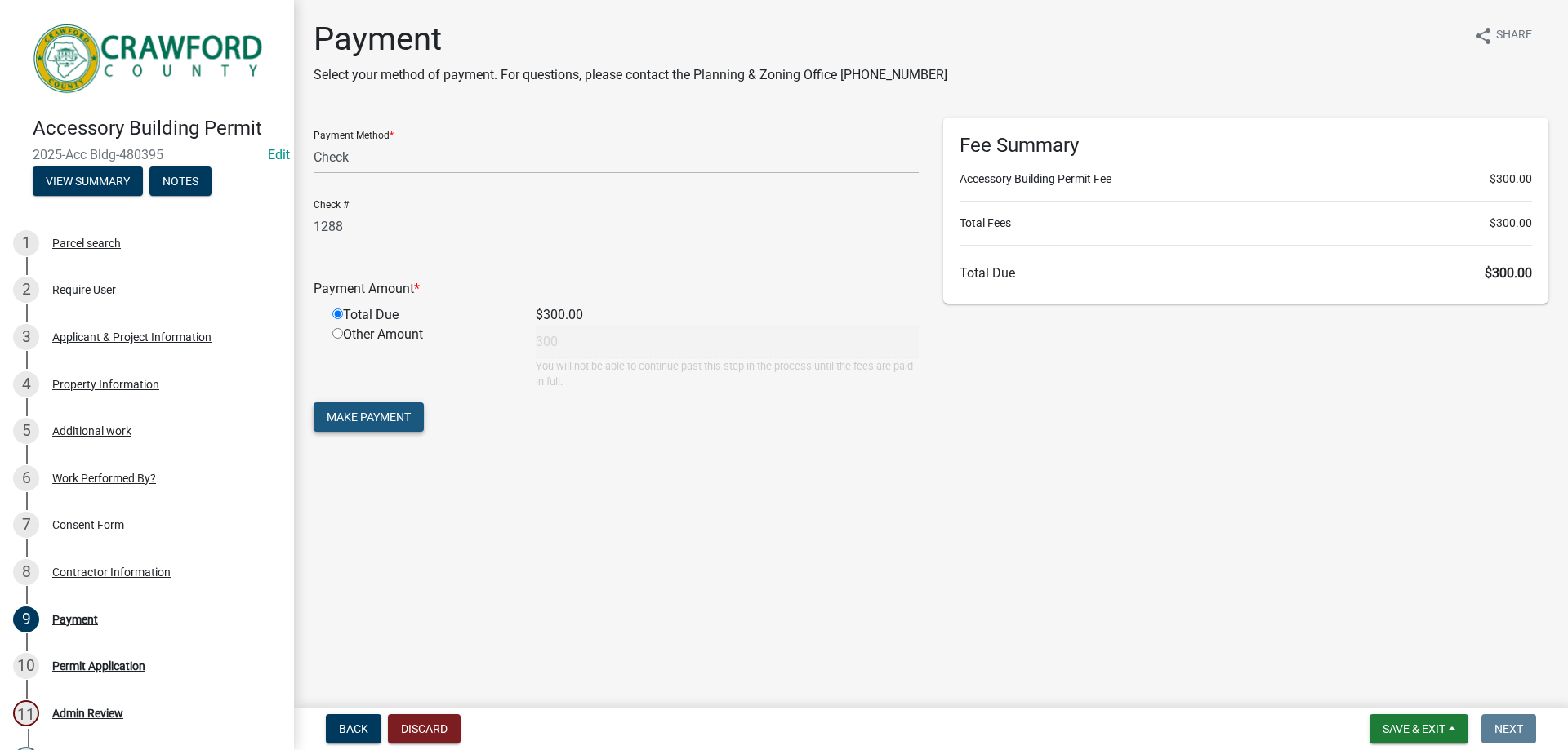
click at [382, 413] on span "Make Payment" at bounding box center [369, 417] width 84 height 13
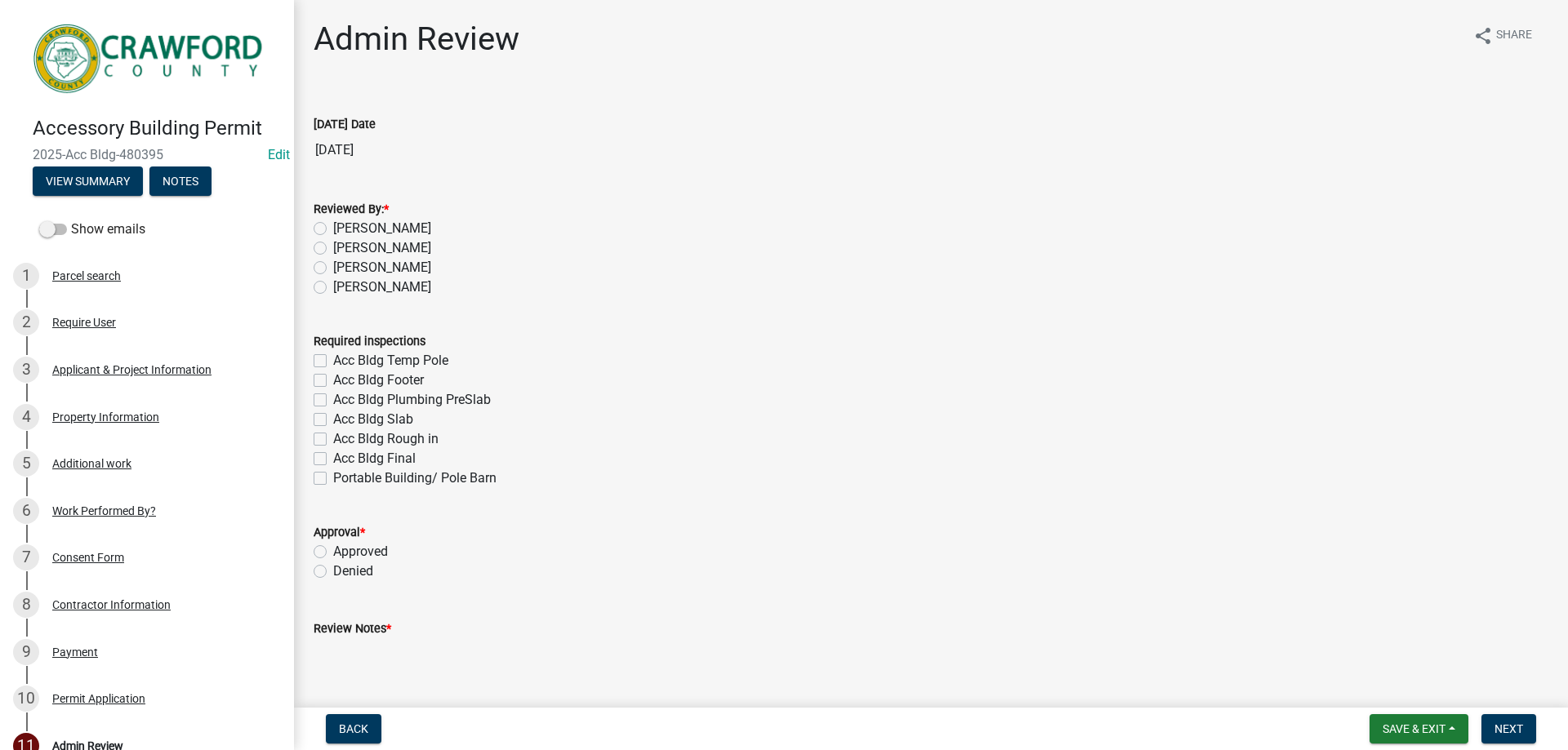
click at [390, 234] on label "[PERSON_NAME]" at bounding box center [381, 228] width 98 height 20
click at [344, 229] on input "[PERSON_NAME]" at bounding box center [338, 224] width 11 height 11
radio input "true"
click at [333, 482] on label "Portable Building/ Pole Barn" at bounding box center [415, 478] width 163 height 20
click at [333, 479] on input "Portable Building/ Pole Barn" at bounding box center [338, 473] width 11 height 11
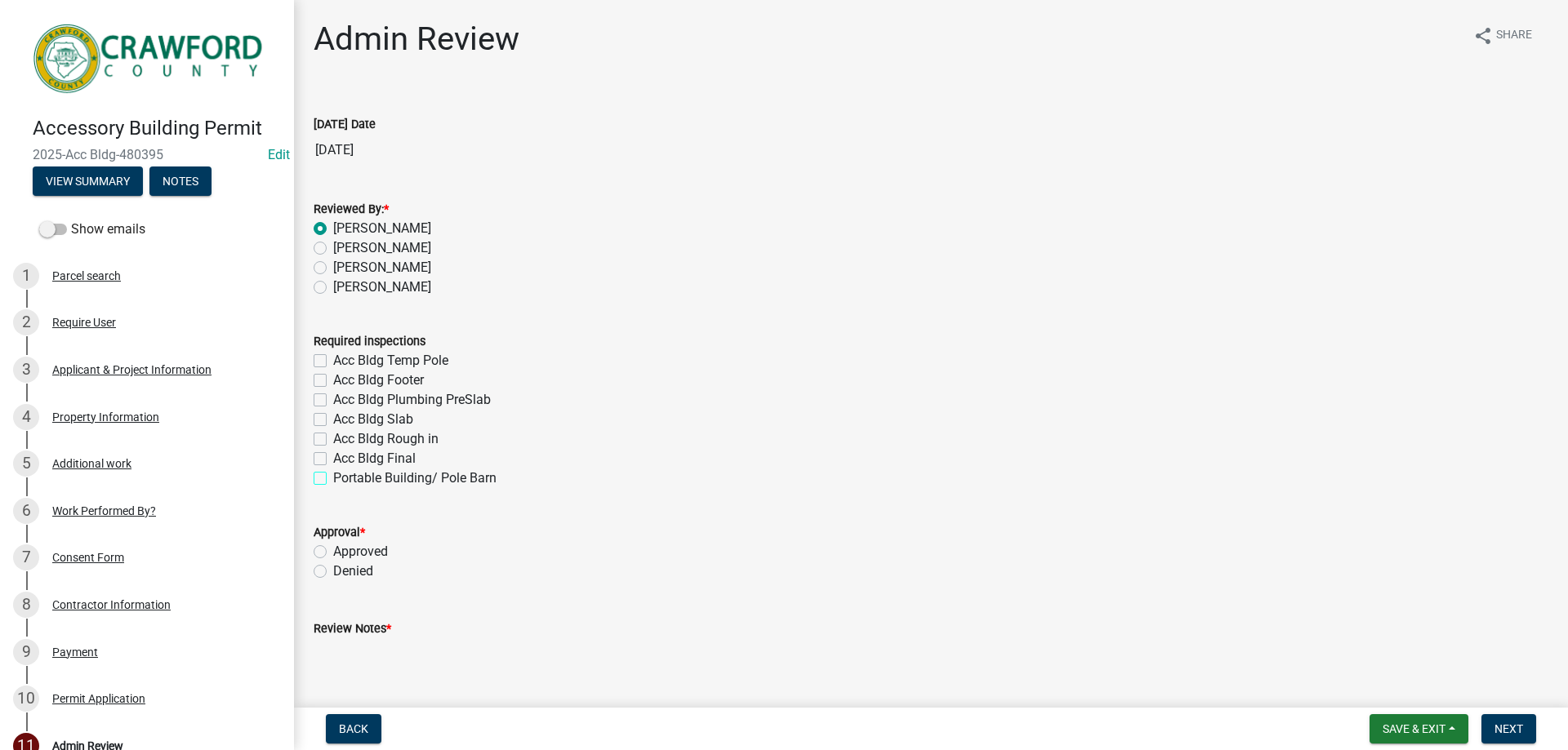
checkbox input "true"
checkbox input "false"
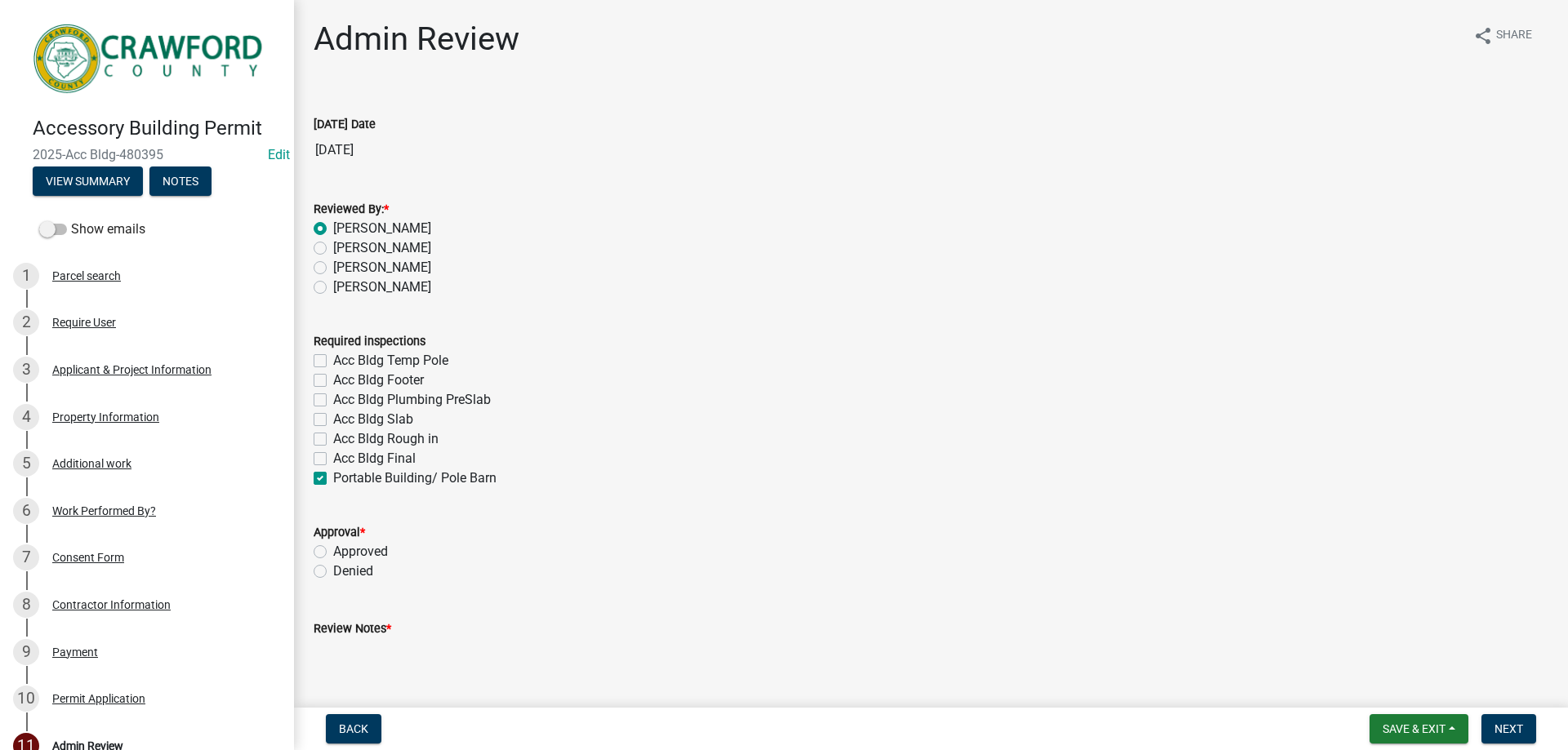
checkbox input "false"
checkbox input "true"
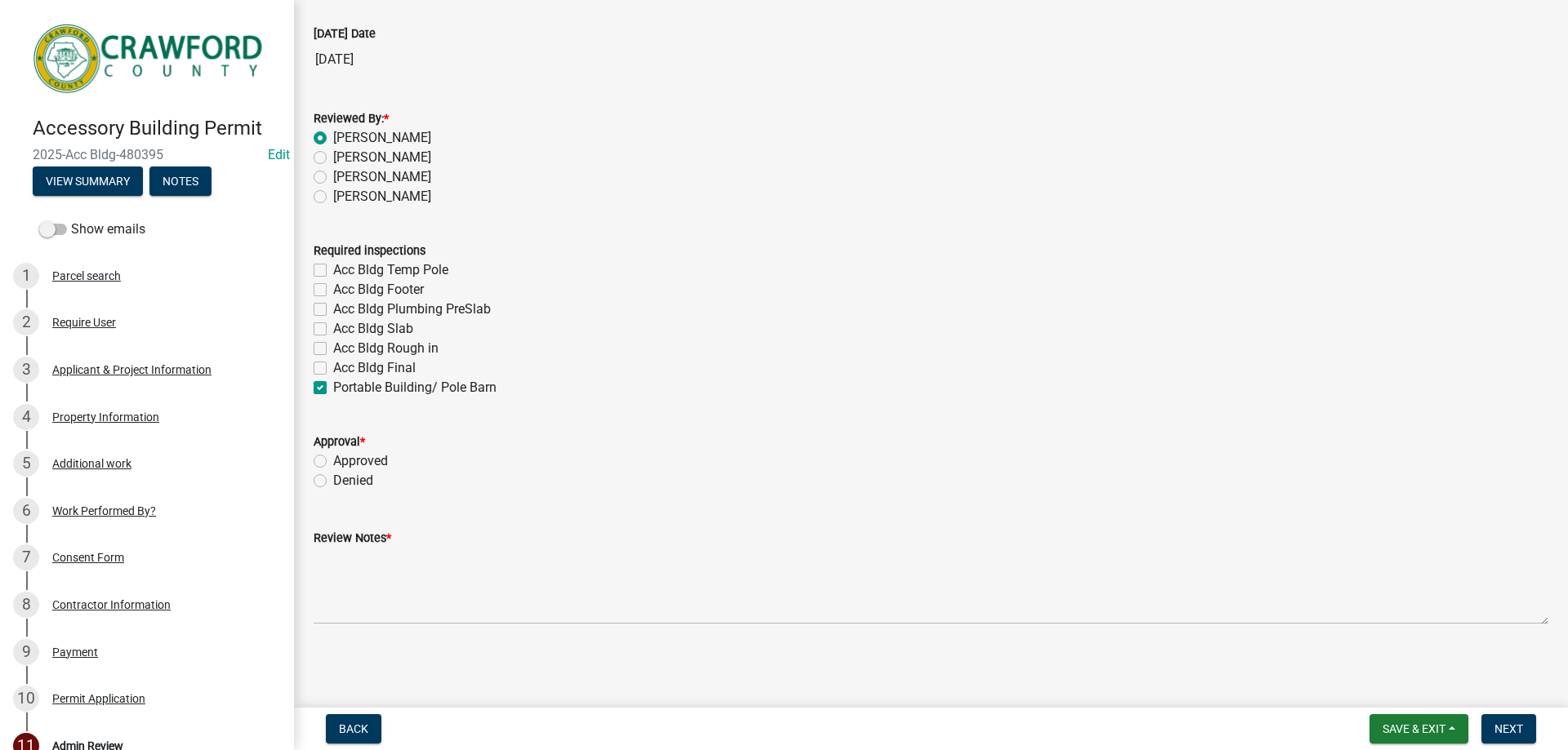
click at [333, 462] on label "Approved" at bounding box center [360, 461] width 55 height 20
click at [333, 462] on input "Approved" at bounding box center [338, 456] width 11 height 11
radio input "true"
click at [333, 331] on label "Acc Bldg Slab" at bounding box center [373, 329] width 80 height 20
click at [333, 329] on input "Acc Bldg Slab" at bounding box center [338, 325] width 11 height 11
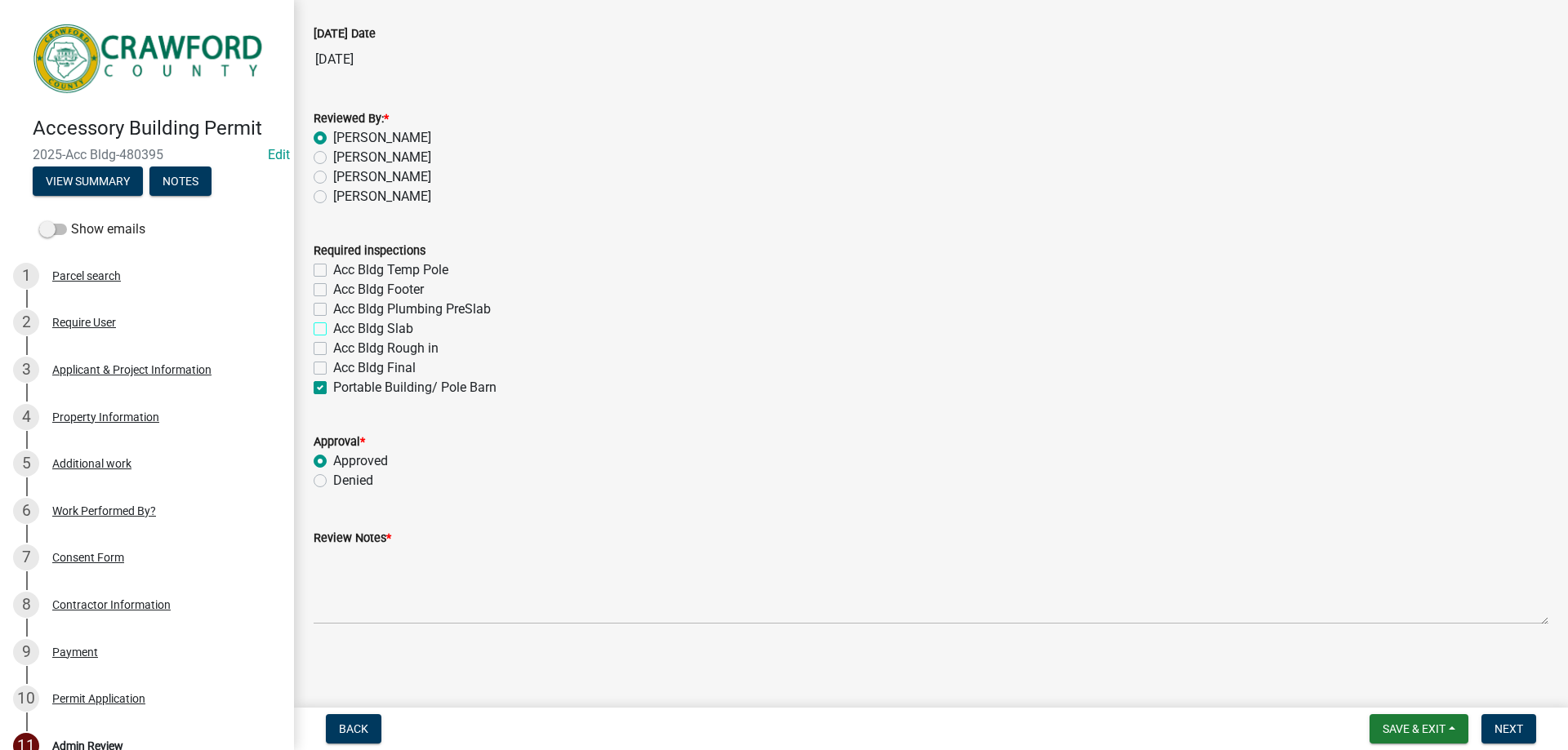
checkbox input "true"
checkbox input "false"
checkbox input "true"
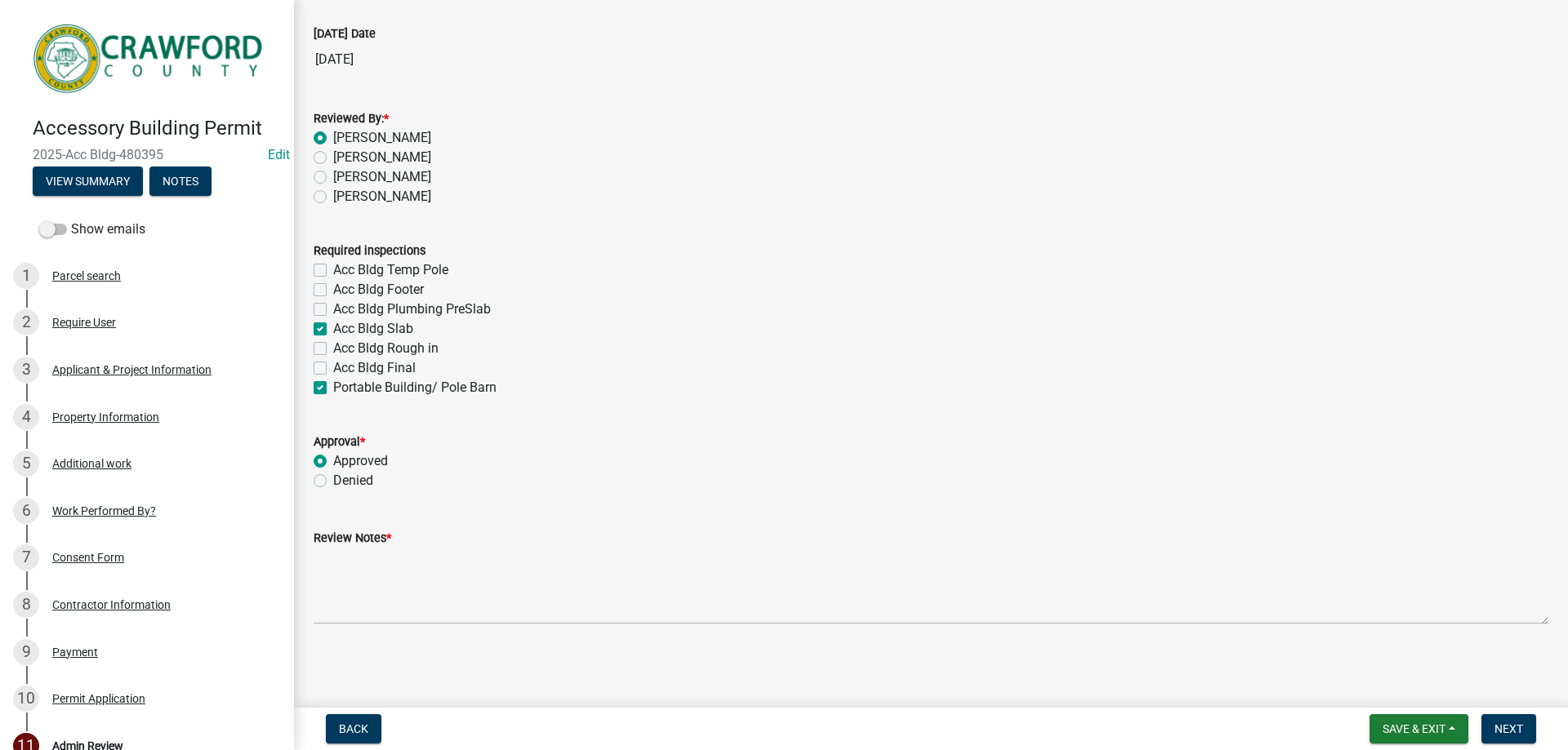
checkbox input "false"
checkbox input "true"
click at [333, 311] on label "Acc Bldg Plumbing PreSlab" at bounding box center [412, 310] width 158 height 20
click at [333, 311] on input "Acc Bldg Plumbing PreSlab" at bounding box center [338, 305] width 11 height 11
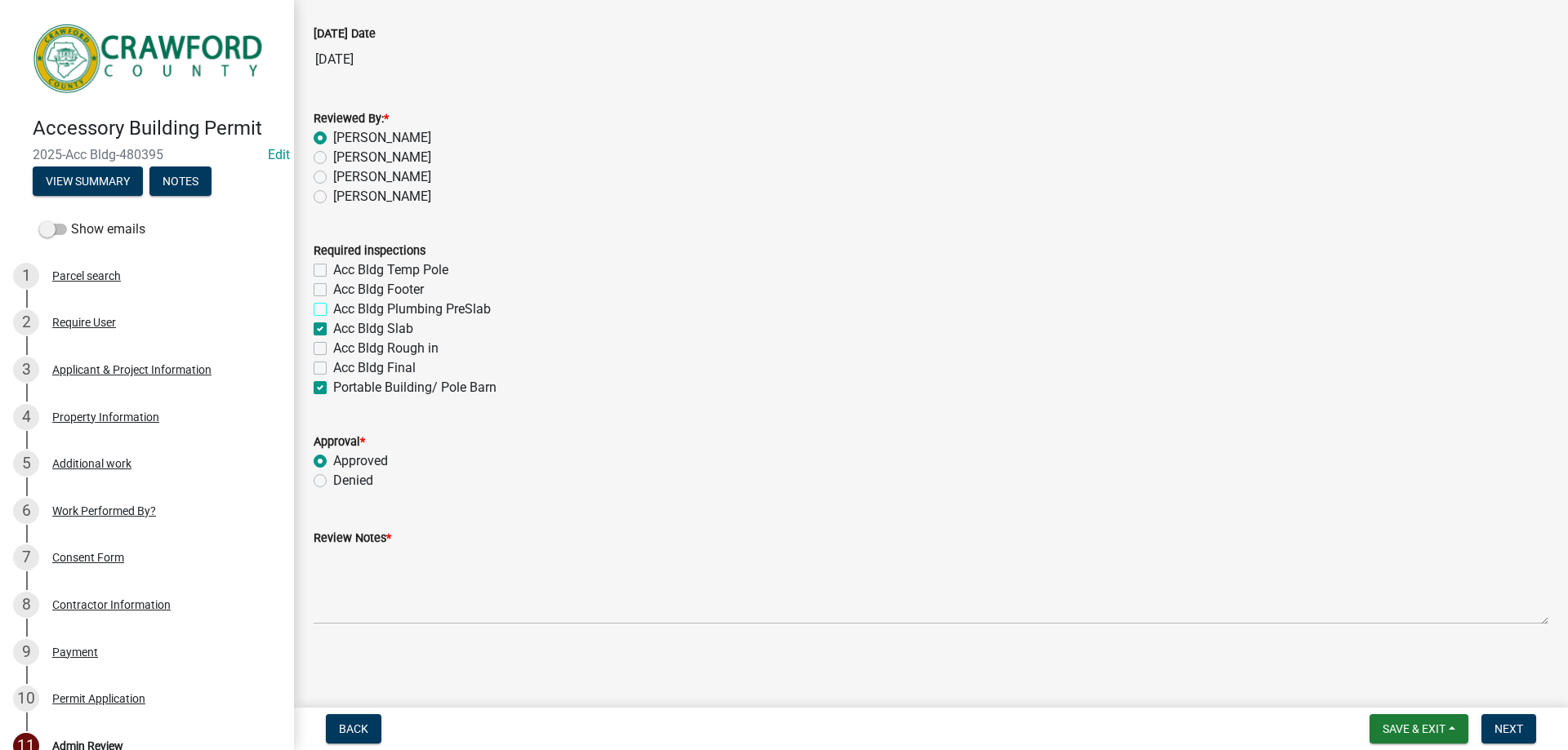
checkbox input "true"
checkbox input "false"
checkbox input "true"
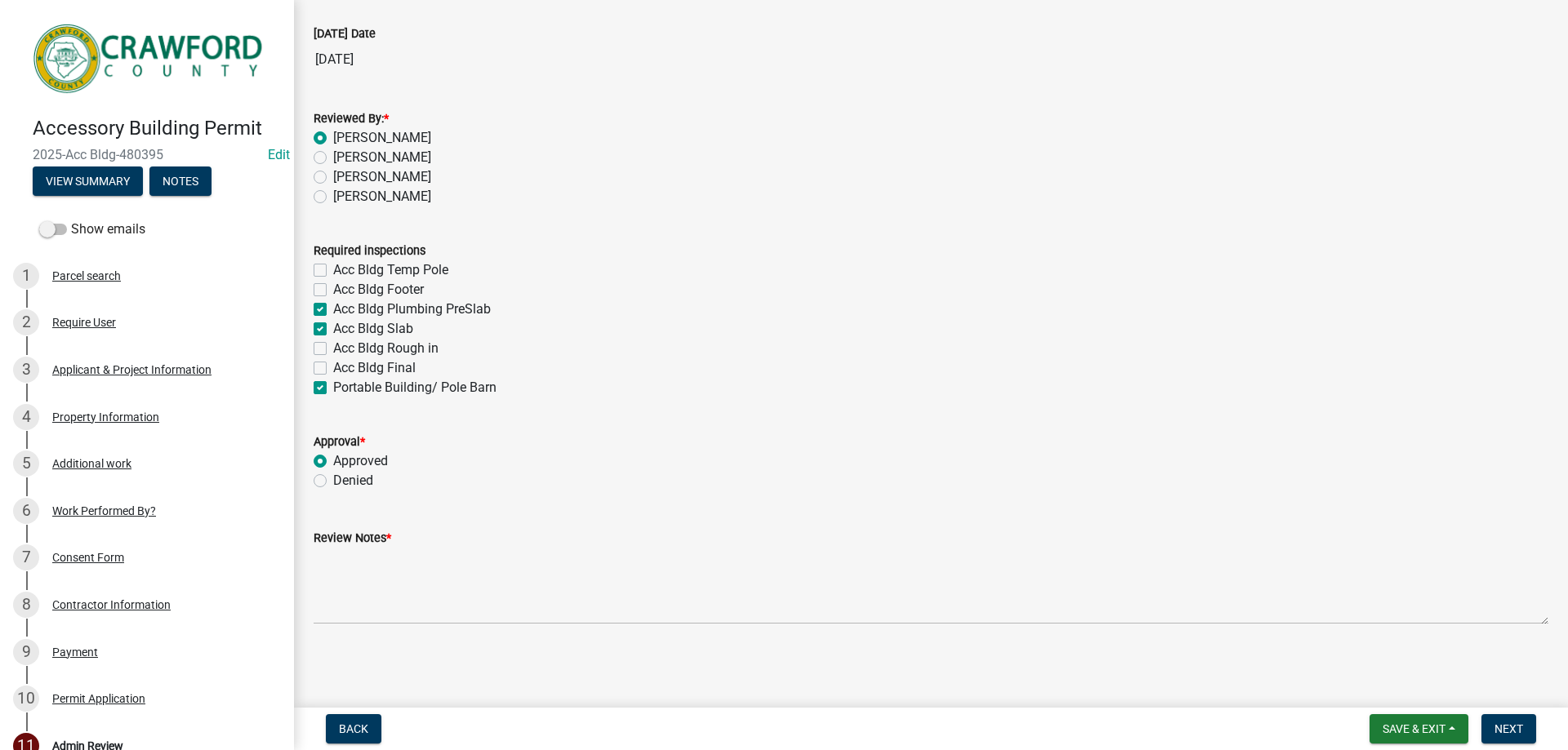
checkbox input "false"
checkbox input "true"
click at [333, 372] on label "Acc Bldg Final" at bounding box center [374, 368] width 82 height 20
click at [333, 369] on input "Acc Bldg Final" at bounding box center [338, 363] width 11 height 11
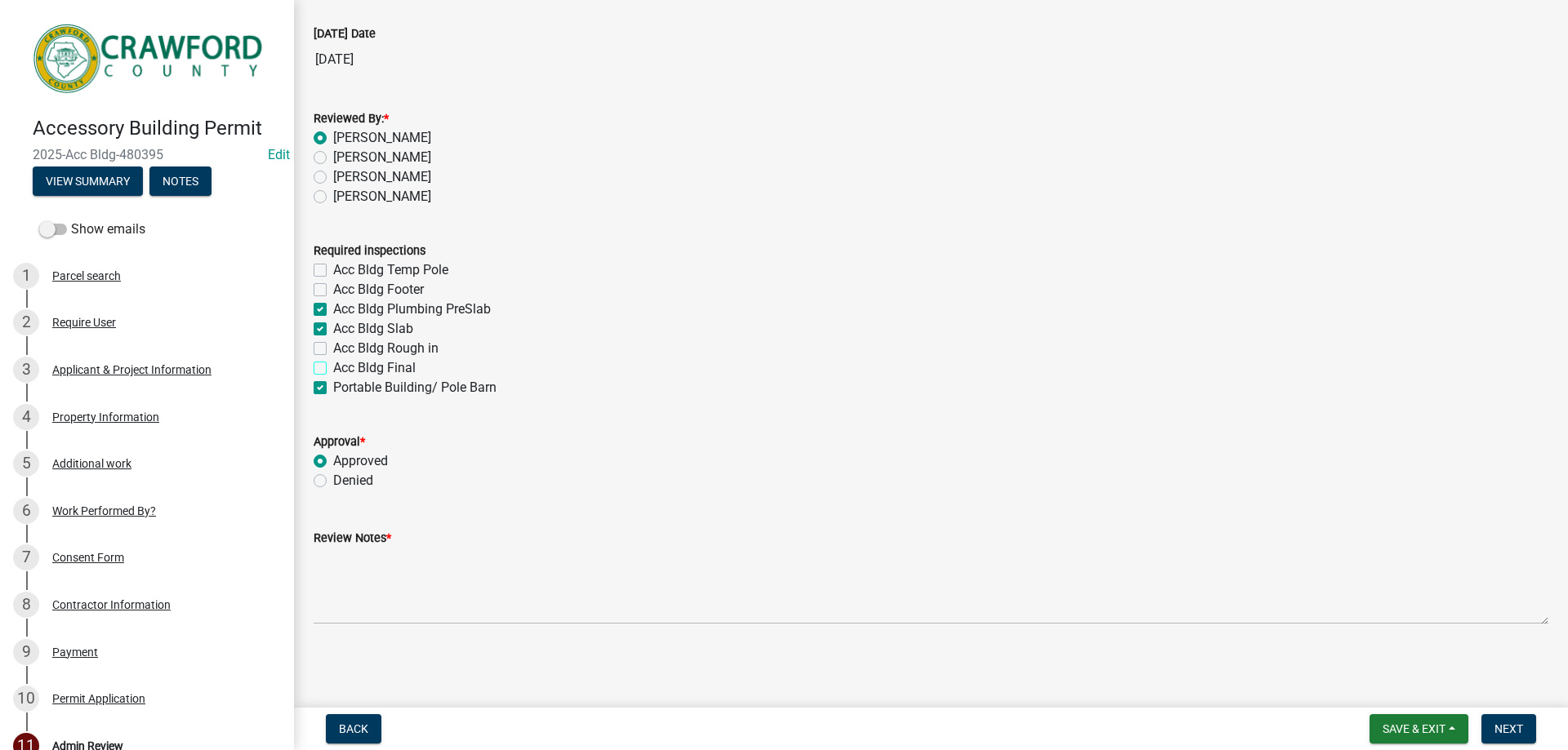
checkbox input "true"
checkbox input "false"
checkbox input "true"
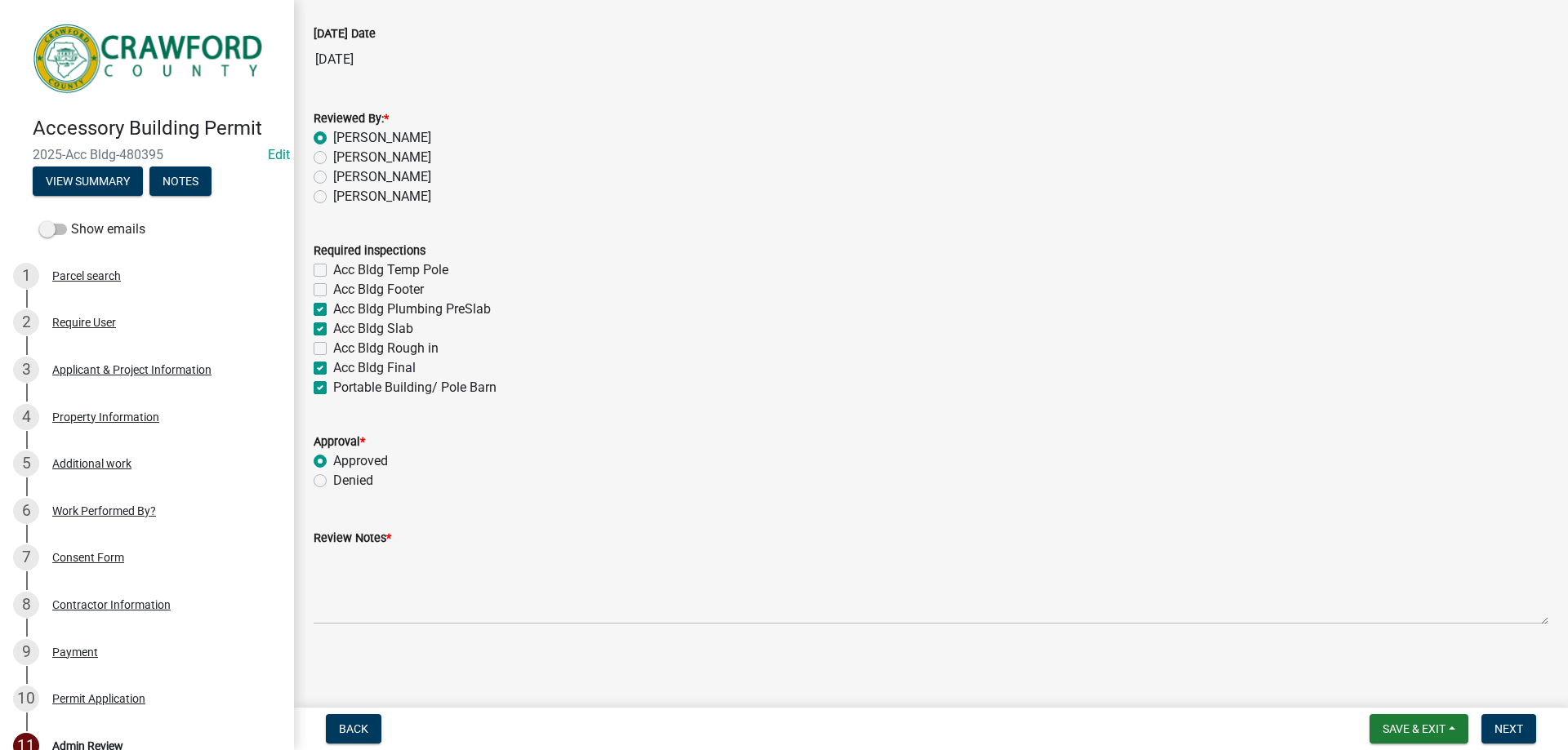
checkbox input "false"
checkbox input "true"
click at [333, 387] on label "Portable Building/ Pole Barn" at bounding box center [415, 388] width 163 height 20
click at [333, 387] on input "Portable Building/ Pole Barn" at bounding box center [338, 383] width 11 height 11
checkbox input "false"
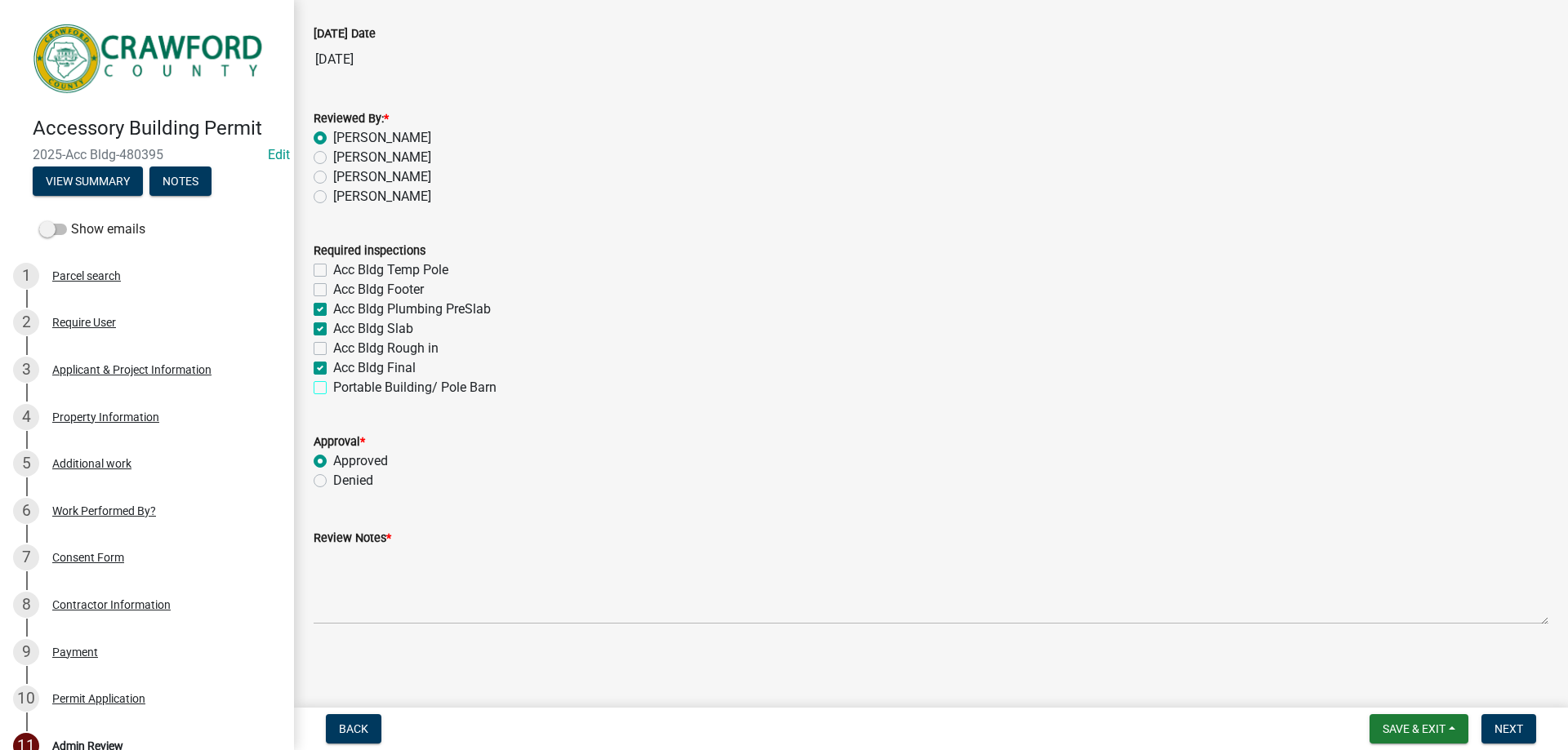
checkbox input "false"
checkbox input "true"
checkbox input "false"
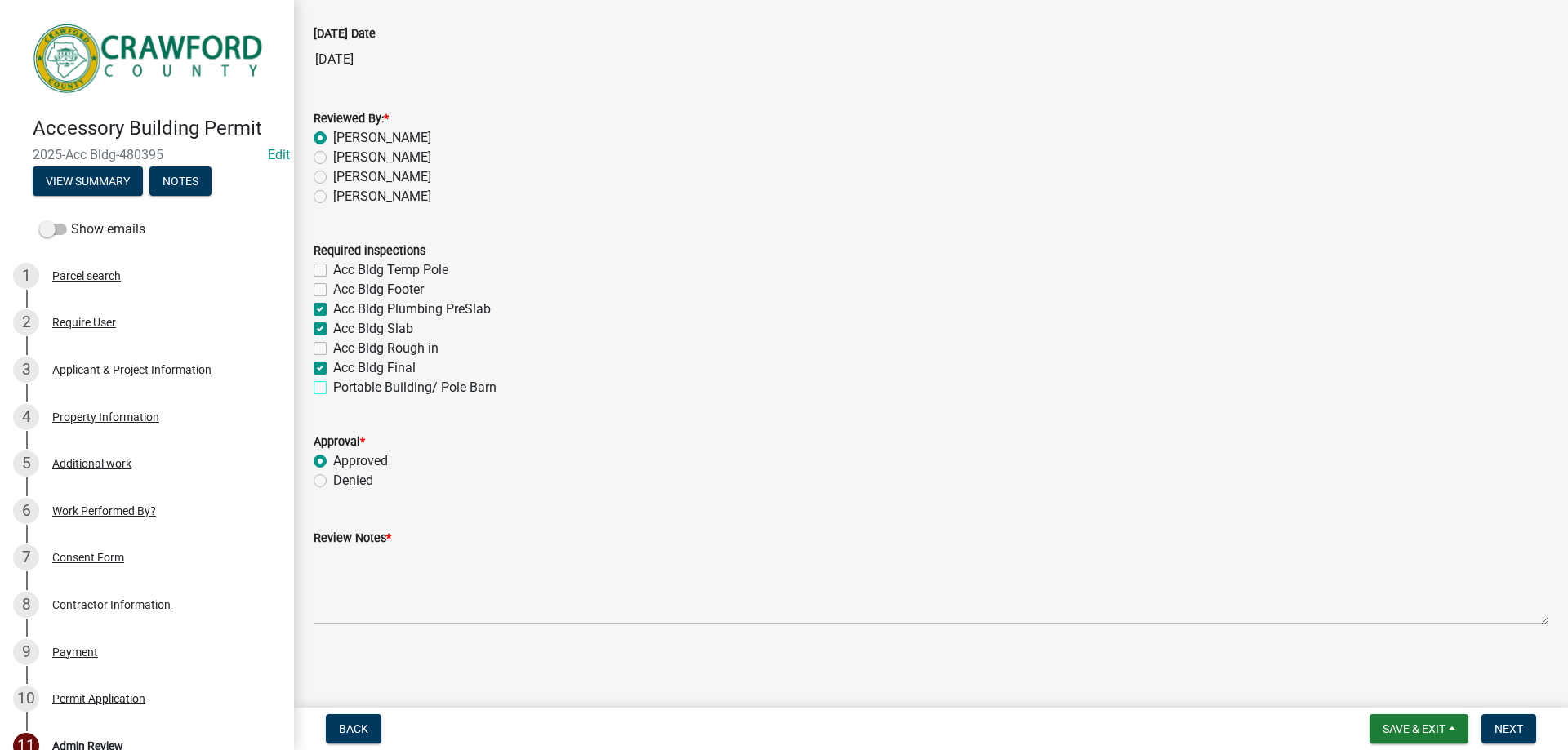
checkbox input "true"
checkbox input "false"
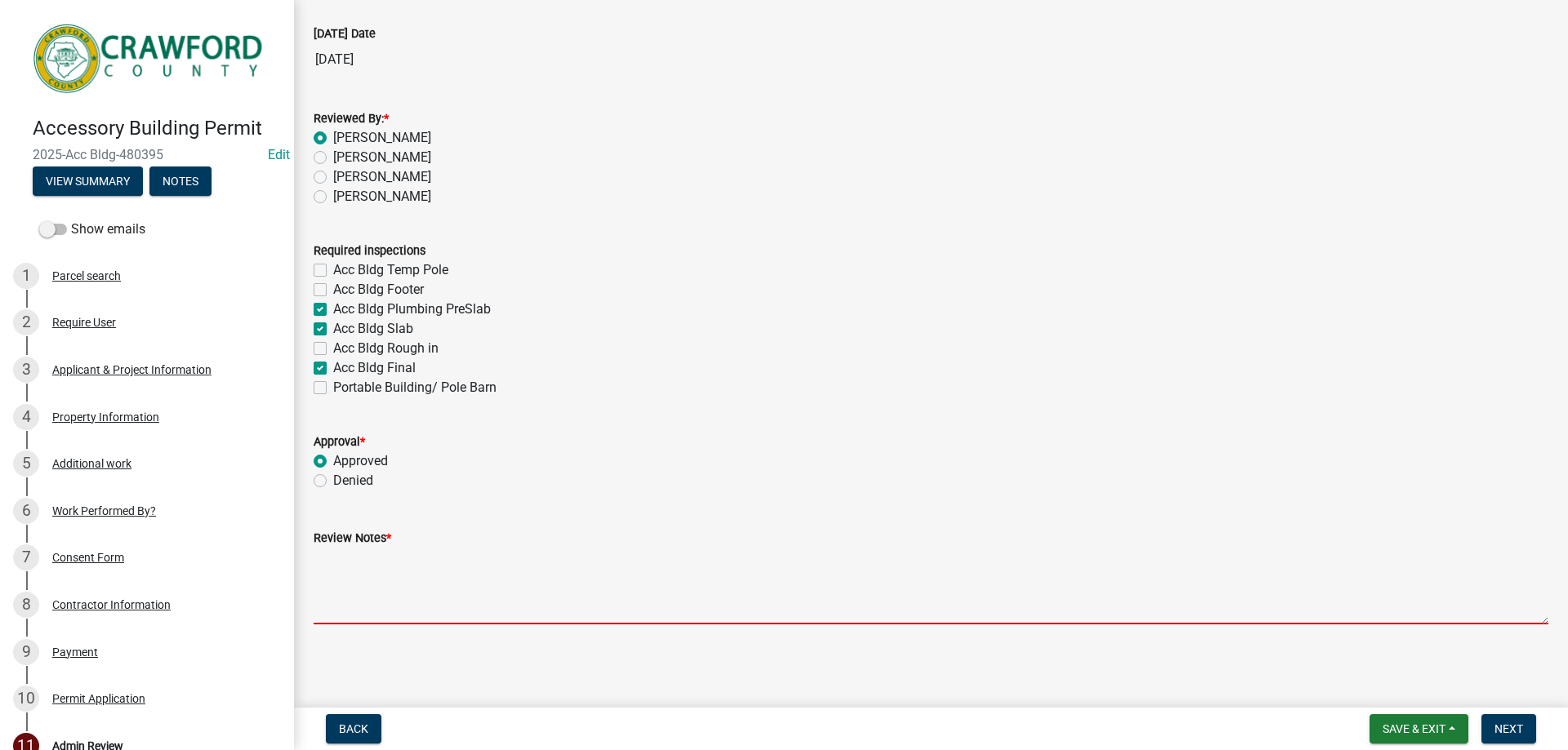
click at [385, 610] on textarea "Review Notes *" at bounding box center [930, 586] width 1235 height 77
click at [333, 289] on label "Acc Bldg Footer" at bounding box center [378, 290] width 90 height 20
click at [333, 289] on input "Acc Bldg Footer" at bounding box center [338, 286] width 11 height 11
checkbox input "true"
checkbox input "false"
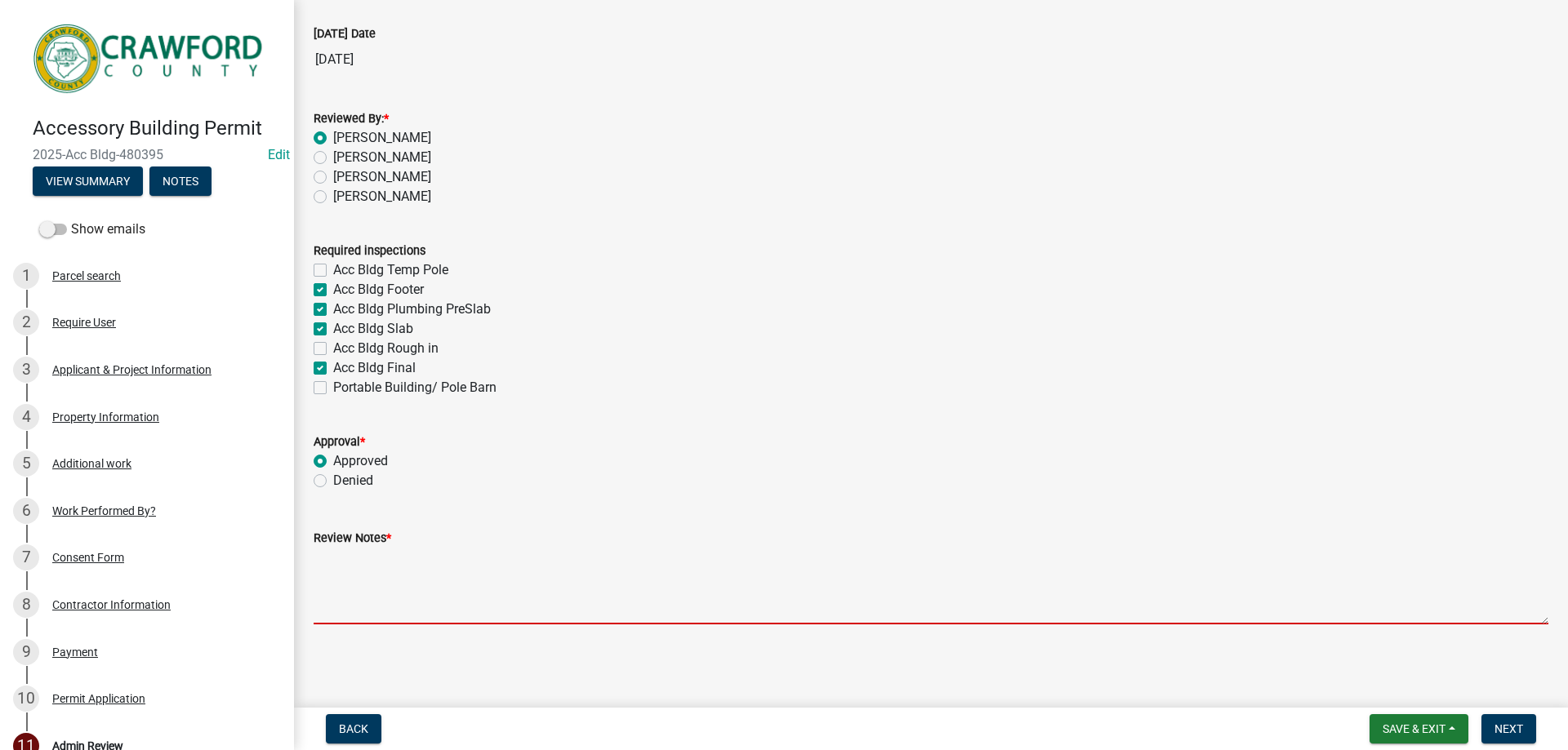
checkbox input "true"
checkbox input "false"
checkbox input "true"
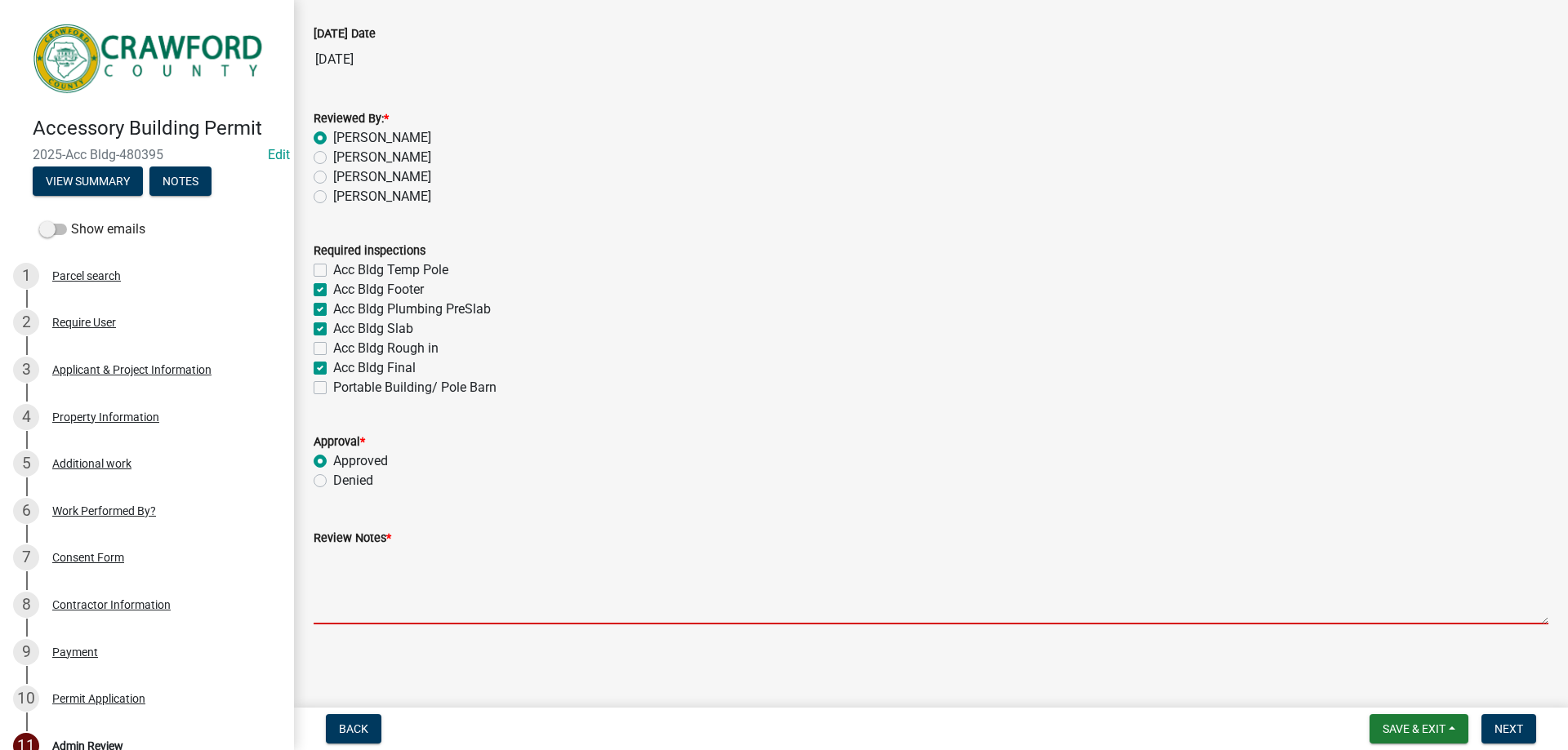
checkbox input "false"
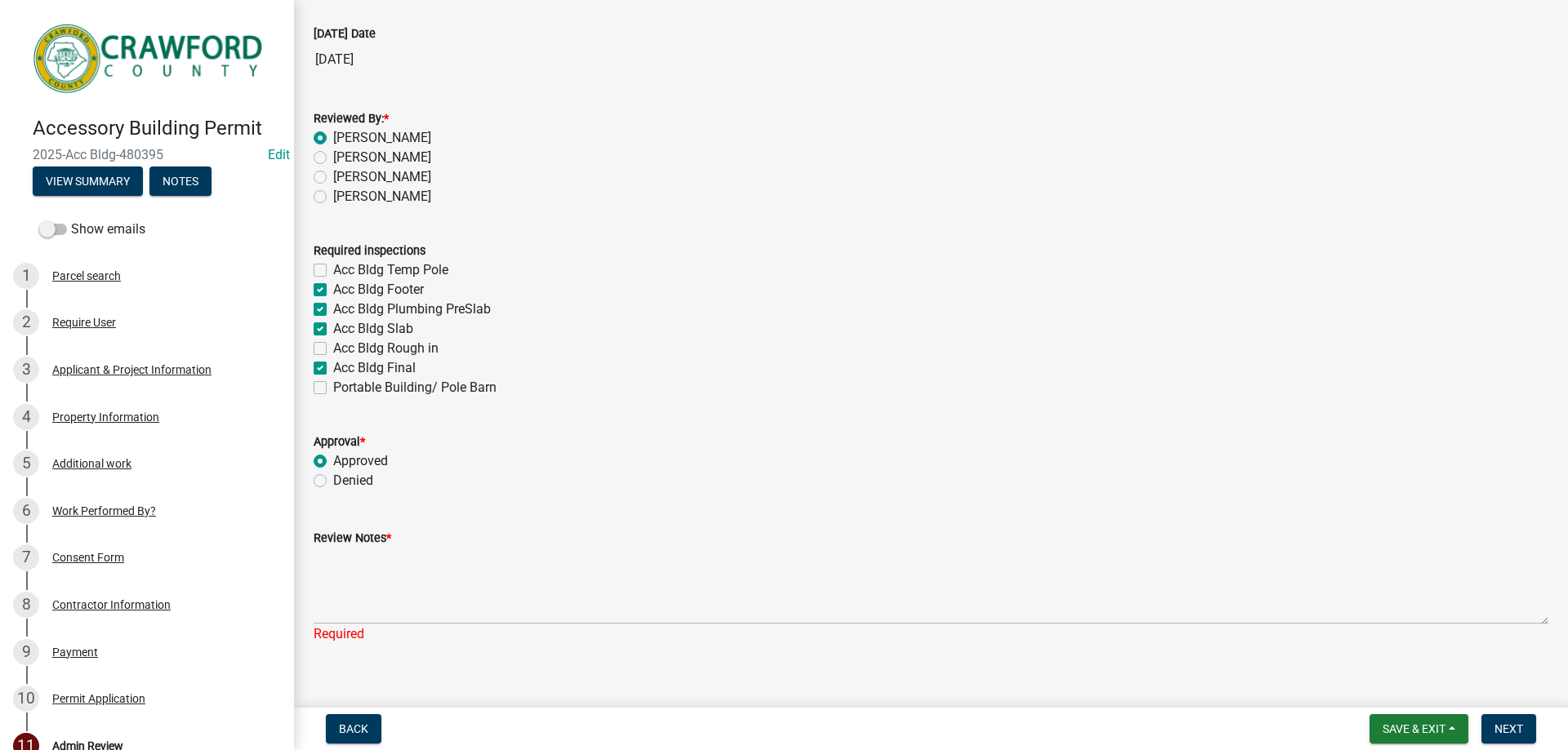
click at [333, 309] on label "Acc Bldg Plumbing PreSlab" at bounding box center [412, 310] width 158 height 20
click at [333, 309] on input "Acc Bldg Plumbing PreSlab" at bounding box center [338, 305] width 11 height 11
checkbox input "false"
checkbox input "true"
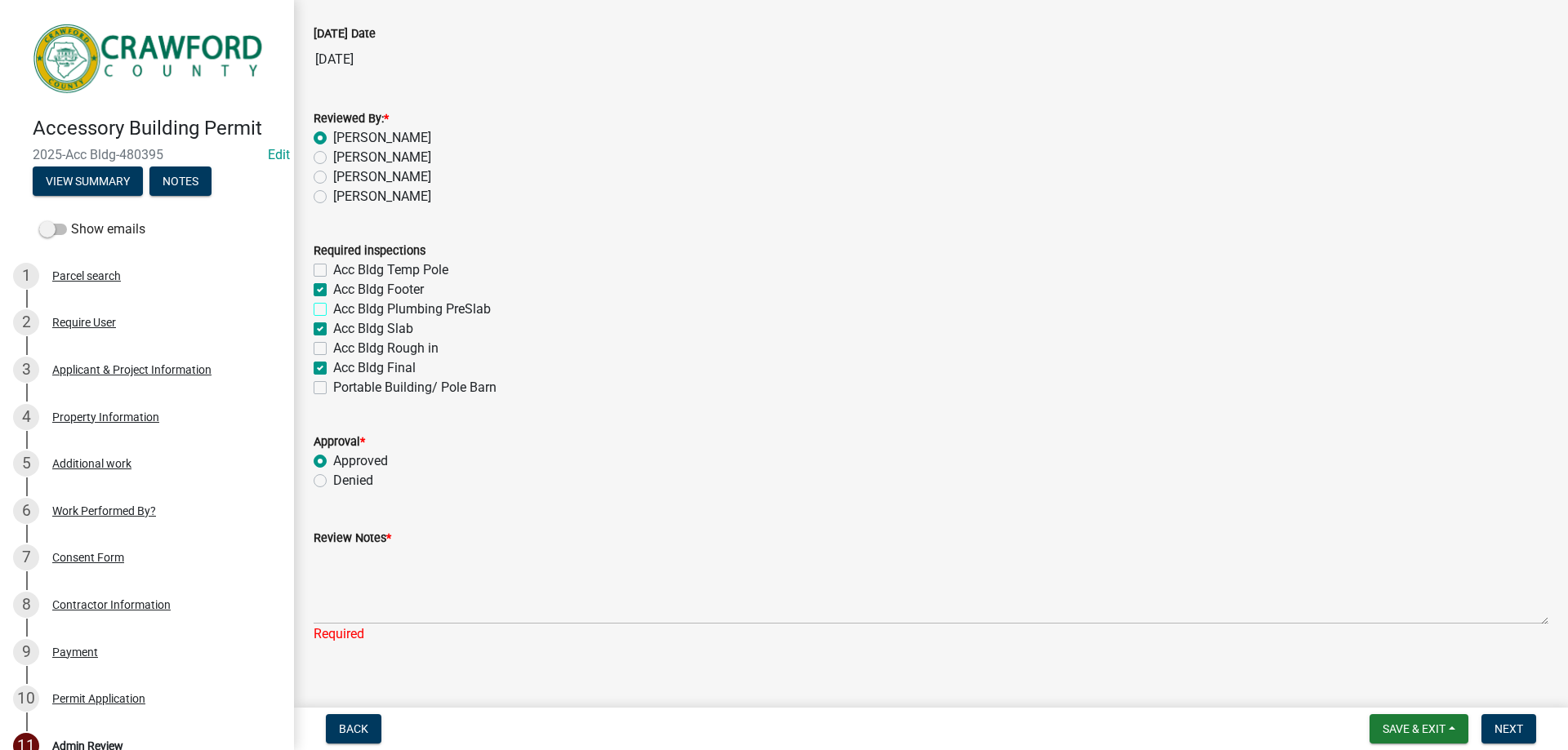
checkbox input "false"
checkbox input "true"
checkbox input "false"
checkbox input "true"
checkbox input "false"
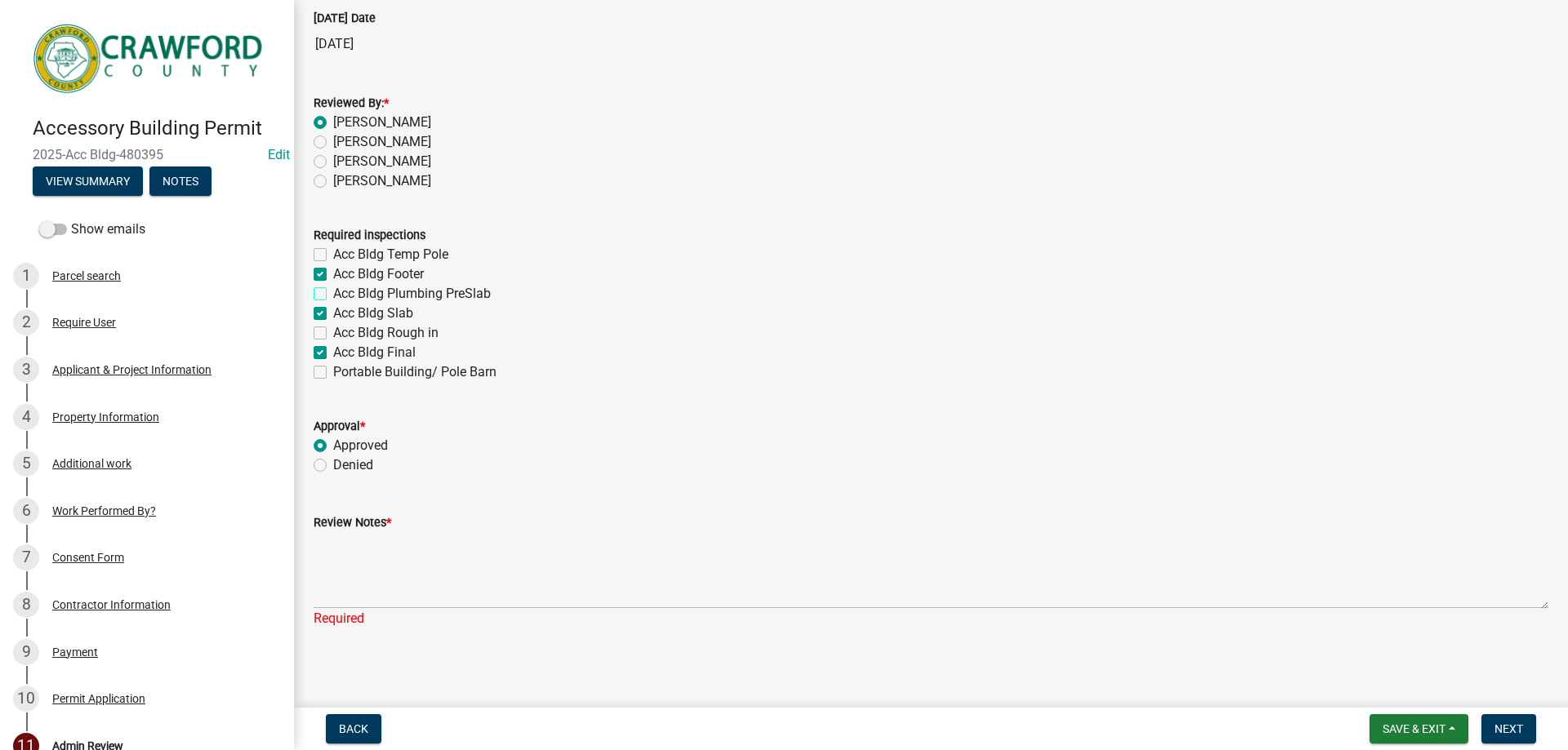
scroll to position [110, 0]
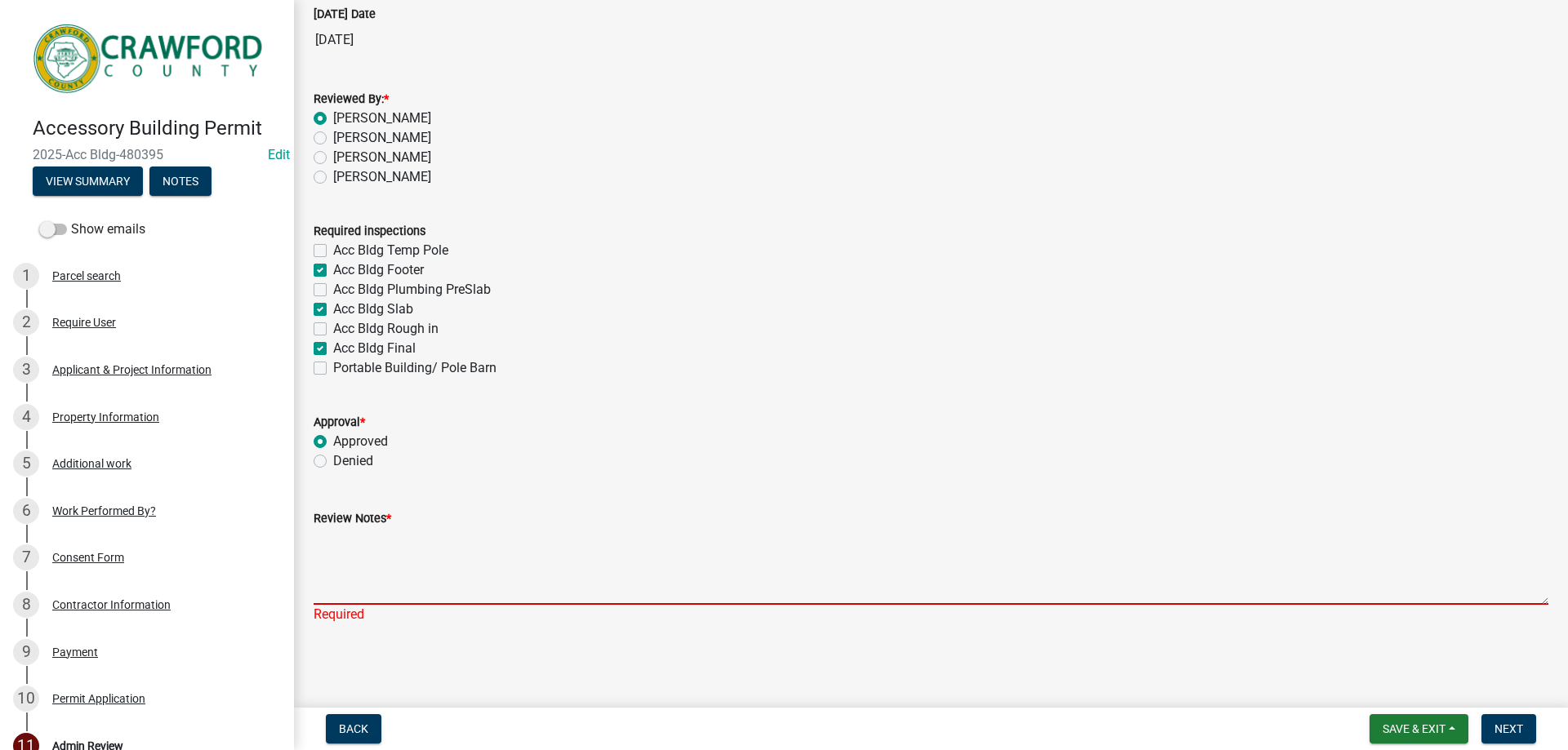
click at [429, 579] on textarea "Review Notes *" at bounding box center [930, 567] width 1235 height 77
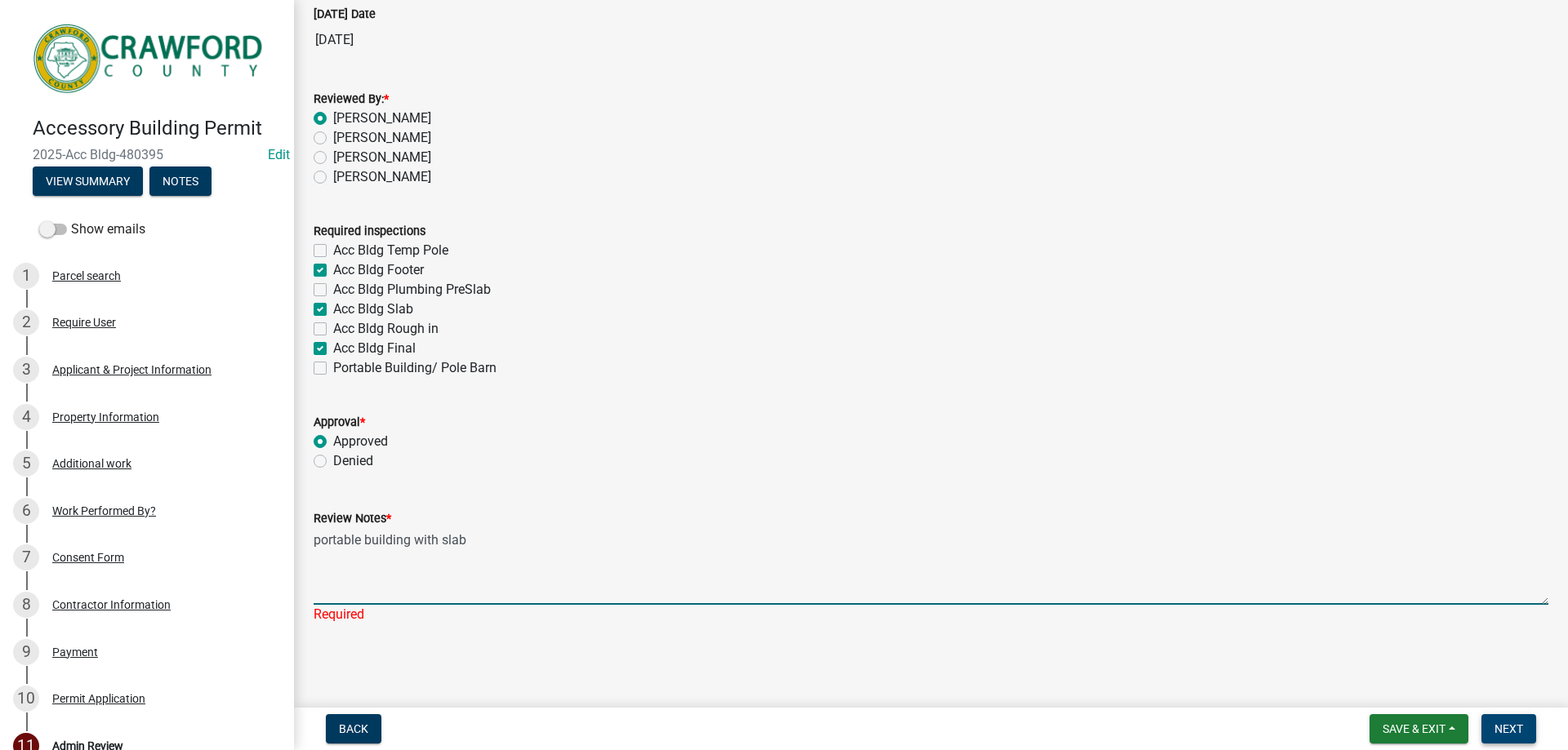
type textarea "portable building with slab"
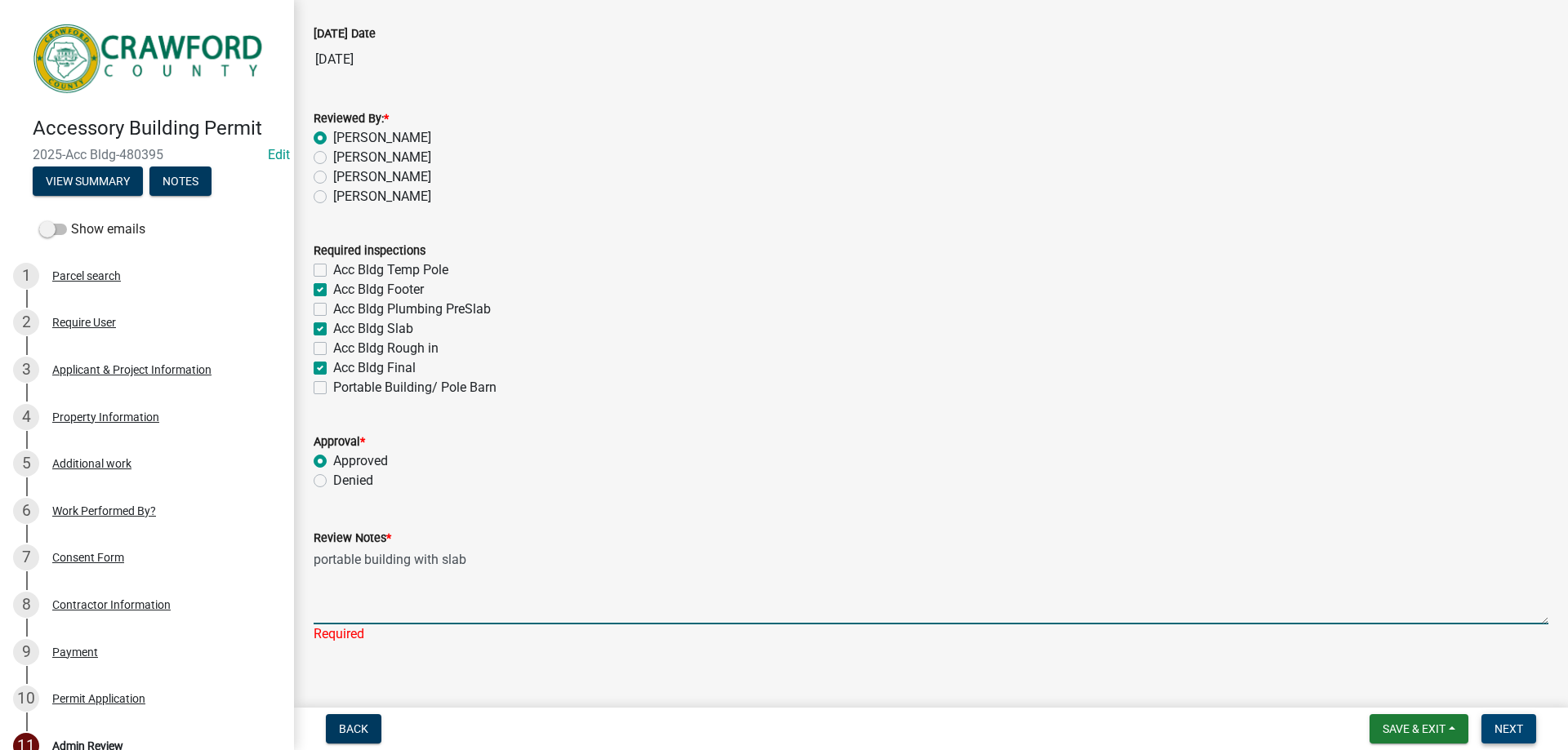
click at [1515, 731] on span "Next" at bounding box center [1509, 729] width 29 height 13
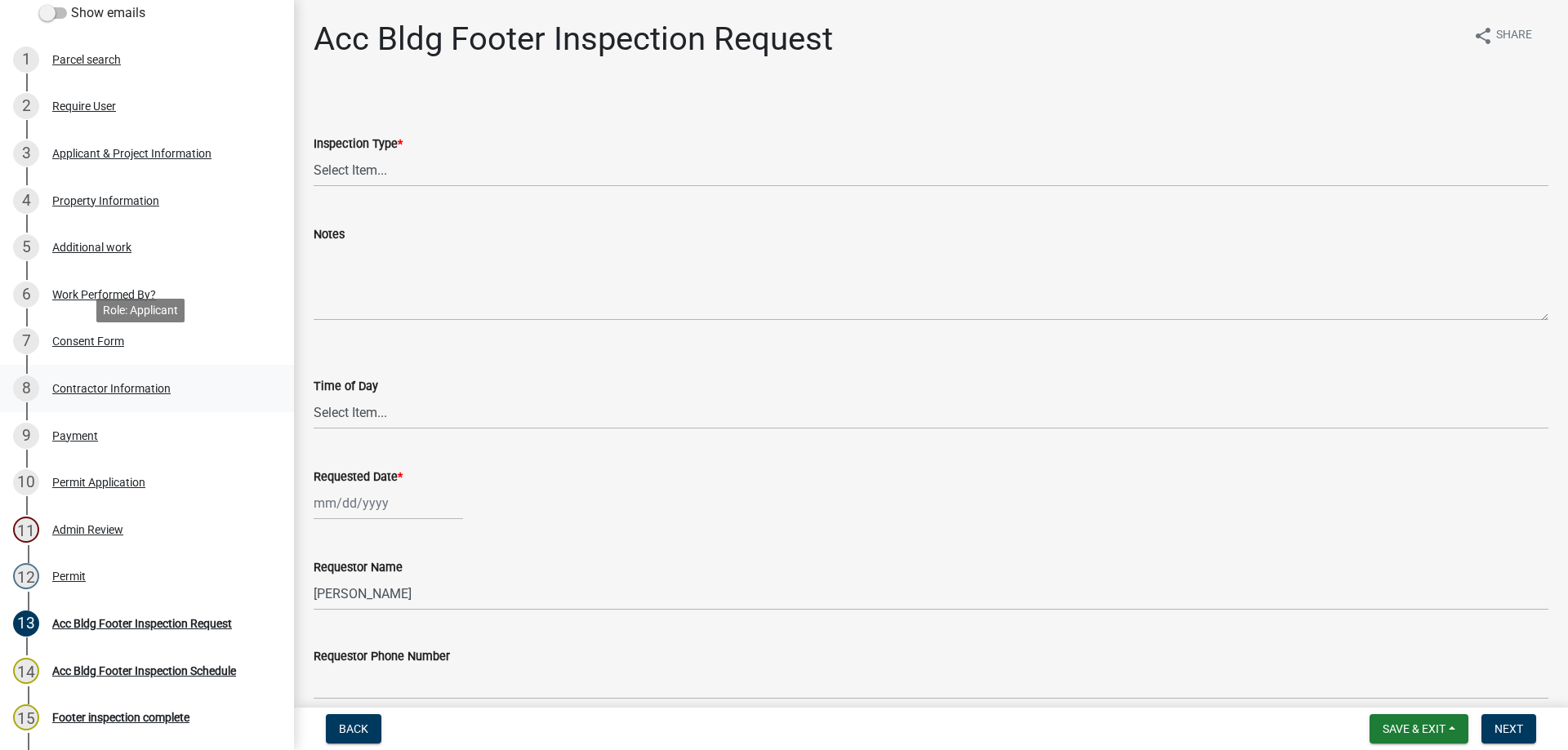
scroll to position [245, 0]
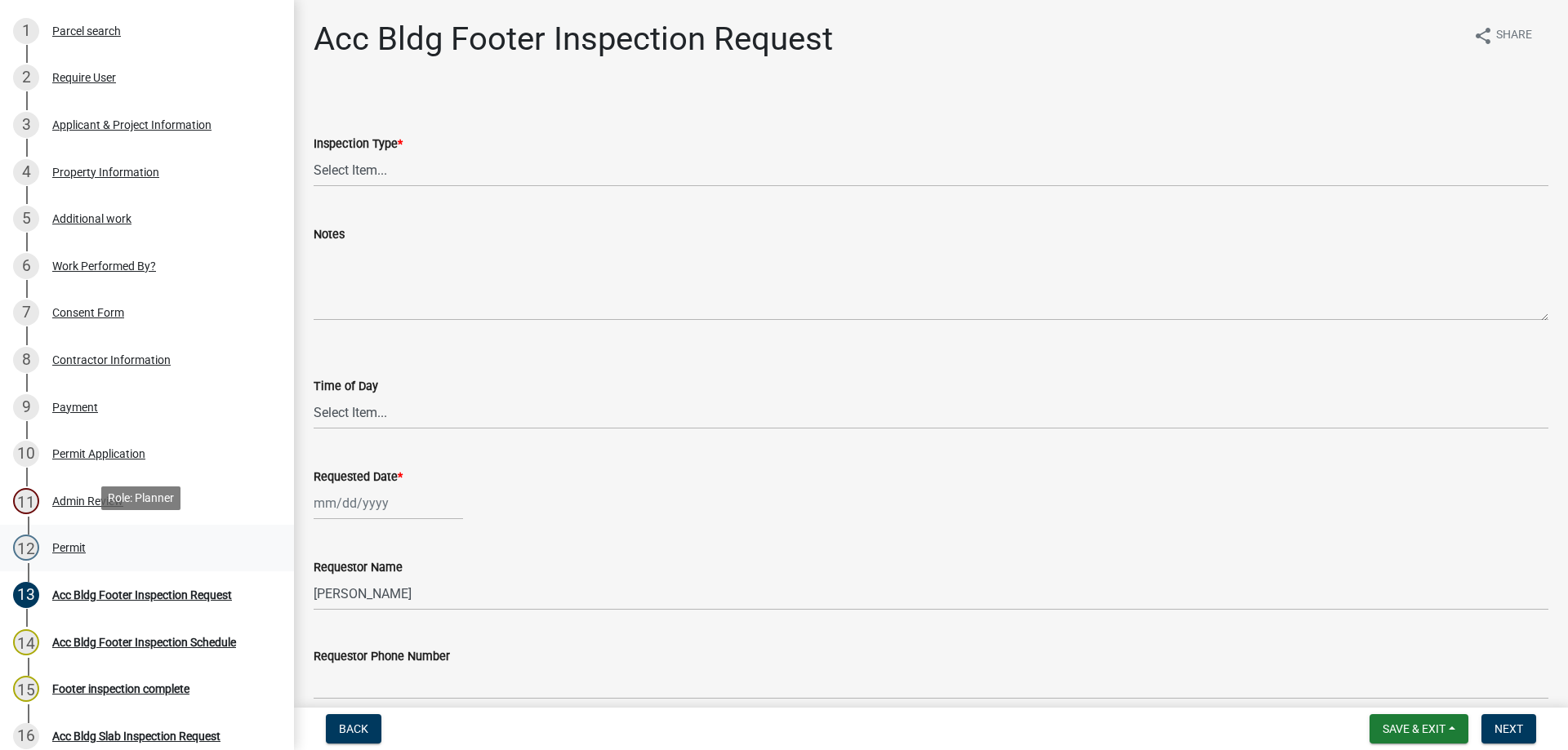
click at [81, 542] on div "Permit" at bounding box center [68, 548] width 33 height 12
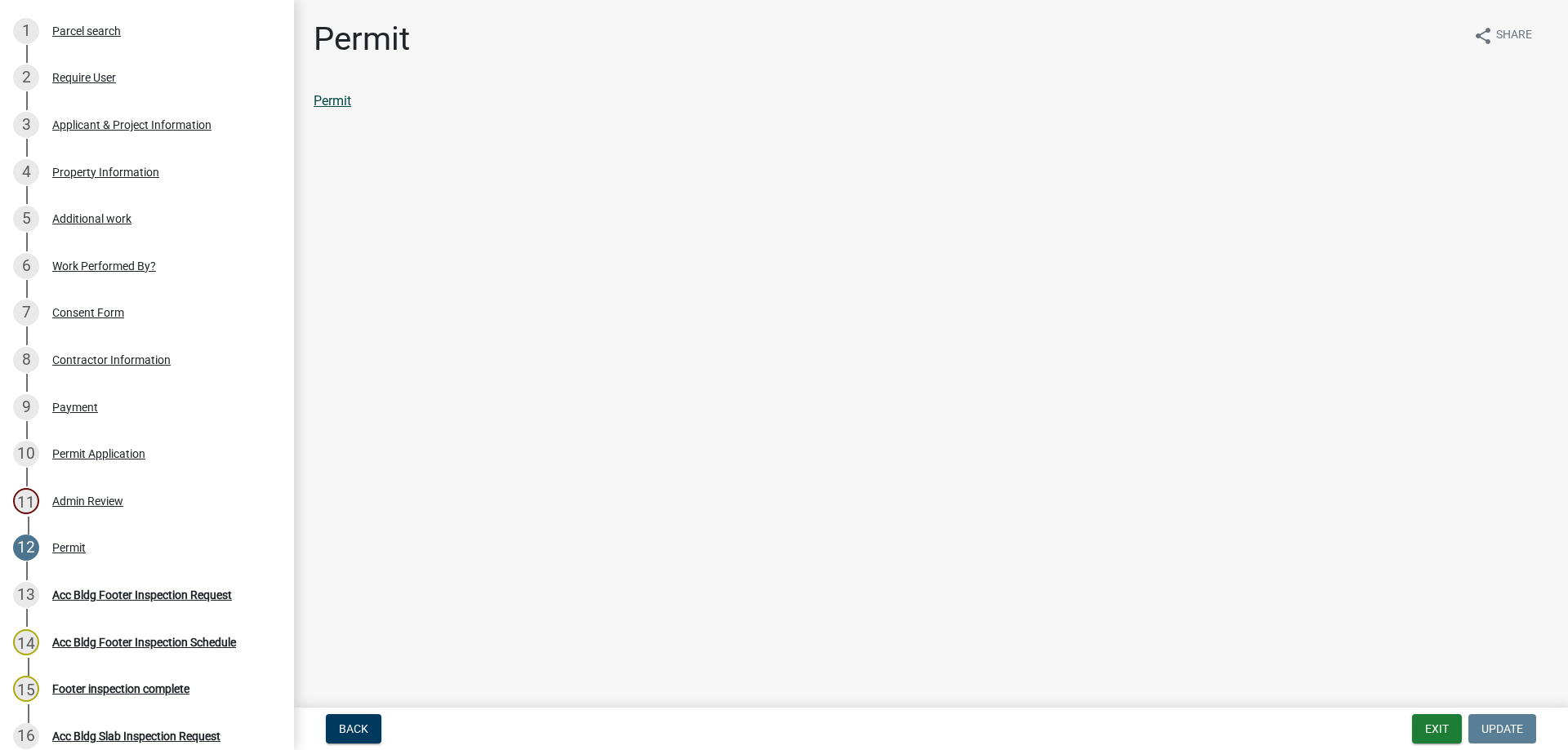
click at [335, 100] on link "Permit" at bounding box center [332, 100] width 38 height 15
